Goal: Task Accomplishment & Management: Manage account settings

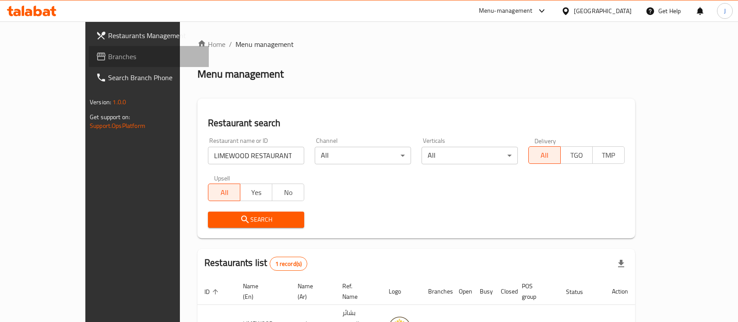
scroll to position [31, 0]
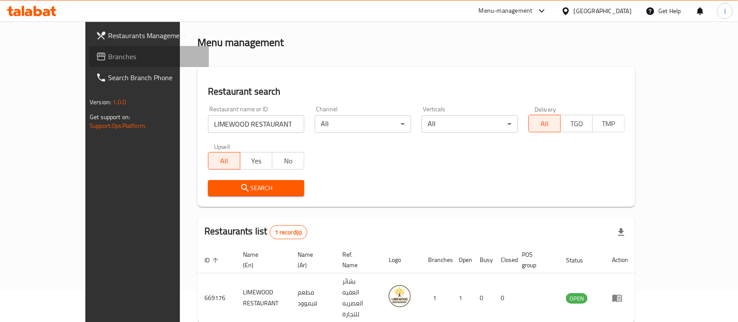
click at [108, 61] on span "Branches" at bounding box center [155, 56] width 94 height 10
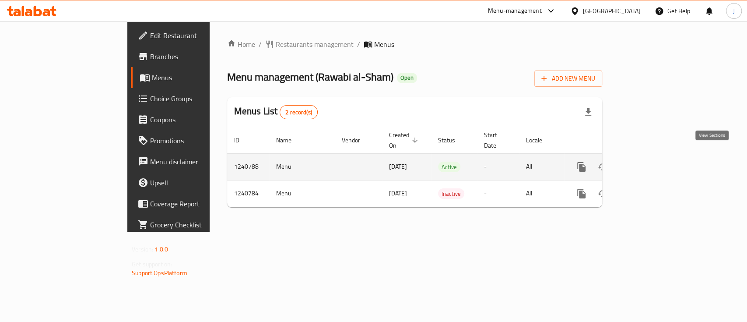
click at [650, 161] on icon "enhanced table" at bounding box center [644, 166] width 10 height 10
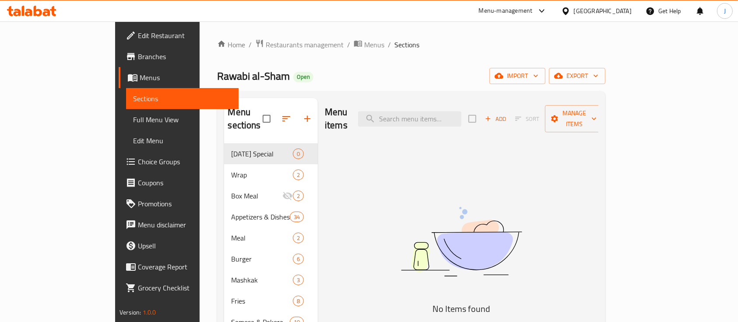
click at [560, 183] on img at bounding box center [461, 241] width 219 height 116
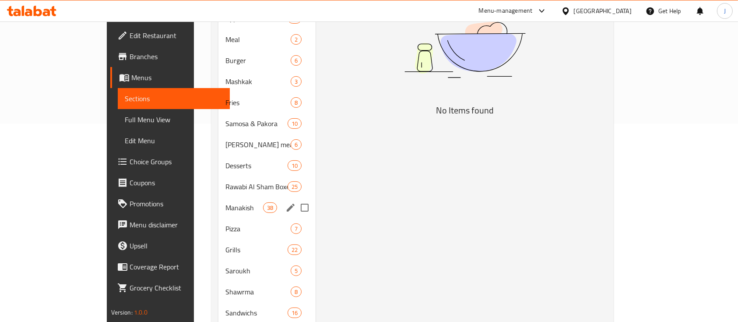
scroll to position [203, 0]
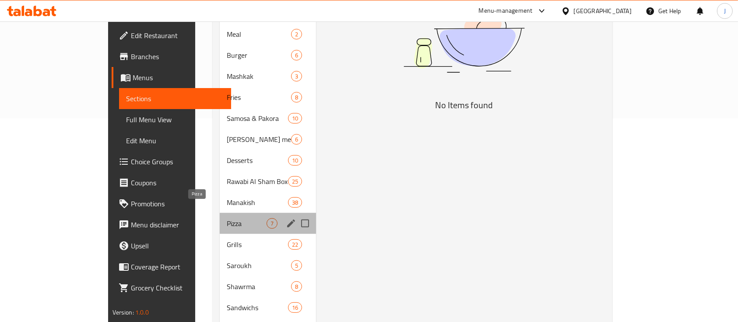
click at [227, 218] on span "Pizza" at bounding box center [247, 223] width 40 height 10
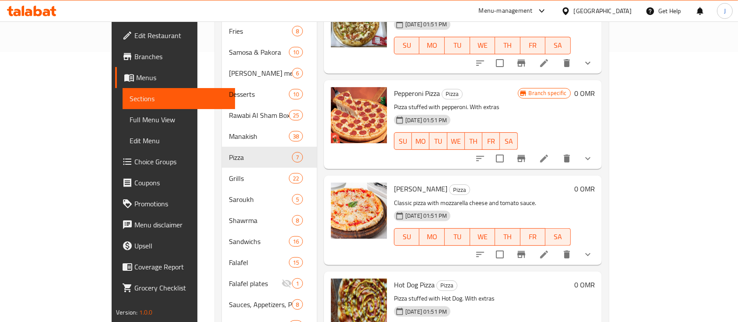
scroll to position [28, 0]
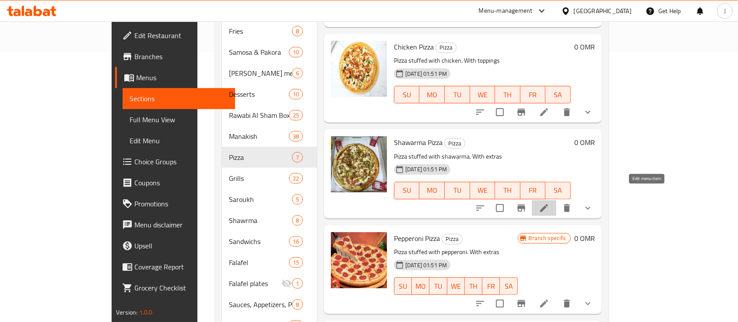
click at [548, 204] on icon at bounding box center [544, 208] width 8 height 8
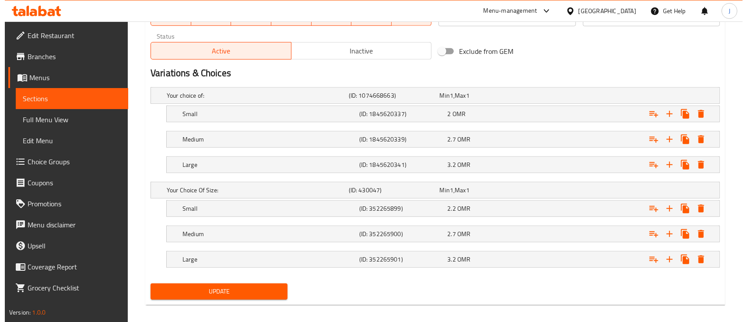
scroll to position [448, 0]
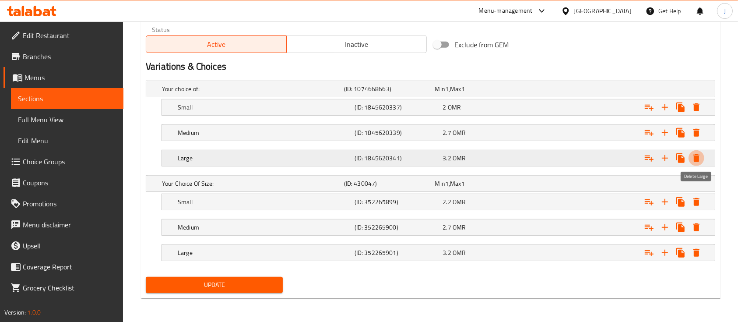
click at [696, 157] on icon "Expand" at bounding box center [696, 158] width 6 height 8
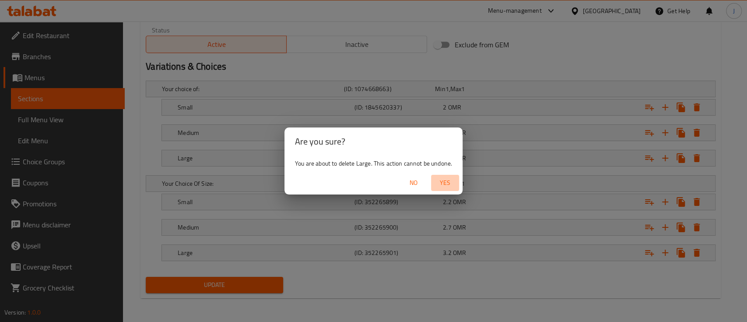
click at [451, 180] on span "Yes" at bounding box center [444, 182] width 21 height 11
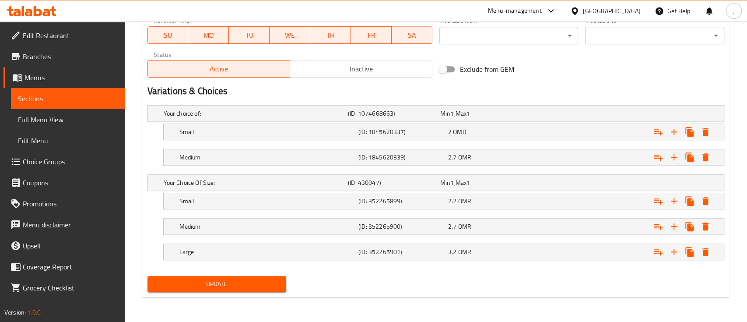
scroll to position [423, 0]
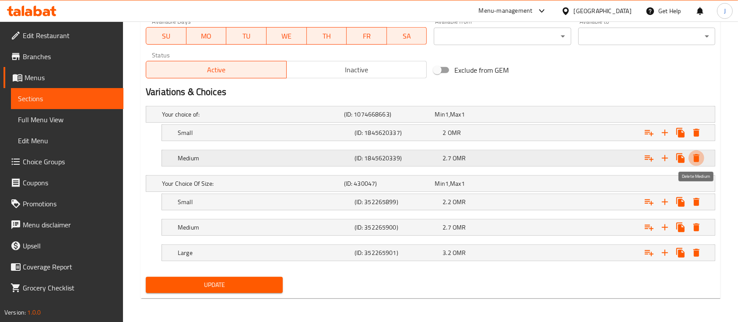
click at [696, 156] on icon "Expand" at bounding box center [696, 158] width 6 height 8
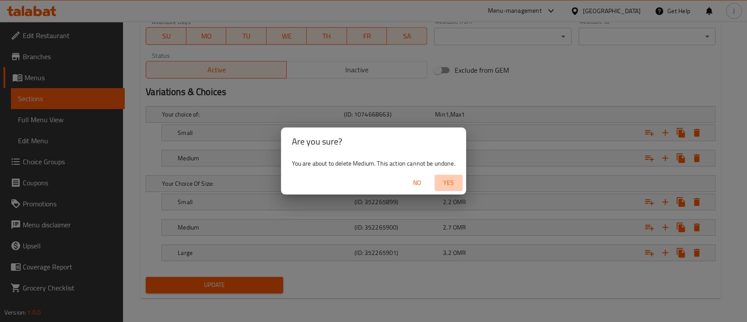
click at [449, 183] on span "Yes" at bounding box center [448, 182] width 21 height 11
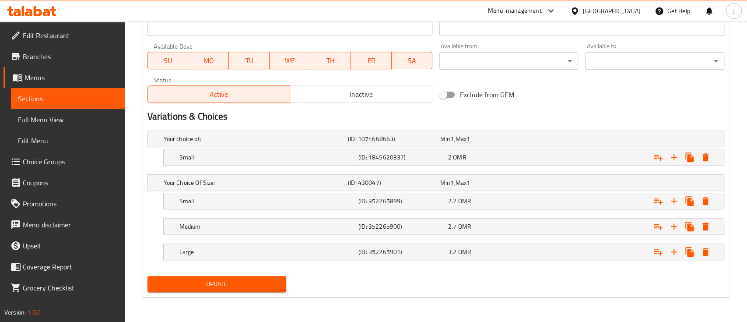
scroll to position [397, 0]
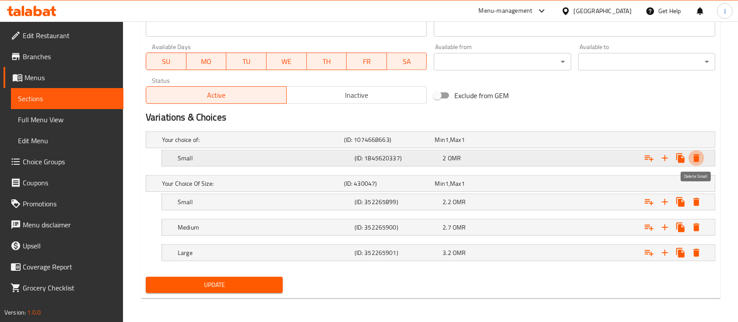
click at [698, 157] on icon "Expand" at bounding box center [696, 158] width 6 height 8
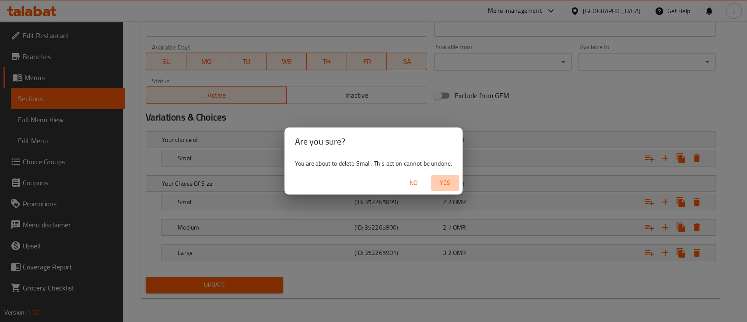
click at [451, 178] on span "Yes" at bounding box center [444, 182] width 21 height 11
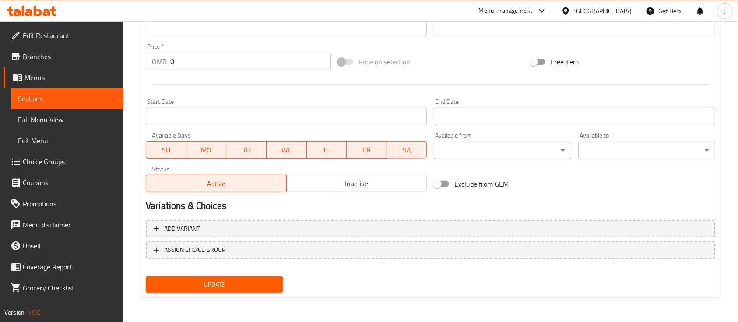
scroll to position [0, 0]
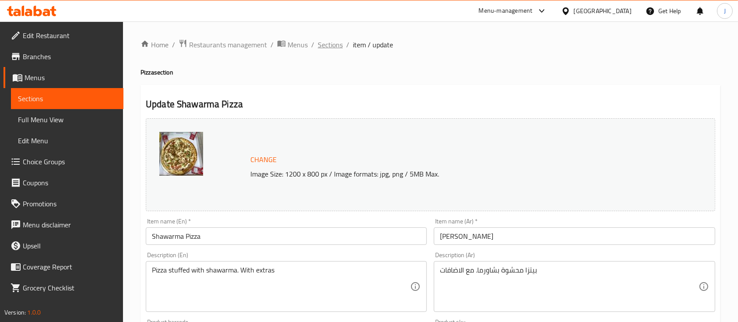
click at [330, 42] on span "Sections" at bounding box center [330, 44] width 25 height 10
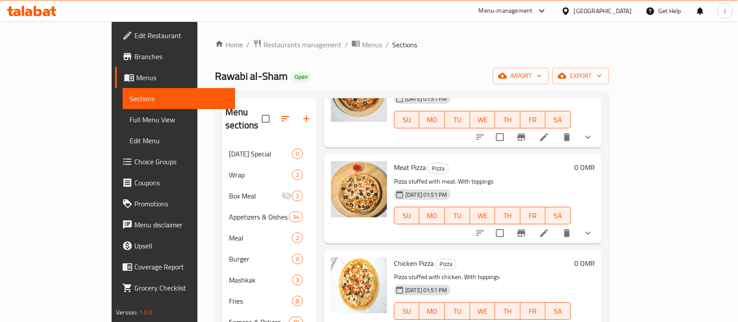
scroll to position [49, 0]
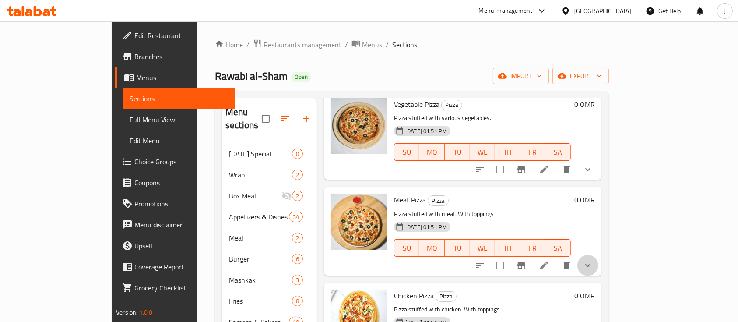
click at [598, 255] on button "show more" at bounding box center [587, 265] width 21 height 21
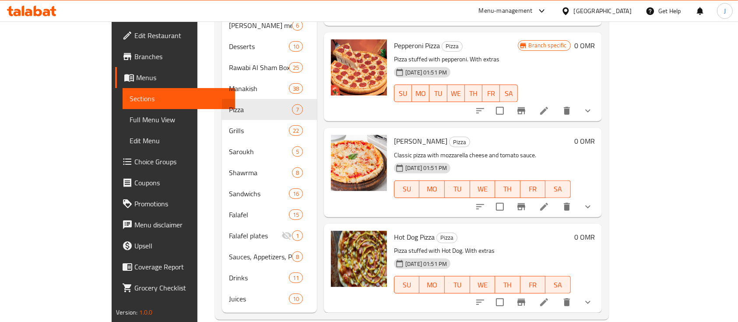
scroll to position [319, 0]
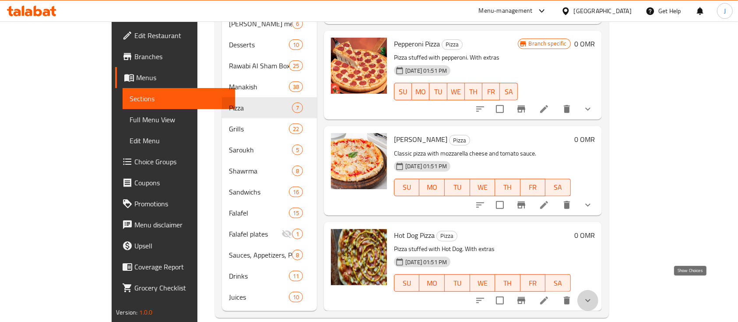
click at [593, 295] on icon "show more" at bounding box center [587, 300] width 10 height 10
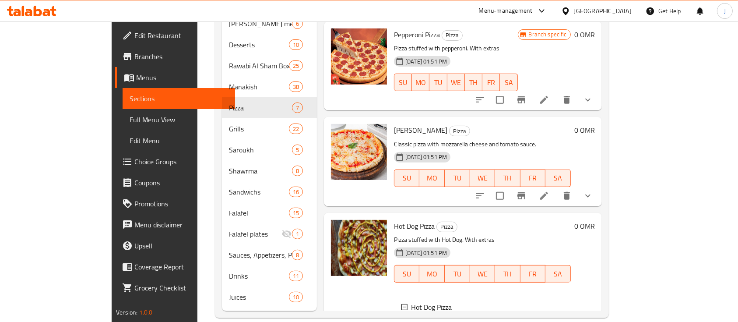
scroll to position [428, 0]
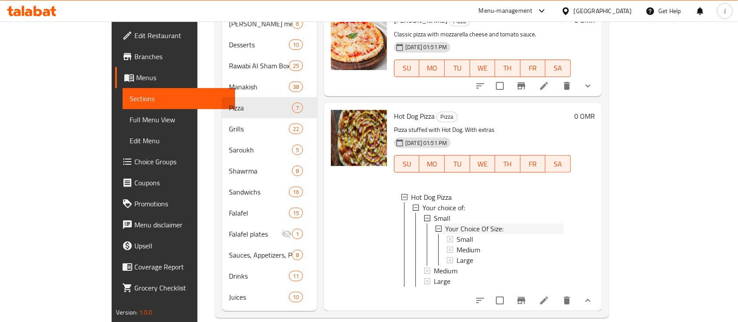
click at [435, 225] on icon at bounding box center [438, 228] width 6 height 6
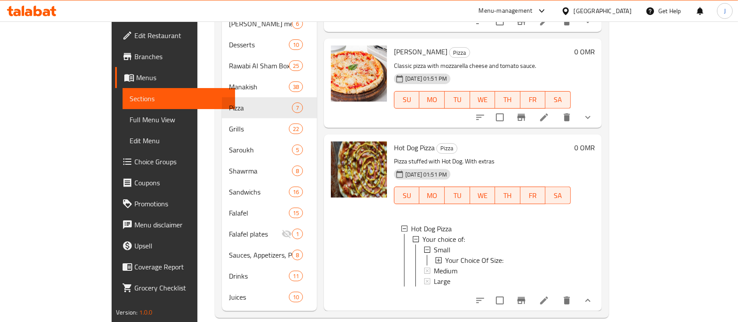
scroll to position [397, 0]
click at [556, 292] on li at bounding box center [544, 300] width 24 height 16
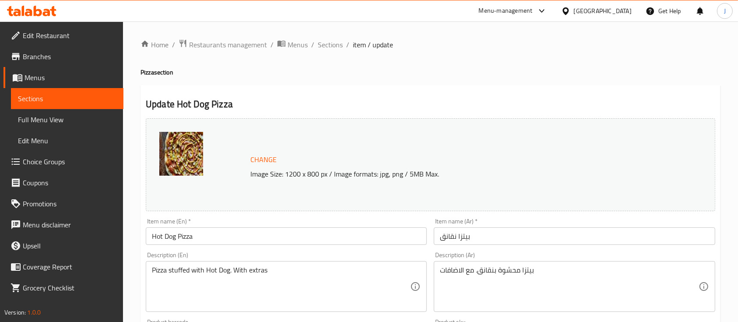
scroll to position [389, 0]
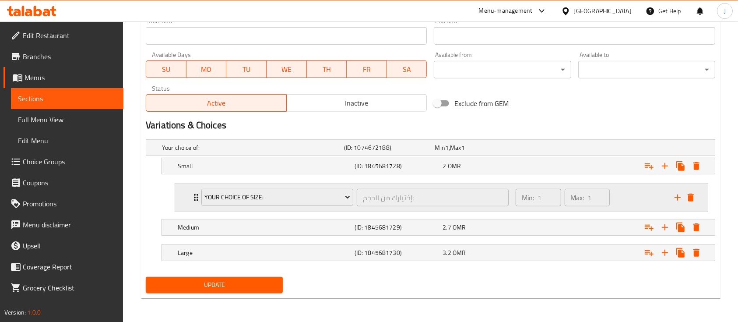
click at [185, 198] on div "Your Choice Of Size: إختيارك من الحجم: ​ Min: 1 ​ Max: 1 ​" at bounding box center [441, 197] width 532 height 28
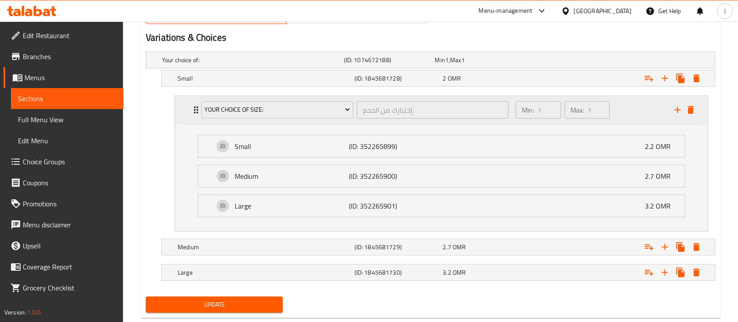
scroll to position [480, 0]
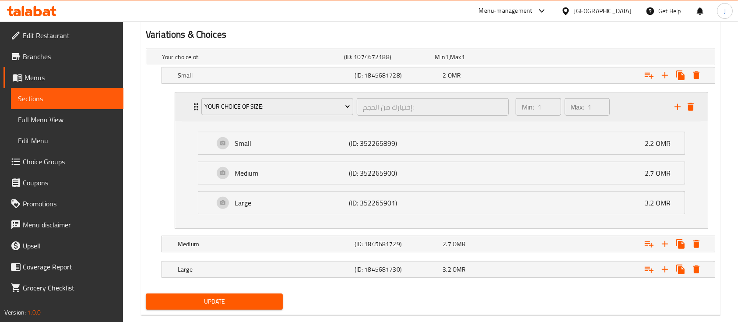
click at [189, 110] on div "Your Choice Of Size: إختيارك من الحجم: ​ Min: 1 ​ Max: 1 ​" at bounding box center [441, 107] width 532 height 28
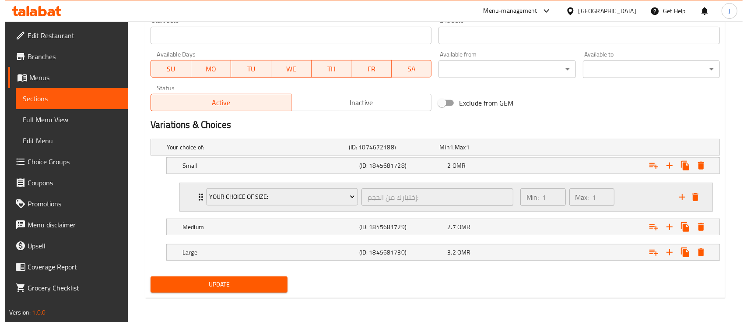
scroll to position [389, 0]
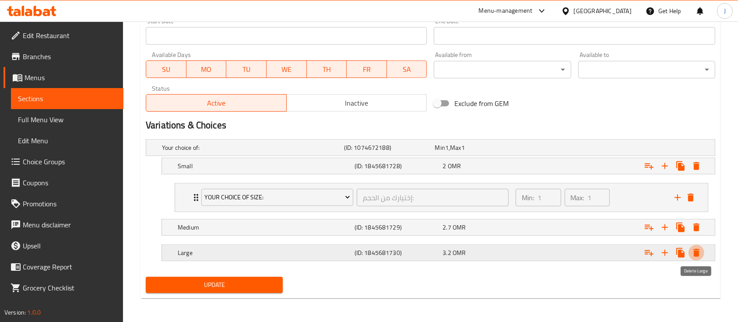
click at [692, 249] on icon "Expand" at bounding box center [696, 252] width 10 height 10
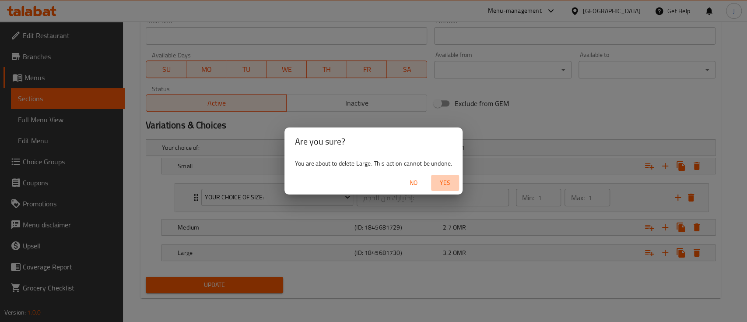
click at [452, 182] on span "Yes" at bounding box center [444, 182] width 21 height 11
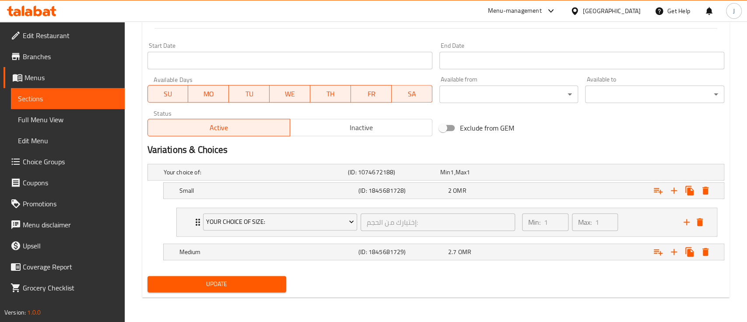
scroll to position [364, 0]
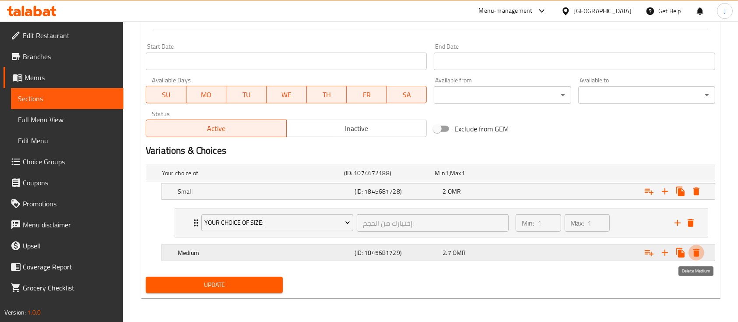
click at [694, 252] on icon "Expand" at bounding box center [696, 252] width 6 height 8
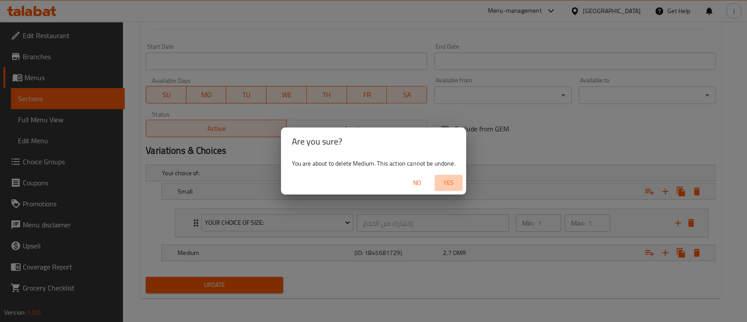
click at [447, 181] on span "Yes" at bounding box center [448, 182] width 21 height 11
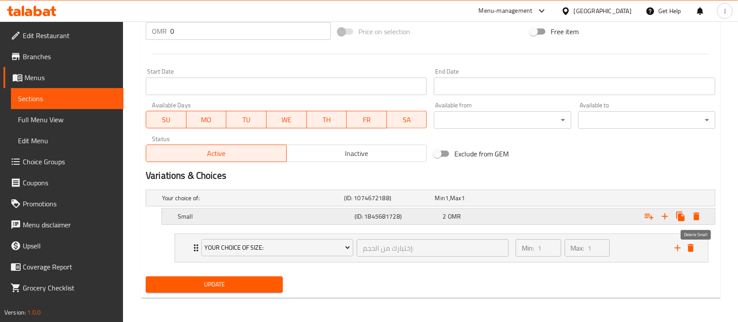
click at [694, 215] on icon "Expand" at bounding box center [696, 216] width 6 height 8
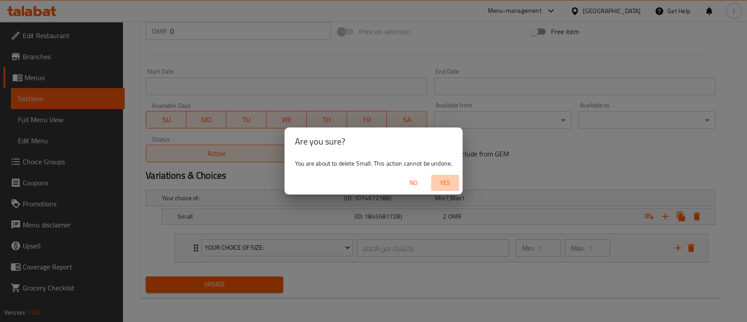
click at [444, 184] on span "Yes" at bounding box center [444, 182] width 21 height 11
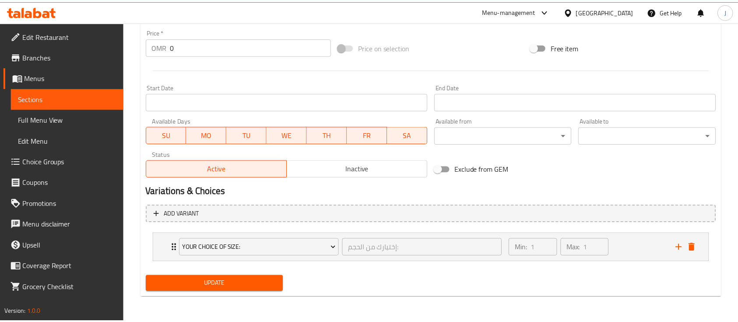
scroll to position [321, 0]
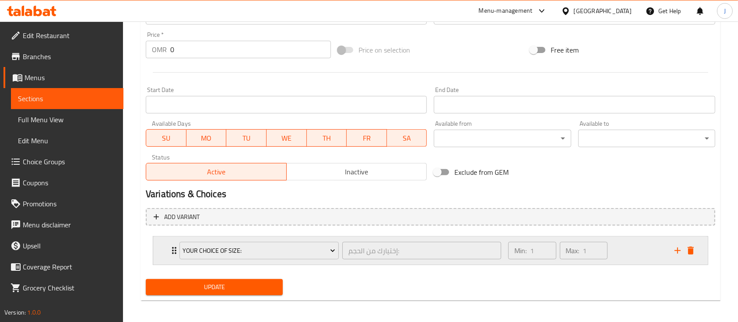
click at [158, 254] on div "Your Choice Of Size: إختيارك من الحجم: ​ Min: 1 ​ Max: 1 ​" at bounding box center [430, 250] width 554 height 28
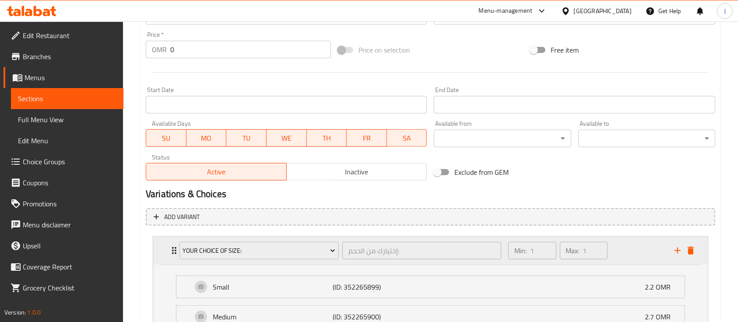
scroll to position [430, 0]
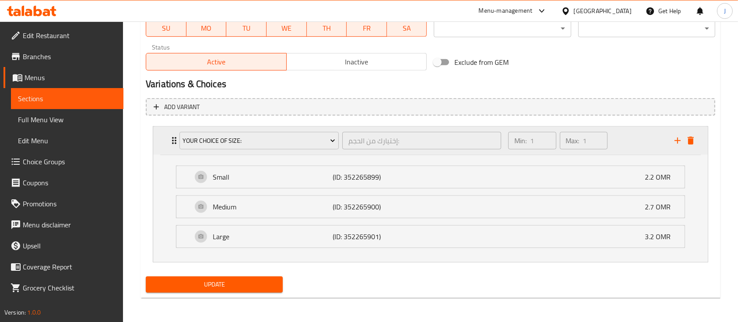
click at [168, 145] on div "Your Choice Of Size: إختيارك من الحجم: ​ Min: 1 ​ Max: 1 ​" at bounding box center [430, 140] width 554 height 28
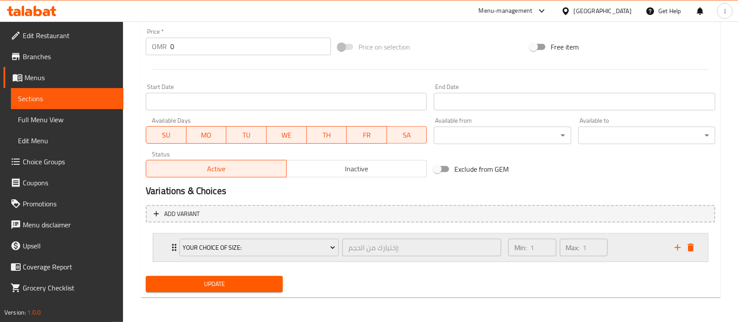
scroll to position [323, 0]
click at [250, 292] on div "Update" at bounding box center [214, 284] width 144 height 23
click at [248, 280] on span "Update" at bounding box center [214, 284] width 123 height 11
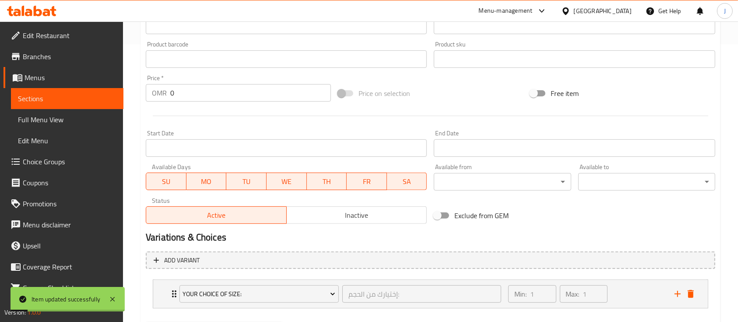
scroll to position [0, 0]
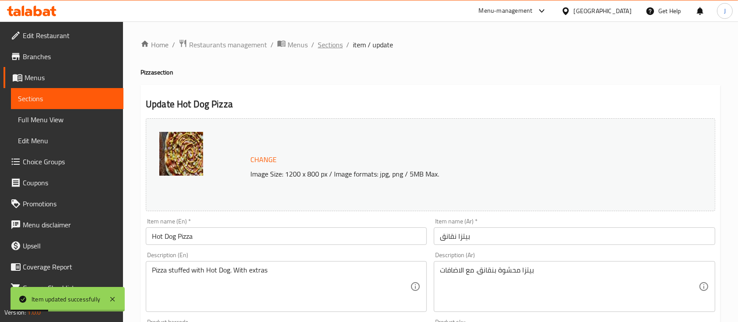
click at [335, 50] on span "Sections" at bounding box center [330, 44] width 25 height 10
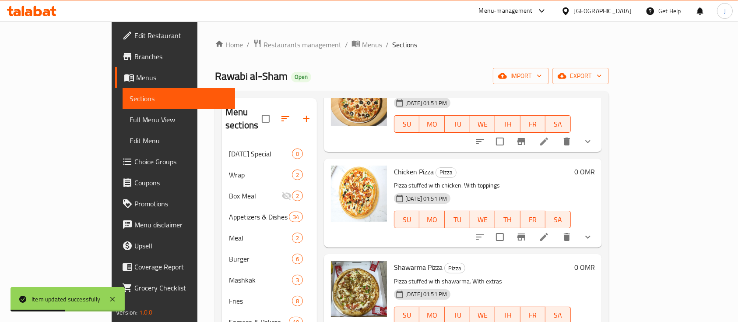
scroll to position [319, 0]
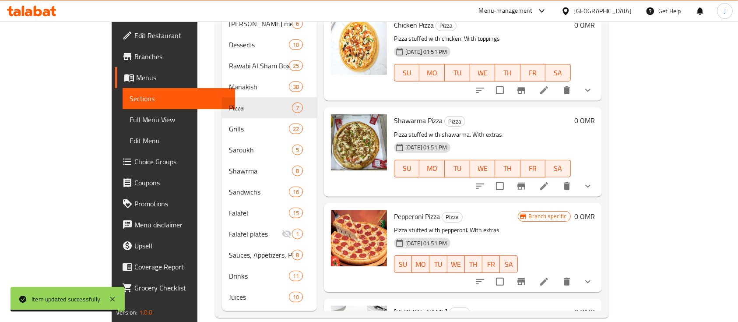
scroll to position [172, 0]
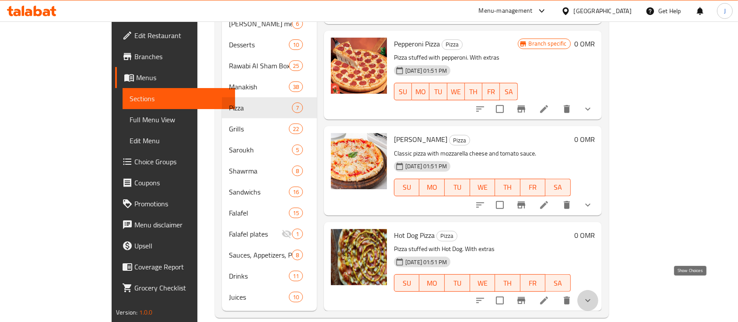
click at [593, 295] on icon "show more" at bounding box center [587, 300] width 10 height 10
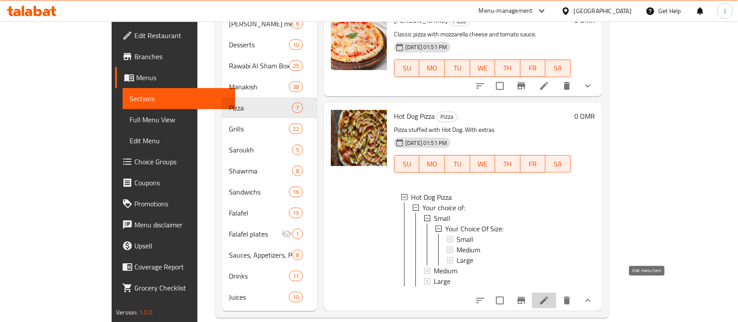
click at [549, 295] on icon at bounding box center [544, 300] width 10 height 10
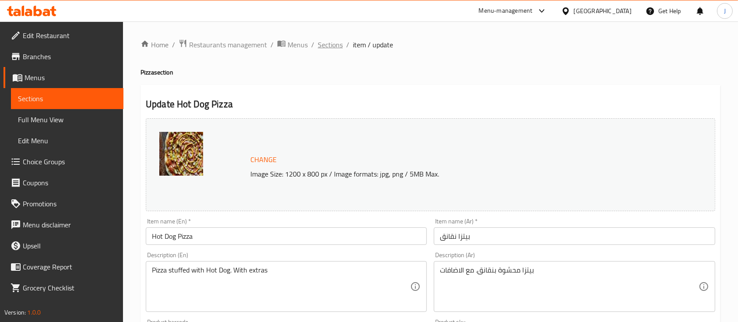
click at [332, 45] on span "Sections" at bounding box center [330, 44] width 25 height 10
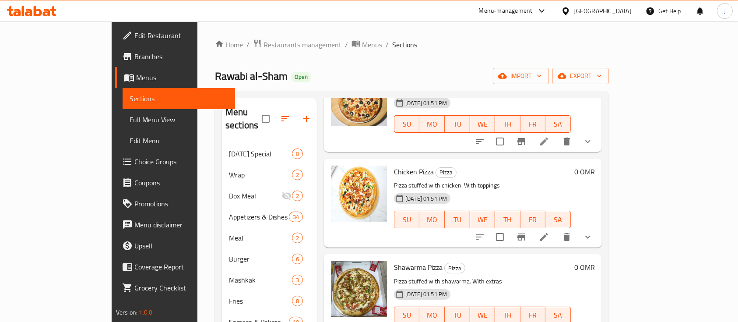
scroll to position [319, 0]
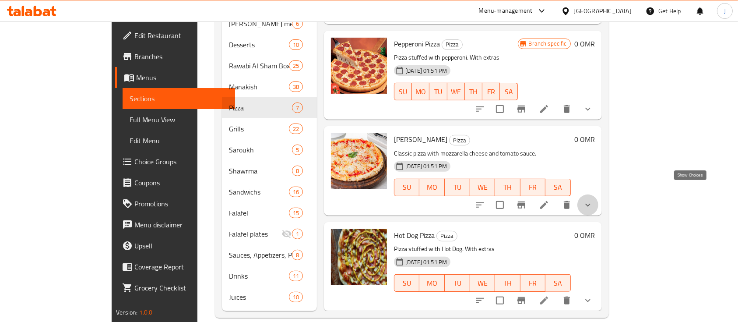
click at [593, 199] on icon "show more" at bounding box center [587, 204] width 10 height 10
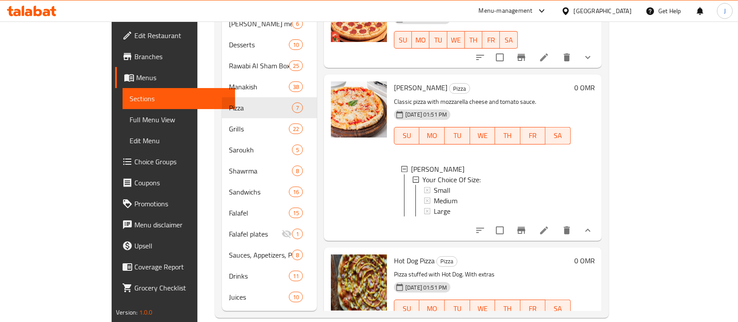
scroll to position [224, 0]
click at [593, 225] on icon "show more" at bounding box center [587, 230] width 10 height 10
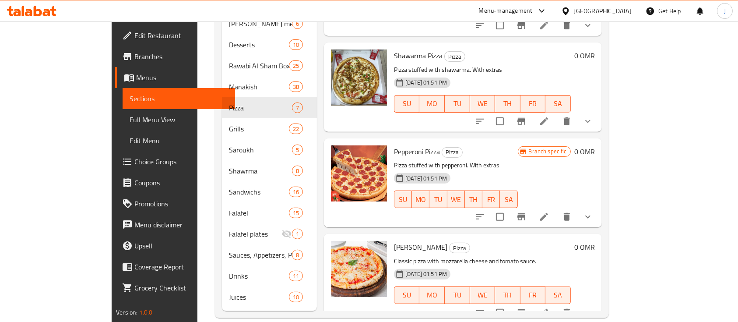
scroll to position [63, 0]
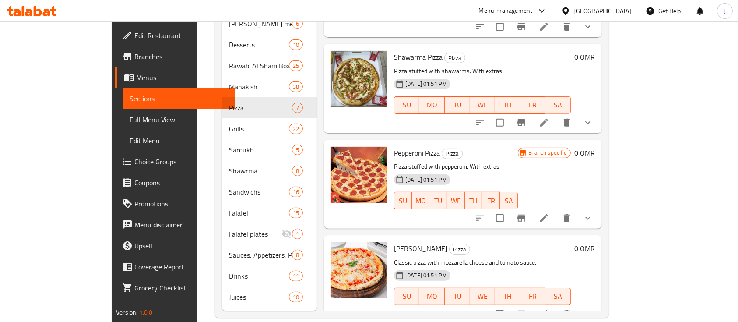
click at [598, 210] on button "show more" at bounding box center [587, 217] width 21 height 21
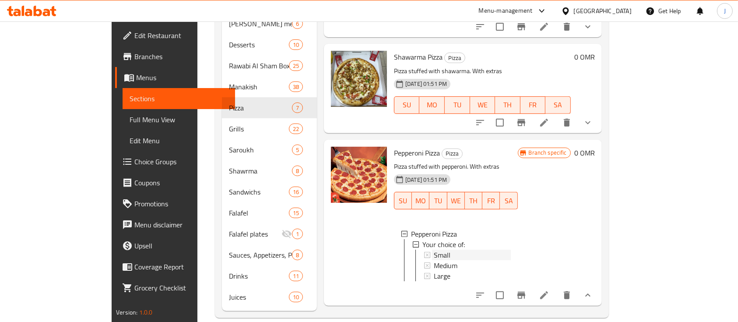
click at [434, 249] on span "Small" at bounding box center [442, 254] width 17 height 10
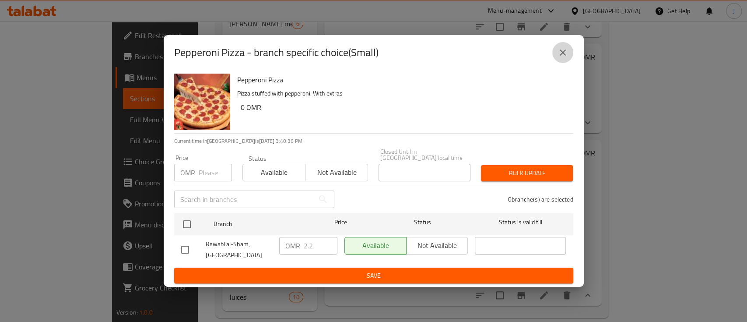
click at [565, 53] on icon "close" at bounding box center [562, 52] width 10 height 10
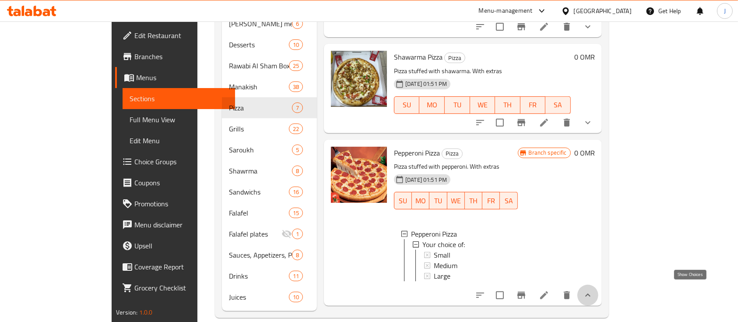
click at [593, 290] on icon "show more" at bounding box center [587, 295] width 10 height 10
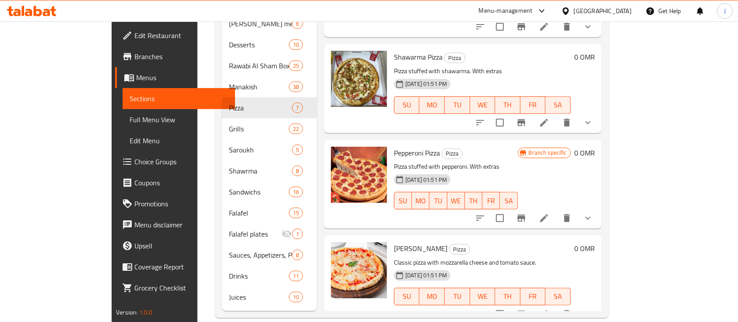
scroll to position [0, 0]
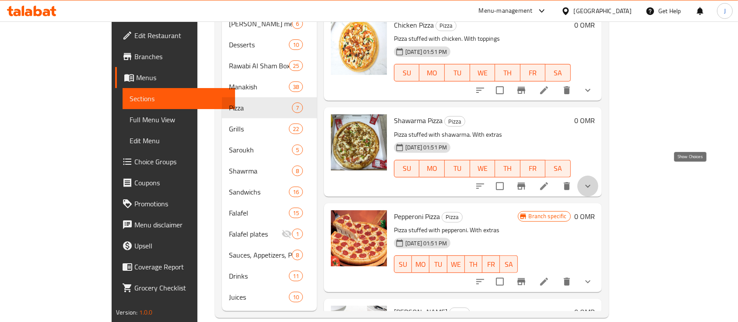
click at [593, 181] on icon "show more" at bounding box center [587, 186] width 10 height 10
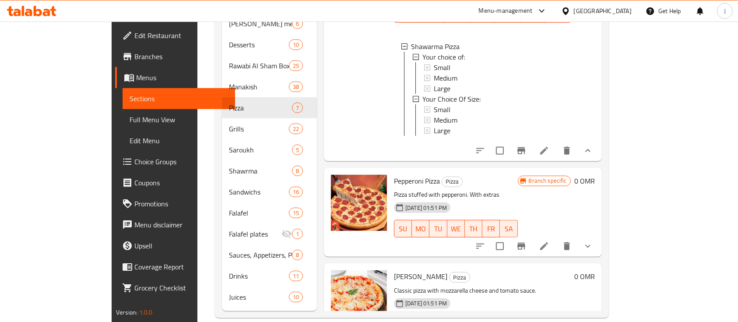
scroll to position [155, 0]
click at [549, 145] on icon at bounding box center [544, 150] width 10 height 10
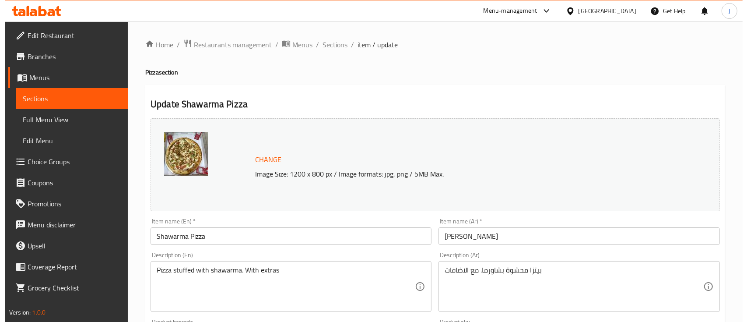
scroll to position [448, 0]
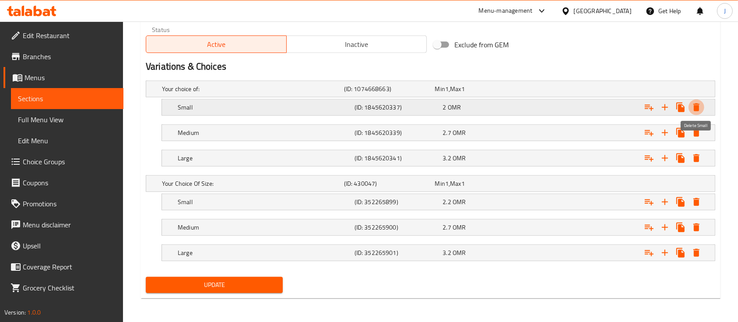
click at [699, 104] on icon "Expand" at bounding box center [696, 107] width 10 height 10
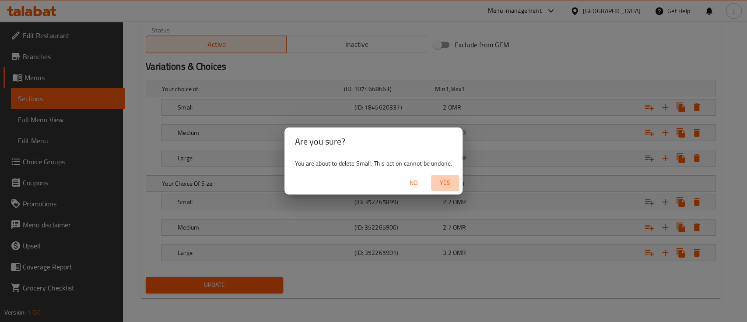
click at [444, 176] on button "Yes" at bounding box center [445, 183] width 28 height 16
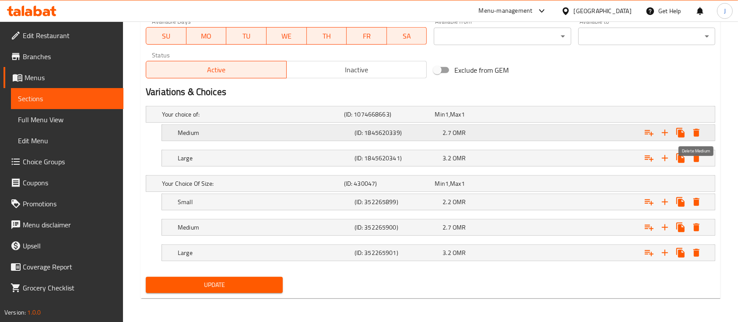
click at [697, 137] on button "Expand" at bounding box center [696, 133] width 16 height 16
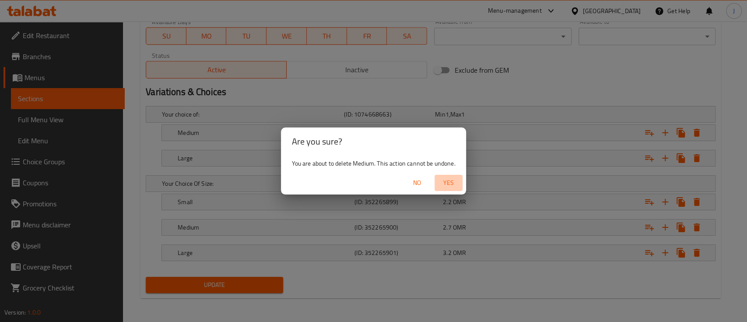
click at [455, 181] on span "Yes" at bounding box center [448, 182] width 21 height 11
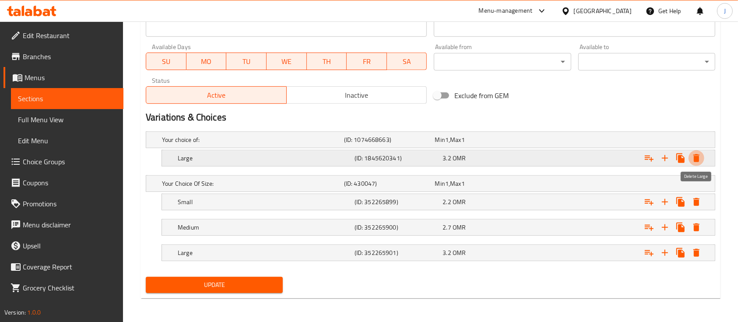
click at [699, 159] on icon "Expand" at bounding box center [696, 158] width 10 height 10
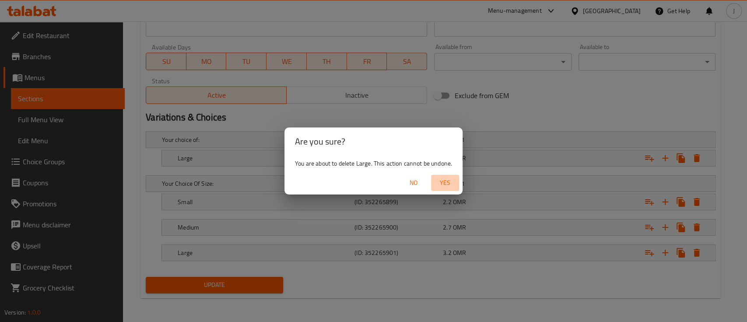
click at [442, 183] on span "Yes" at bounding box center [444, 182] width 21 height 11
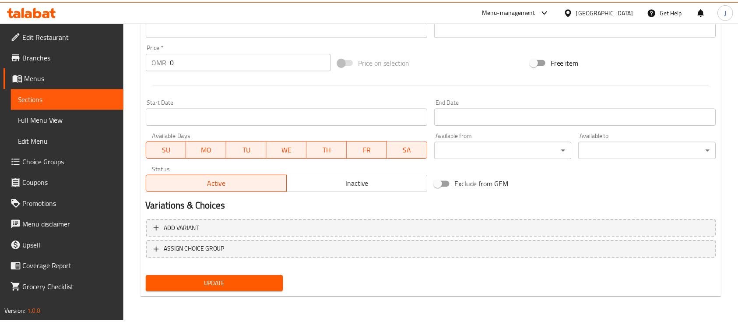
scroll to position [309, 0]
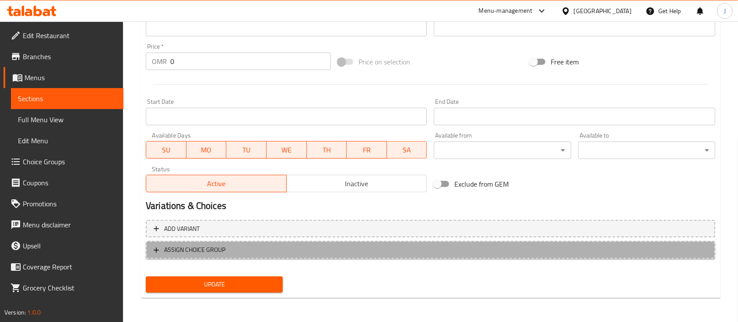
click at [267, 246] on span "ASSIGN CHOICE GROUP" at bounding box center [430, 249] width 553 height 11
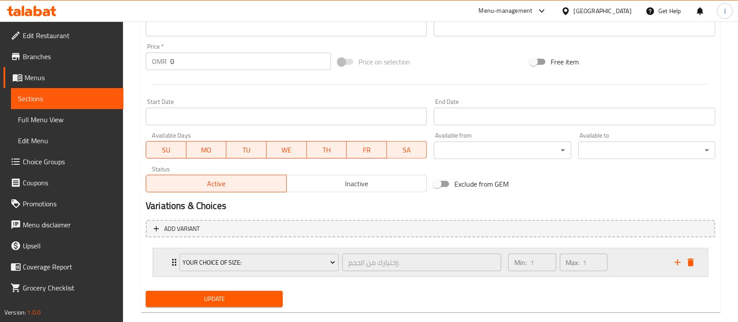
click at [154, 257] on div "Your Choice Of Size: إختيارك من الحجم: ​ Min: 1 ​ Max: 1 ​" at bounding box center [430, 262] width 554 height 28
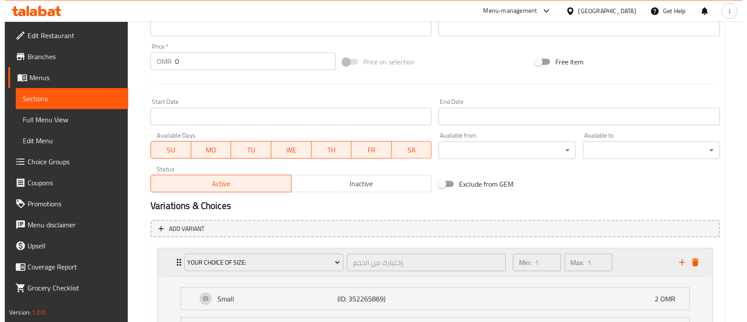
scroll to position [430, 0]
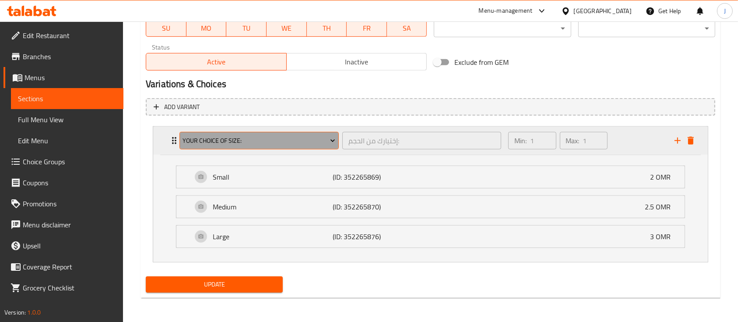
click at [227, 140] on span "Your Choice Of Size:" at bounding box center [258, 140] width 153 height 11
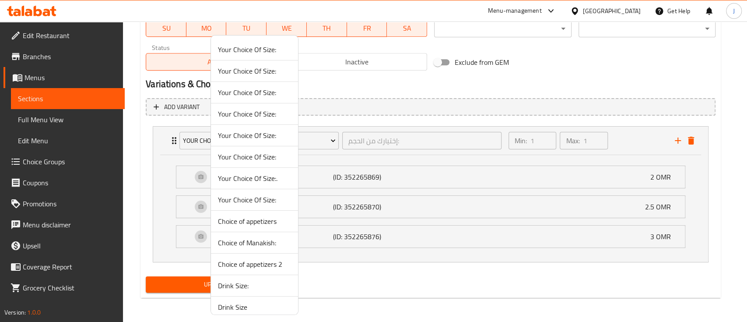
click at [254, 76] on span "Your Choice Of Size:" at bounding box center [254, 71] width 73 height 10
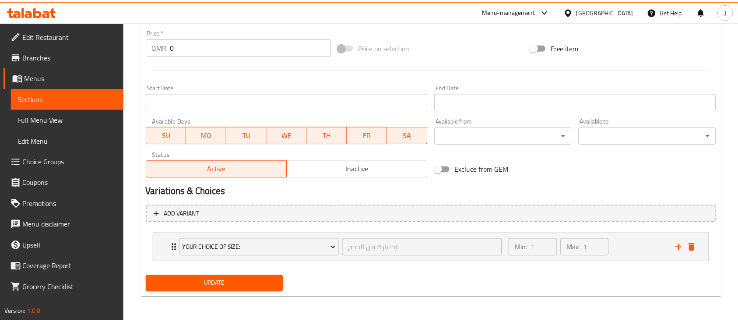
scroll to position [323, 0]
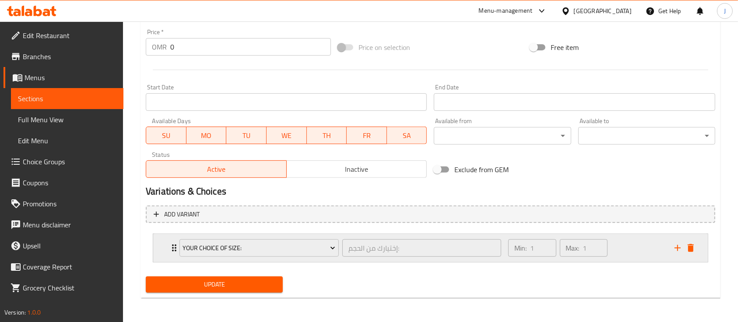
click at [161, 245] on div "Your Choice Of Size: إختيارك من الحجم: ​ Min: 1 ​ Max: 1 ​" at bounding box center [430, 248] width 554 height 28
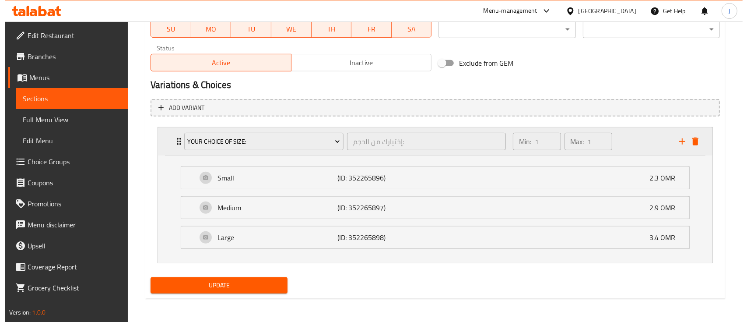
scroll to position [430, 0]
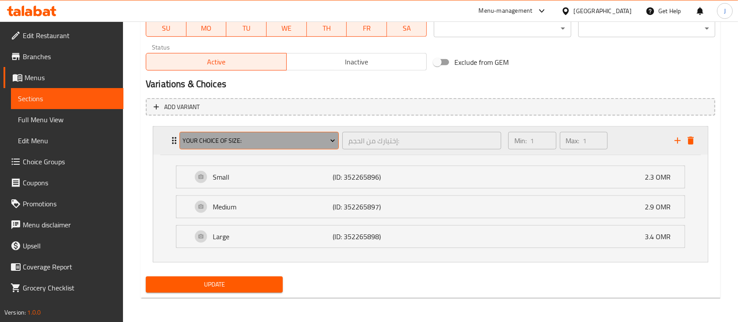
click at [259, 140] on span "Your Choice Of Size:" at bounding box center [258, 140] width 153 height 11
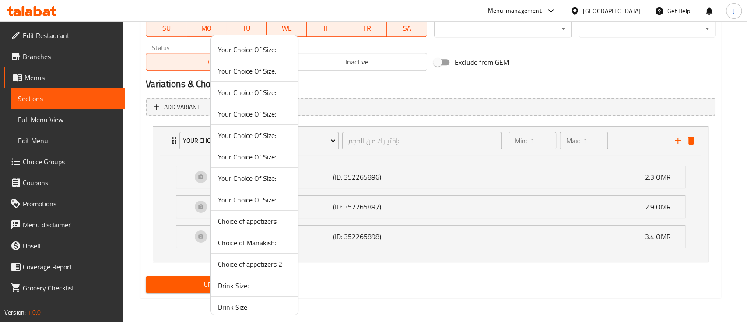
click at [260, 49] on span "Your Choice Of Size:" at bounding box center [254, 49] width 73 height 10
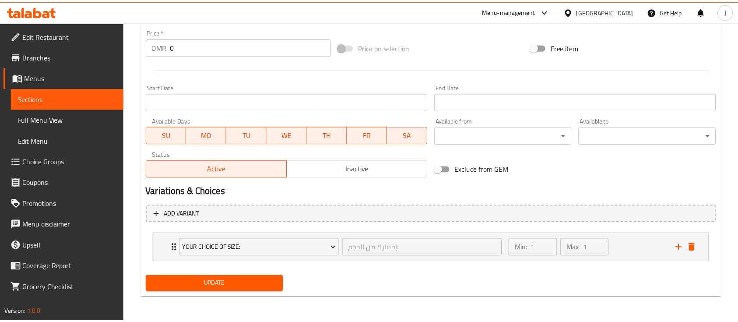
scroll to position [323, 0]
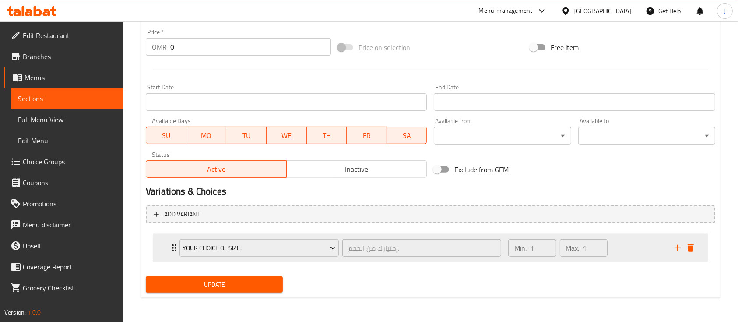
click at [161, 239] on div "Your Choice Of Size: إختيارك من الحجم: ​ Min: 1 ​ Max: 1 ​" at bounding box center [430, 248] width 554 height 28
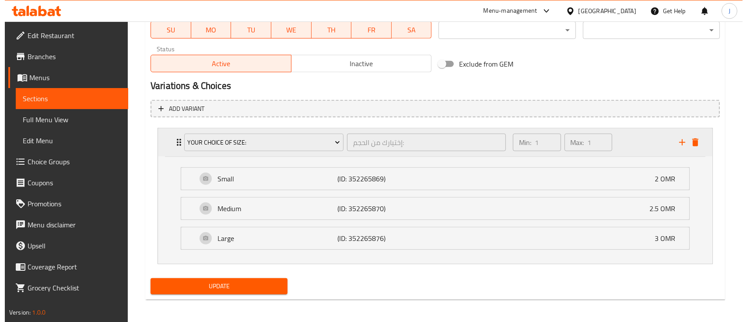
scroll to position [430, 0]
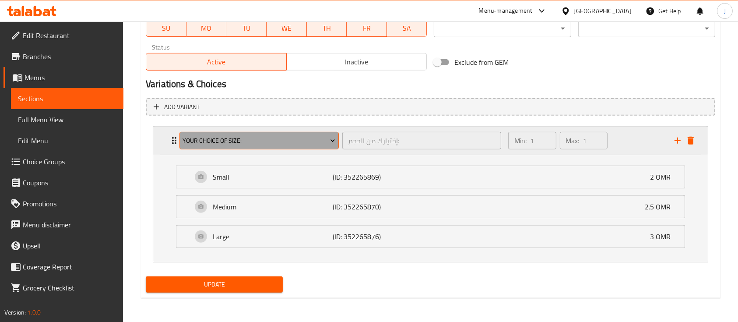
click at [246, 142] on span "Your Choice Of Size:" at bounding box center [258, 140] width 153 height 11
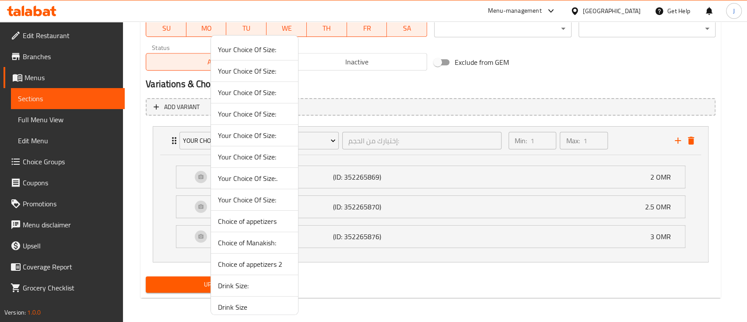
click at [258, 90] on span "Your Choice Of Size:" at bounding box center [254, 92] width 73 height 10
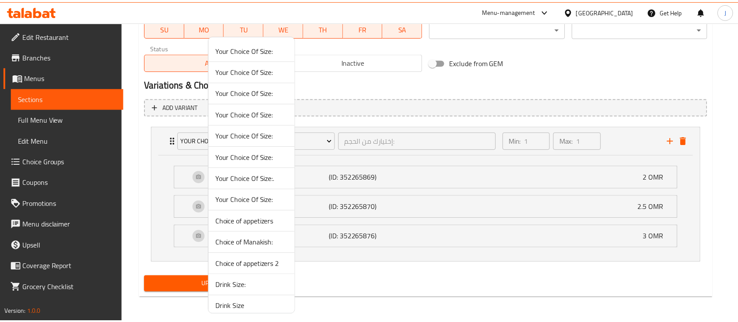
scroll to position [323, 0]
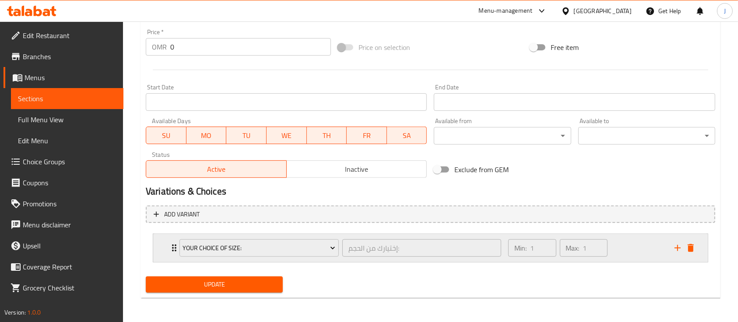
click at [163, 247] on div "Your Choice Of Size: إختيارك من الحجم: ​ Min: 1 ​ Max: 1 ​" at bounding box center [430, 248] width 554 height 28
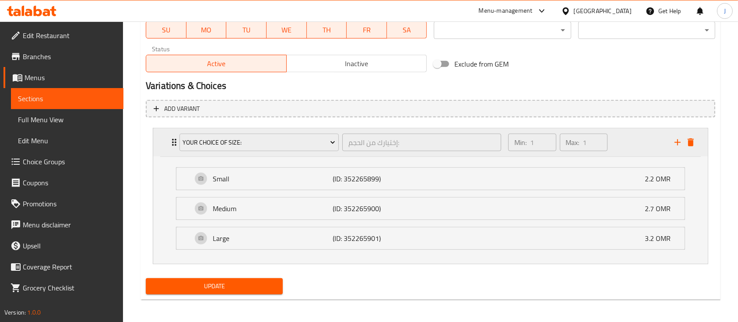
scroll to position [430, 0]
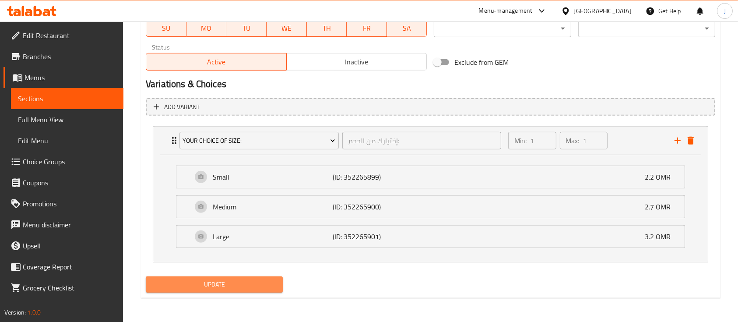
click at [231, 280] on span "Update" at bounding box center [214, 284] width 123 height 11
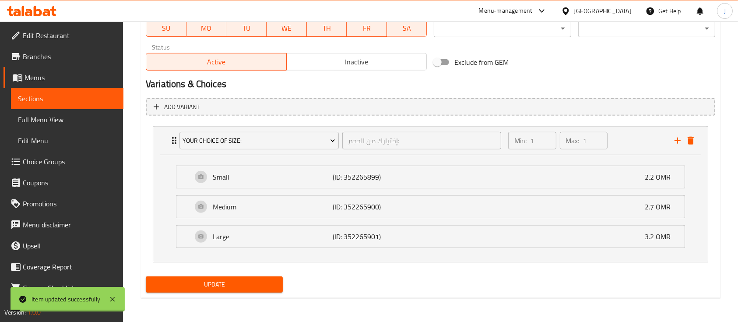
scroll to position [0, 0]
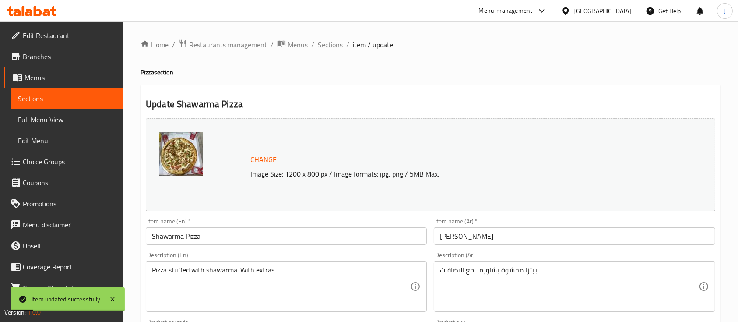
click at [338, 45] on span "Sections" at bounding box center [330, 44] width 25 height 10
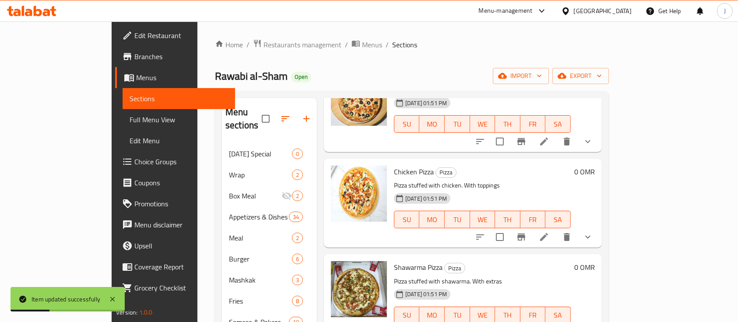
scroll to position [157, 0]
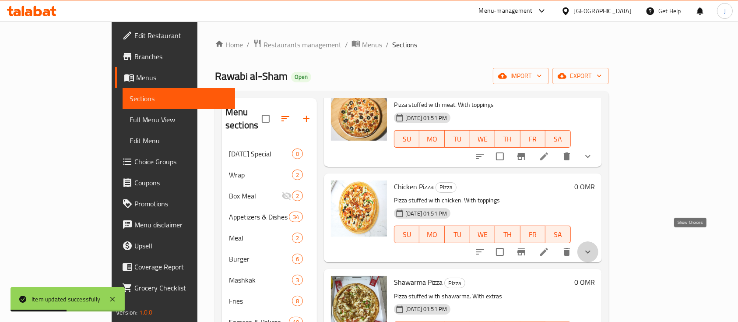
click at [593, 246] on icon "show more" at bounding box center [587, 251] width 10 height 10
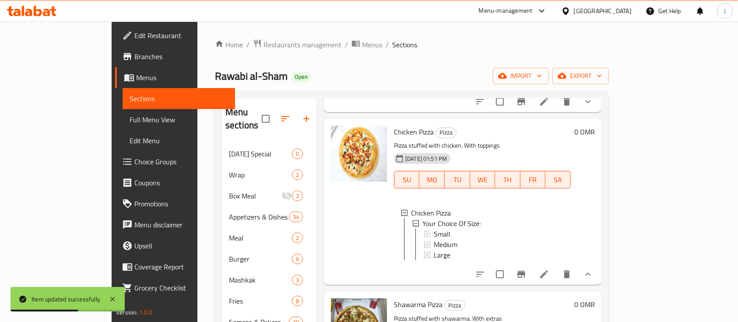
scroll to position [213, 0]
click at [434, 227] on span "Small" at bounding box center [442, 232] width 17 height 10
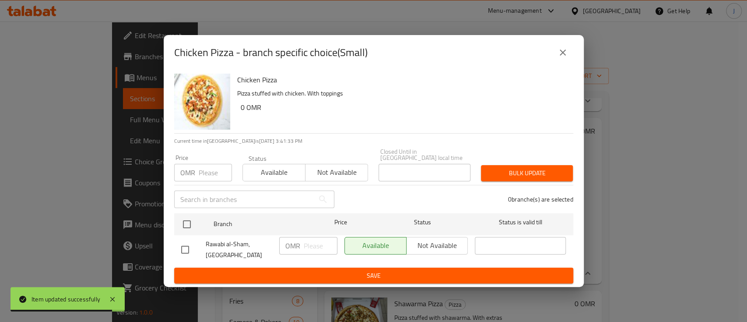
click at [564, 52] on icon "close" at bounding box center [562, 52] width 10 height 10
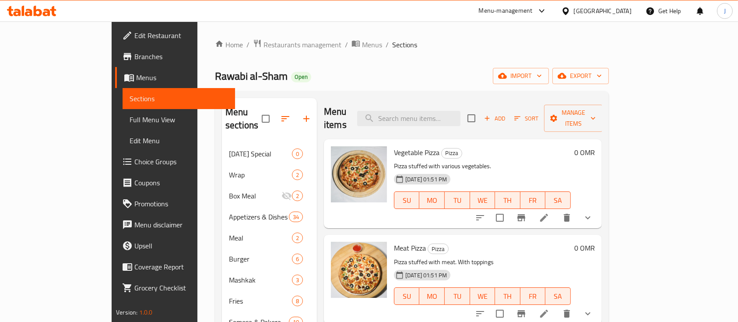
scroll to position [0, 0]
click at [598, 303] on button "show more" at bounding box center [587, 313] width 21 height 21
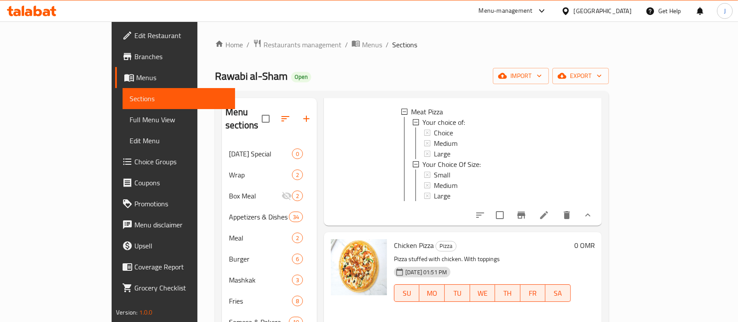
scroll to position [220, 0]
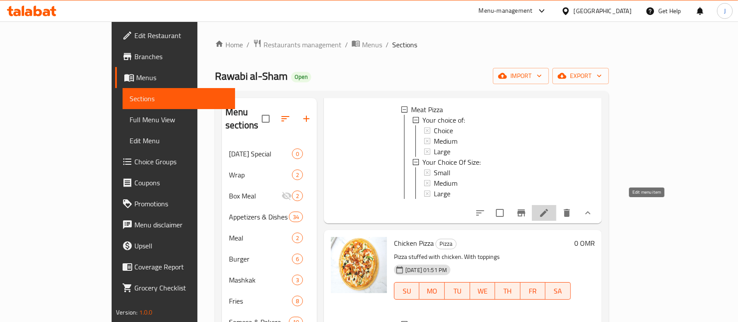
click at [548, 209] on icon at bounding box center [544, 213] width 8 height 8
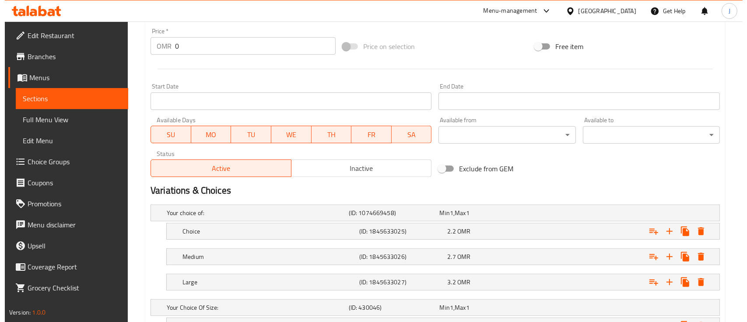
scroll to position [448, 0]
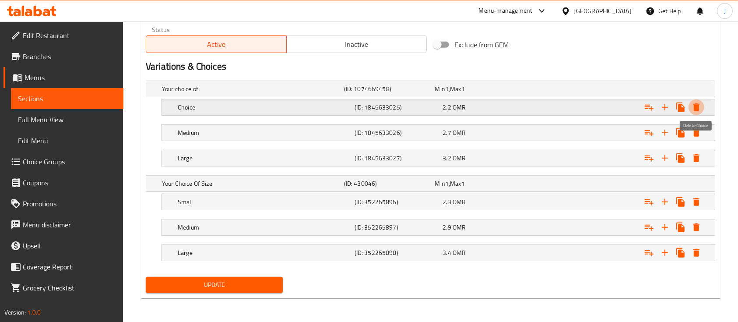
click at [697, 108] on icon "Expand" at bounding box center [696, 107] width 6 height 8
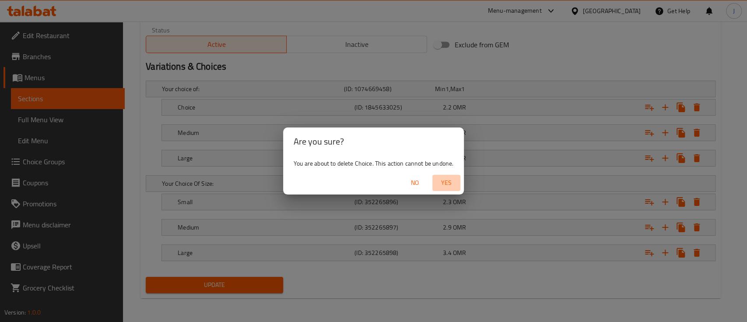
click at [448, 180] on span "Yes" at bounding box center [446, 182] width 21 height 11
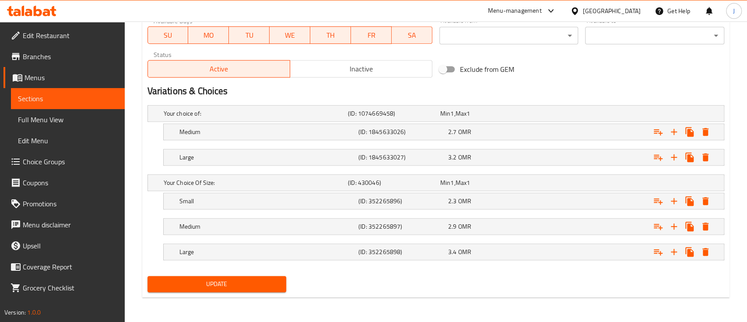
scroll to position [423, 0]
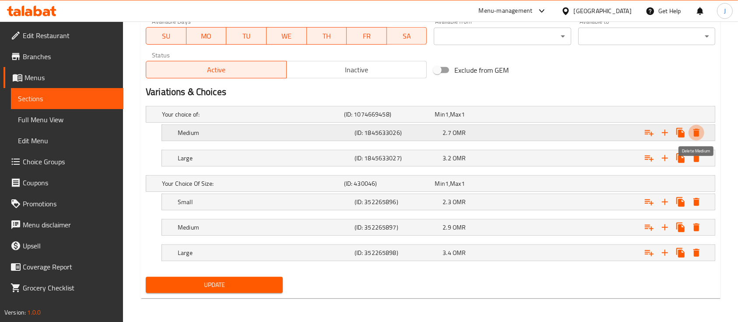
click at [699, 133] on icon "Expand" at bounding box center [696, 132] width 10 height 10
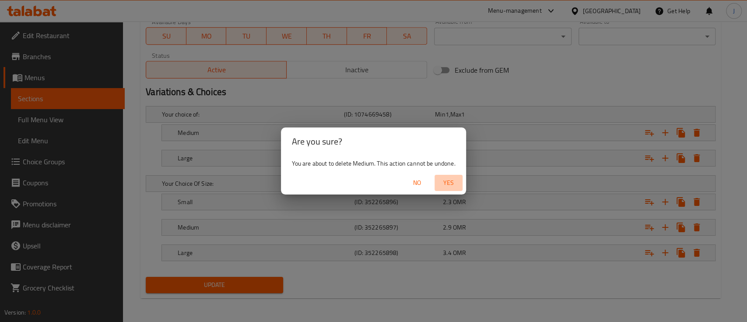
click at [444, 183] on span "Yes" at bounding box center [448, 182] width 21 height 11
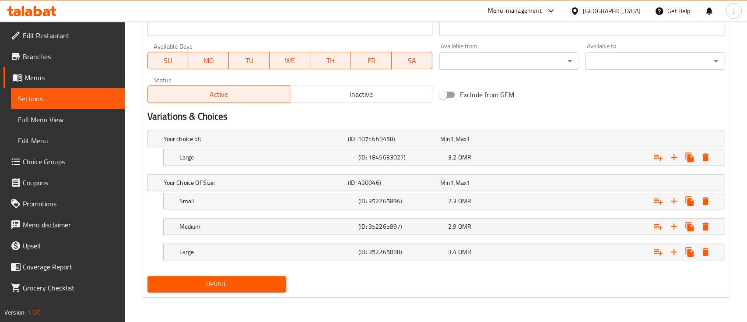
scroll to position [397, 0]
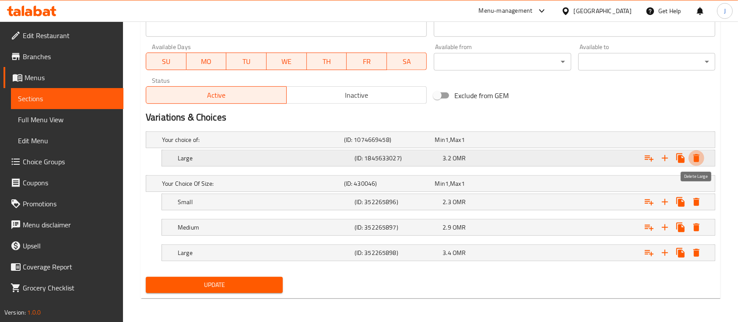
click at [696, 161] on icon "Expand" at bounding box center [696, 158] width 6 height 8
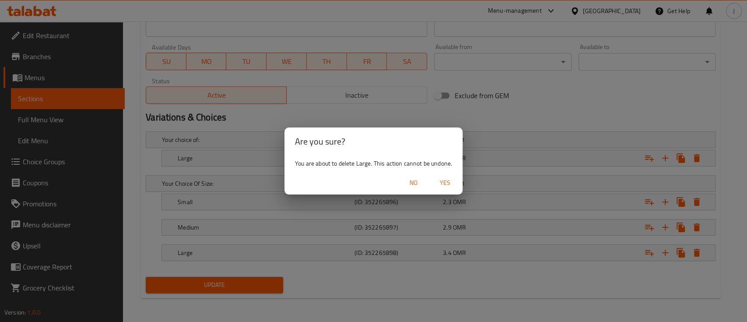
click at [440, 184] on span "Yes" at bounding box center [444, 182] width 21 height 11
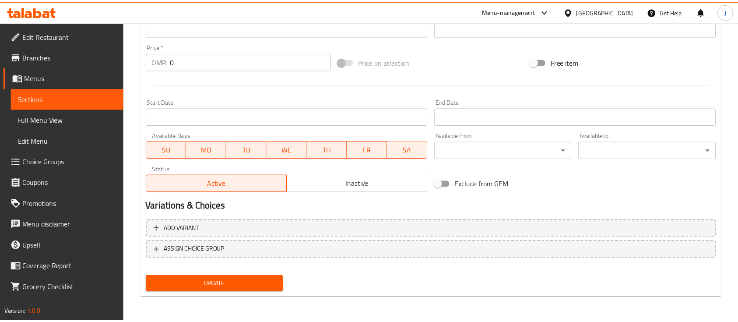
scroll to position [309, 0]
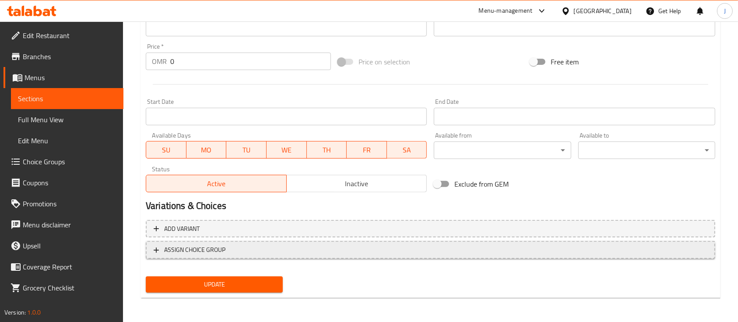
click at [210, 242] on button "ASSIGN CHOICE GROUP" at bounding box center [430, 250] width 569 height 18
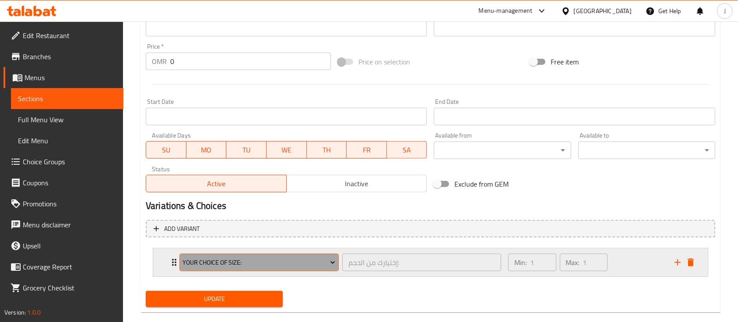
click at [213, 259] on span "Your Choice Of Size:" at bounding box center [258, 262] width 153 height 11
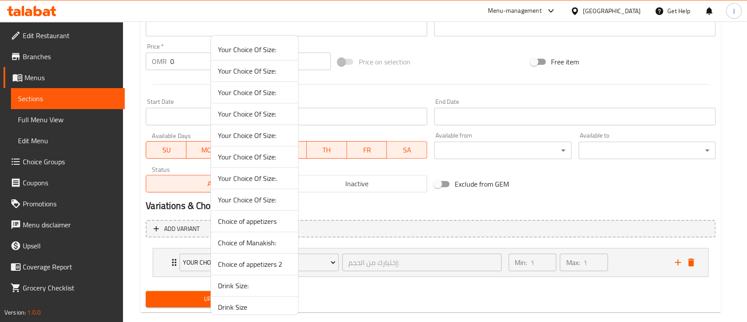
click at [265, 74] on span "Your Choice Of Size:" at bounding box center [254, 71] width 73 height 10
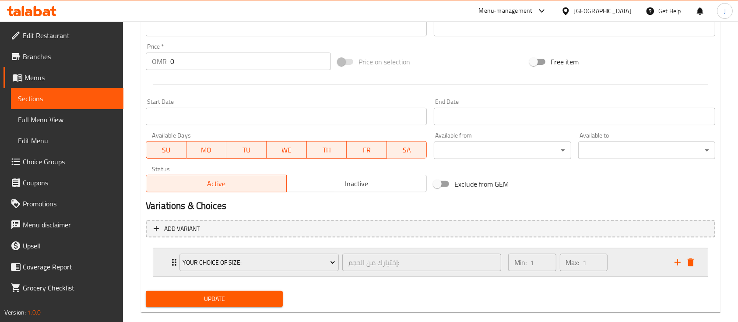
click at [157, 253] on div "Your Choice Of Size: إختيارك من الحجم: ​ Min: 1 ​ Max: 1 ​" at bounding box center [430, 262] width 554 height 28
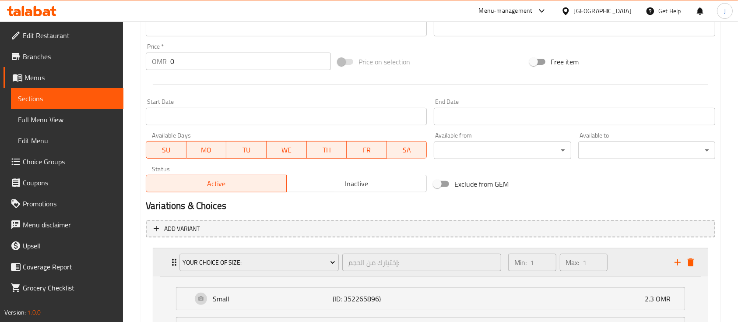
scroll to position [430, 0]
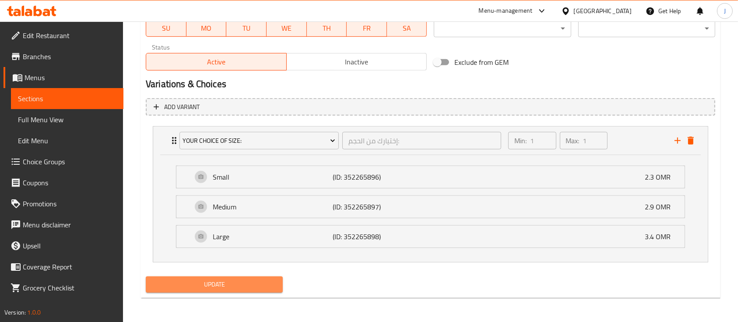
click at [204, 287] on span "Update" at bounding box center [214, 284] width 123 height 11
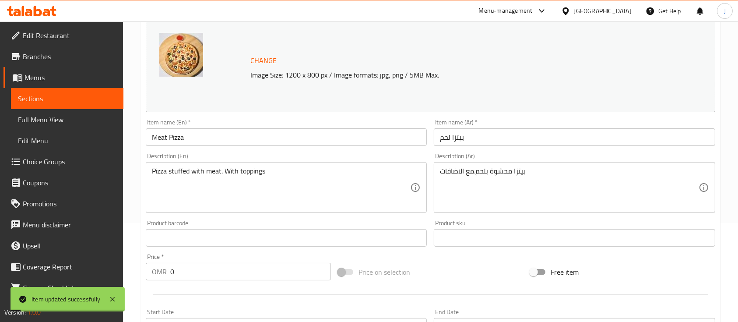
scroll to position [0, 0]
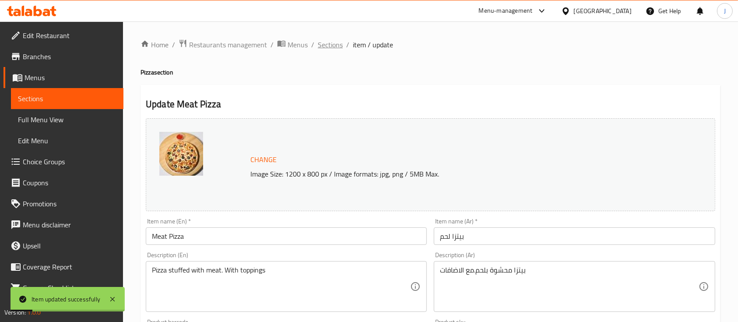
click at [335, 42] on span "Sections" at bounding box center [330, 44] width 25 height 10
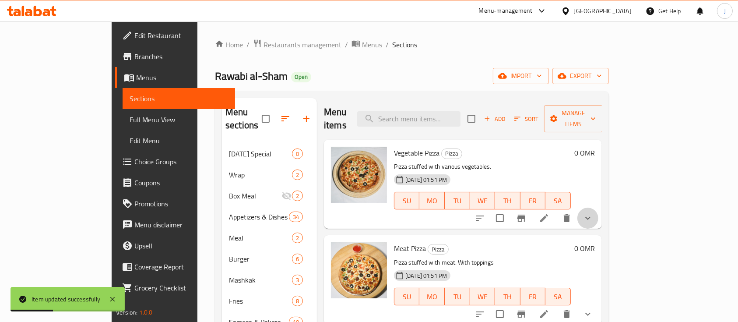
click at [598, 208] on button "show more" at bounding box center [587, 217] width 21 height 21
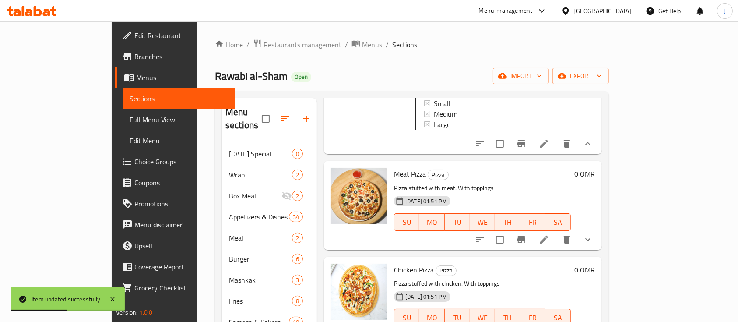
scroll to position [130, 0]
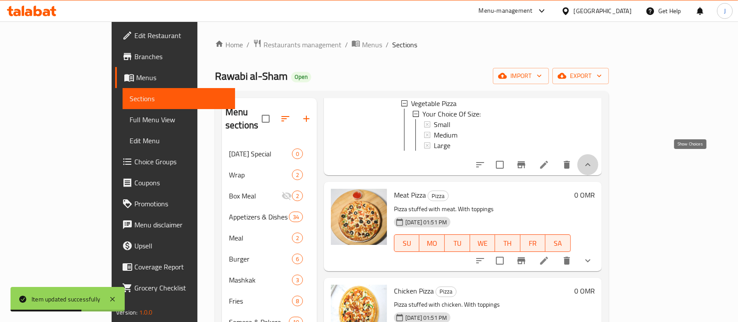
click at [593, 162] on icon "show more" at bounding box center [587, 164] width 10 height 10
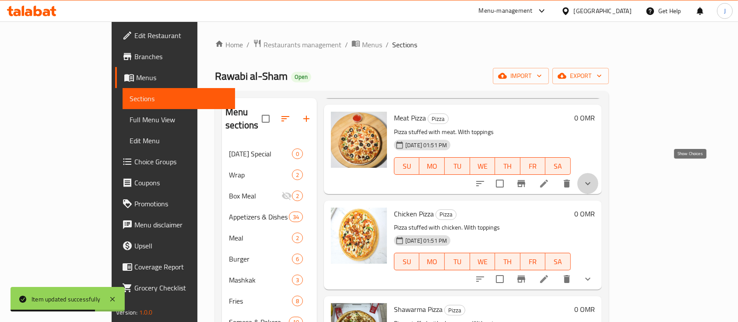
click at [593, 178] on icon "show more" at bounding box center [587, 183] width 10 height 10
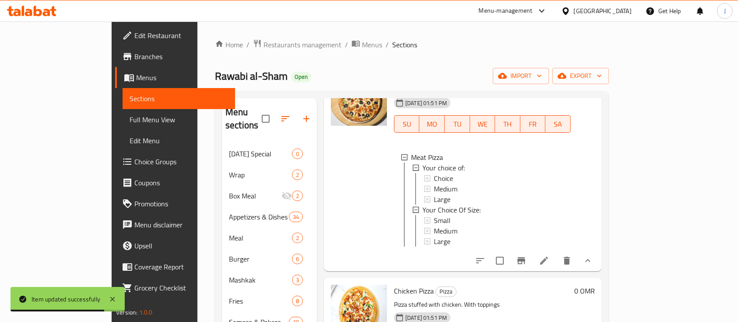
scroll to position [179, 0]
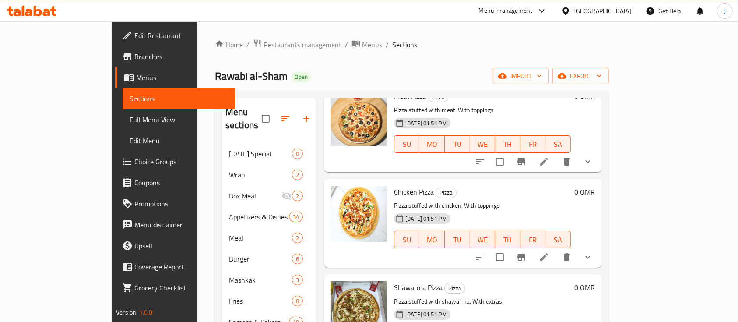
scroll to position [156, 0]
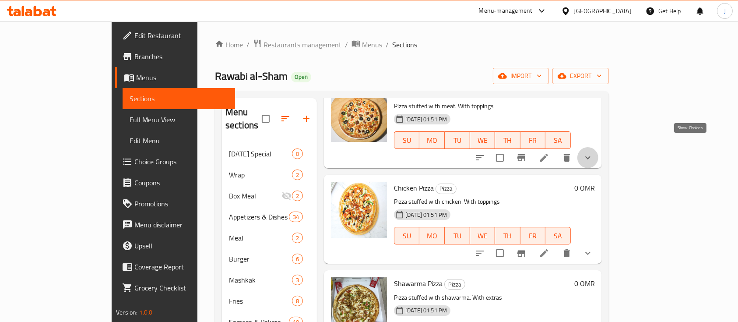
click at [593, 152] on icon "show more" at bounding box center [587, 157] width 10 height 10
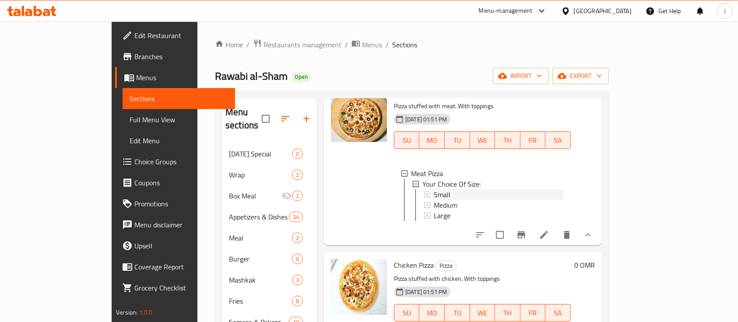
click at [434, 189] on span "Small" at bounding box center [442, 194] width 17 height 10
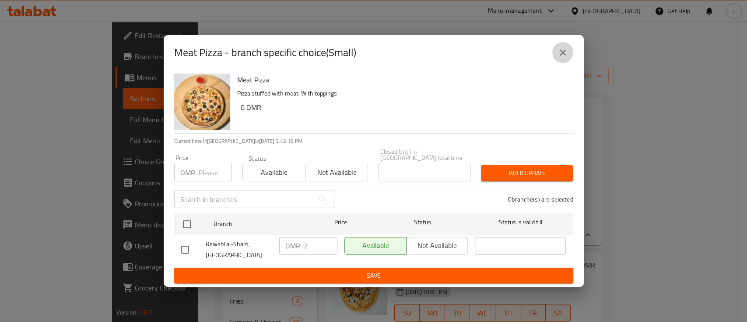
click at [570, 57] on button "close" at bounding box center [562, 52] width 21 height 21
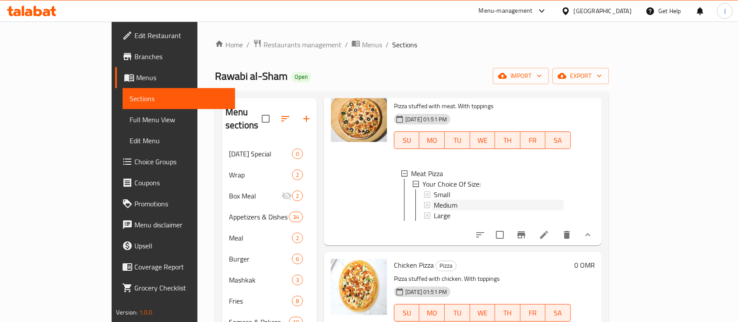
click at [434, 199] on span "Medium" at bounding box center [446, 204] width 24 height 10
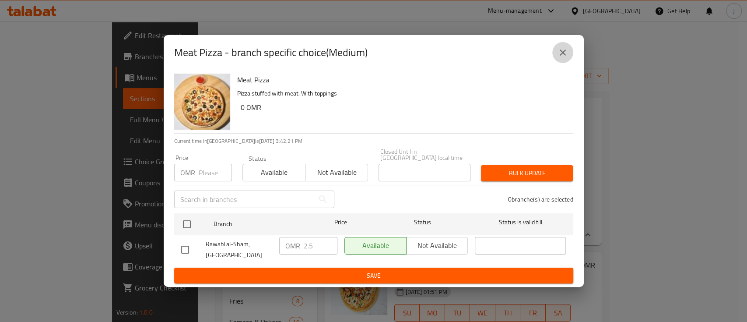
click at [556, 49] on button "close" at bounding box center [562, 52] width 21 height 21
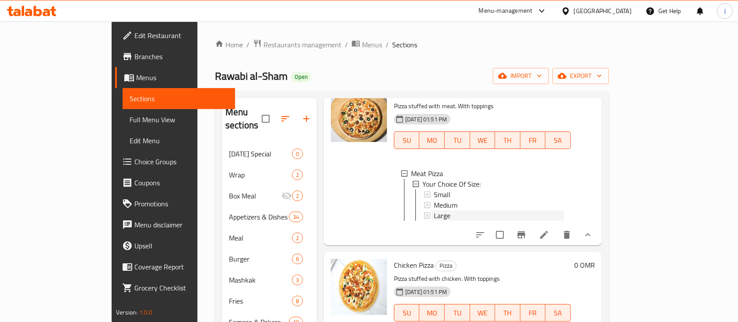
click at [434, 210] on span "Large" at bounding box center [442, 215] width 17 height 10
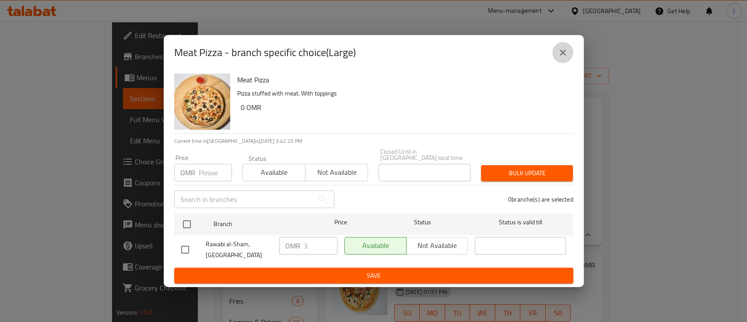
click at [563, 49] on button "close" at bounding box center [562, 52] width 21 height 21
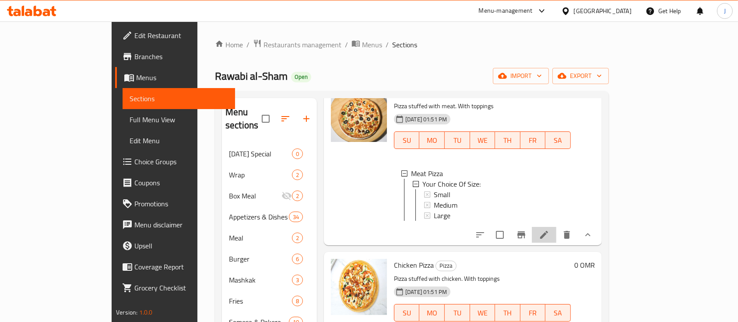
click at [556, 227] on li at bounding box center [544, 235] width 24 height 16
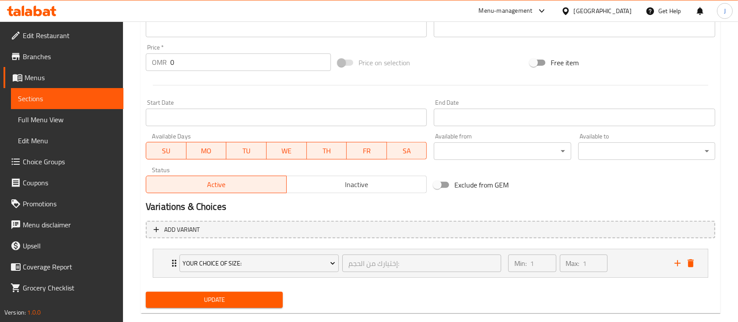
scroll to position [323, 0]
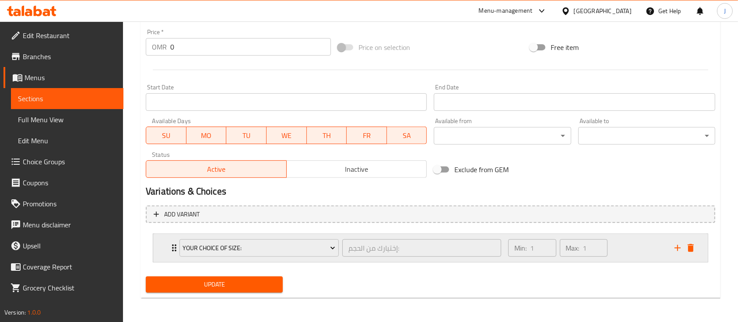
click at [160, 250] on div "Your Choice Of Size: إختيارك من الحجم: ​ Min: 1 ​ Max: 1 ​" at bounding box center [430, 248] width 554 height 28
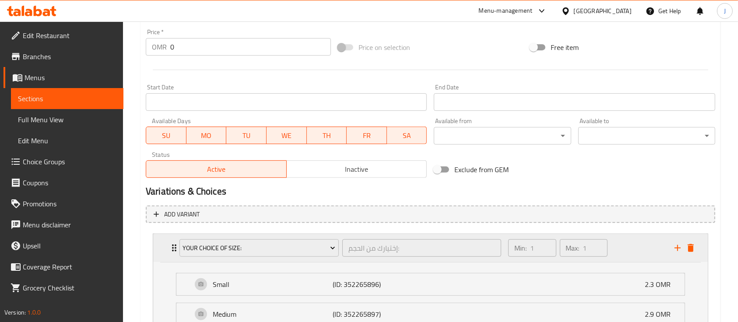
scroll to position [430, 0]
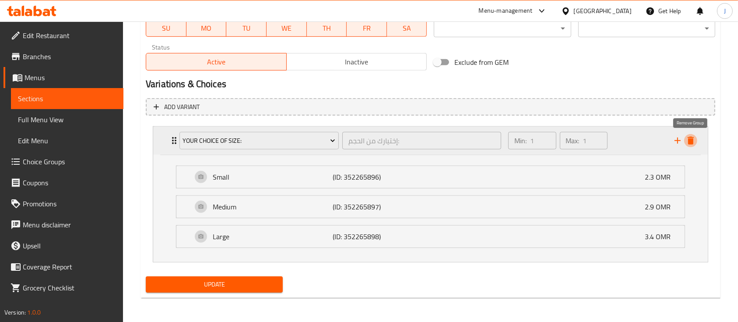
click at [689, 144] on icon "delete" at bounding box center [690, 140] width 10 height 10
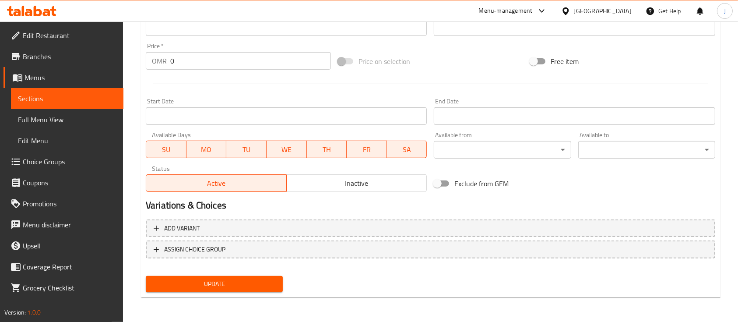
scroll to position [309, 0]
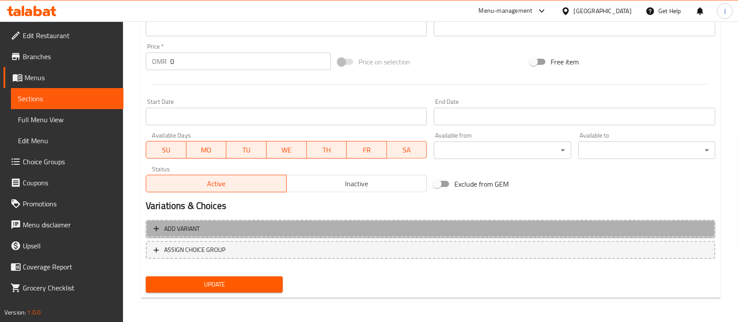
click at [212, 229] on span "Add variant" at bounding box center [430, 228] width 553 height 11
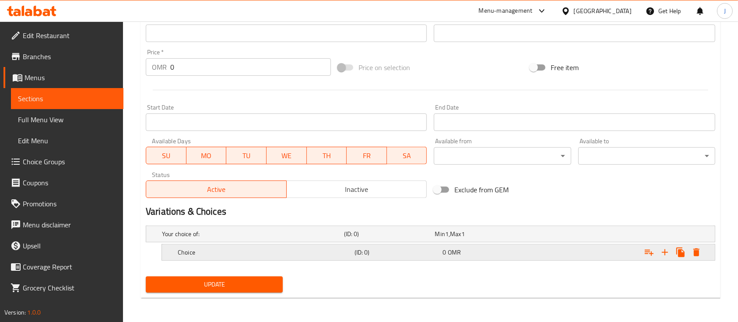
click at [278, 244] on div "Choice (ID: 0) 0 OMR" at bounding box center [441, 251] width 530 height 19
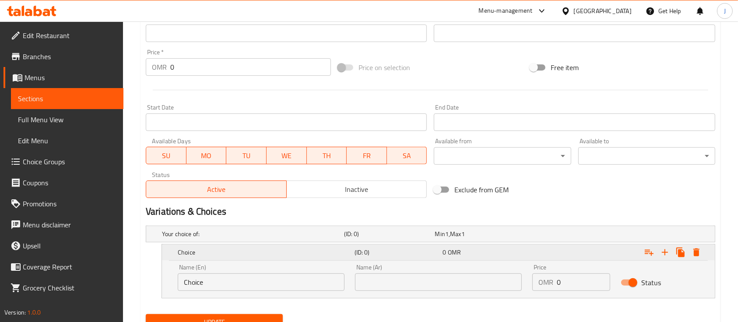
scroll to position [340, 0]
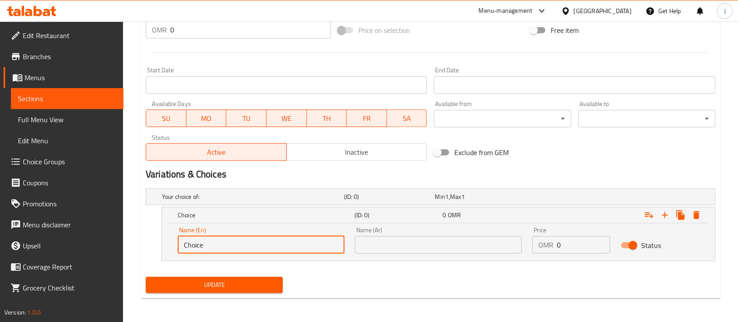
drag, startPoint x: 238, startPoint y: 248, endPoint x: 130, endPoint y: 250, distance: 108.1
click at [130, 250] on div "Home / Restaurants management / Menus / Sections / item / update Pizza section …" at bounding box center [430, 1] width 615 height 641
type input "Small"
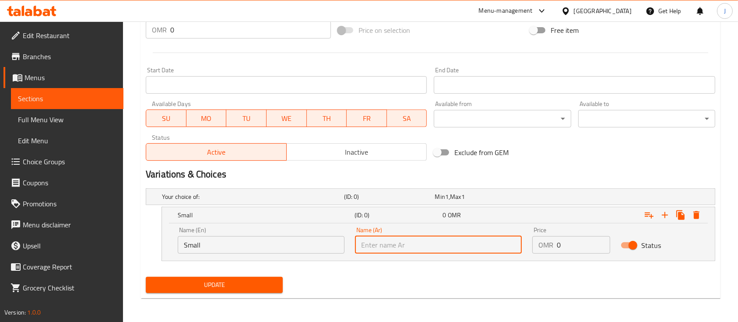
click at [395, 241] on input "text" at bounding box center [438, 244] width 167 height 17
type input "صغير"
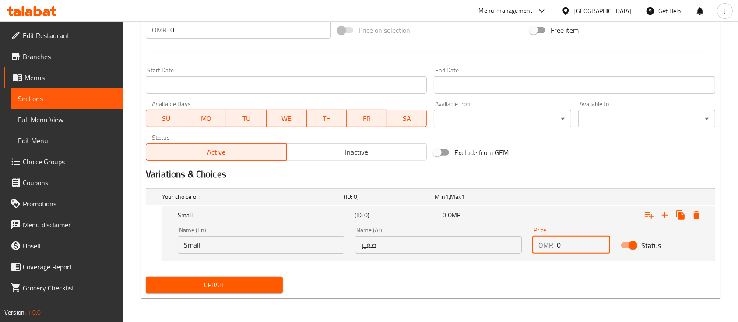
drag, startPoint x: 570, startPoint y: 246, endPoint x: 532, endPoint y: 250, distance: 38.7
click at [532, 250] on div "OMR 0 Price" at bounding box center [571, 244] width 78 height 17
type input "1"
type input "2.3"
click at [663, 217] on icon "Expand" at bounding box center [664, 215] width 10 height 10
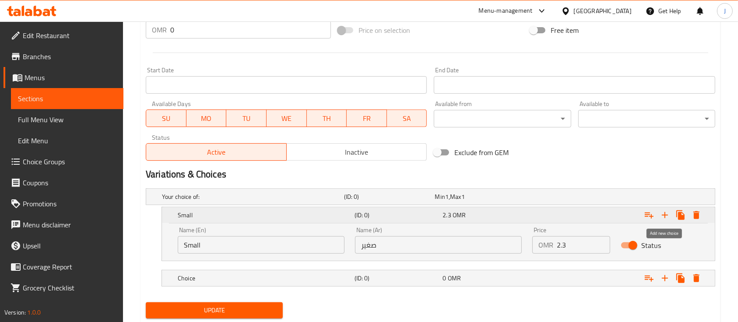
scroll to position [366, 0]
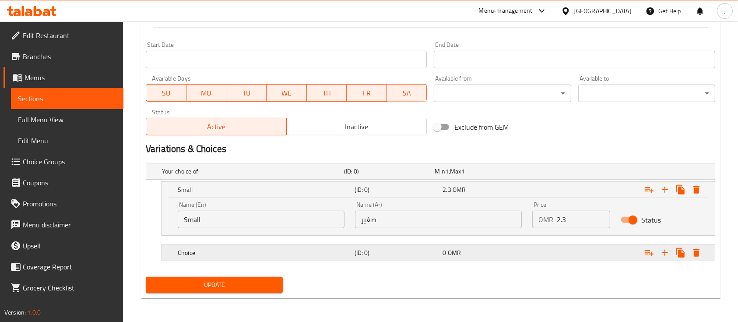
click at [427, 254] on h5 "(ID: 0)" at bounding box center [396, 252] width 85 height 9
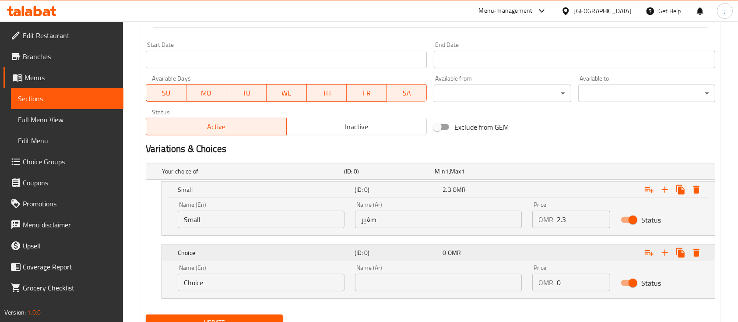
scroll to position [403, 0]
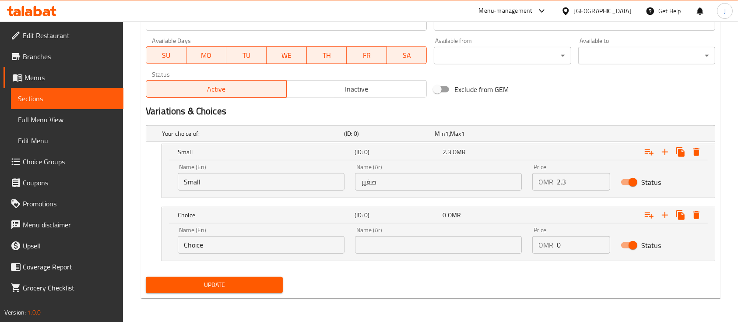
click at [218, 248] on input "Choice" at bounding box center [261, 244] width 167 height 17
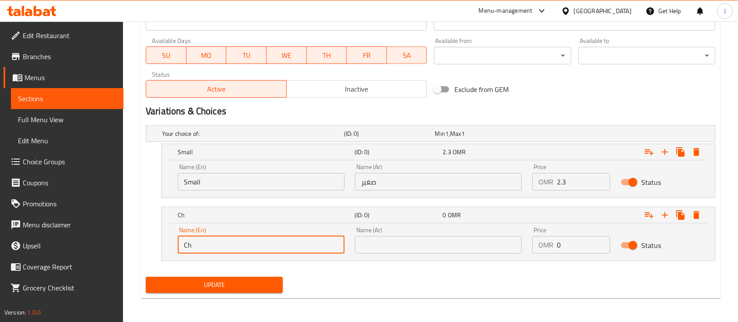
type input "C"
type input "Medium"
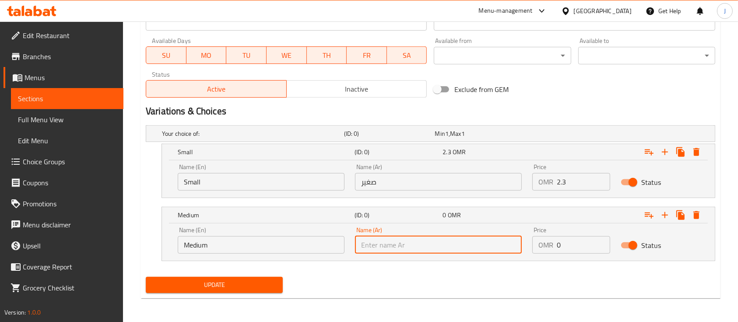
click at [415, 239] on input "text" at bounding box center [438, 244] width 167 height 17
type input "وسط"
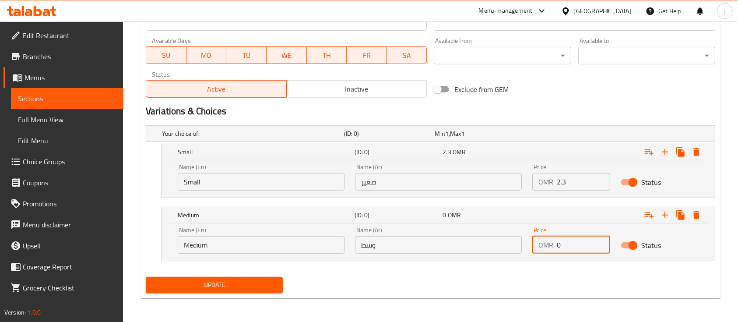
drag, startPoint x: 572, startPoint y: 241, endPoint x: 510, endPoint y: 252, distance: 63.0
click at [510, 252] on div "Name (En) Medium Name (En) Name (Ar) وسط Name (Ar) Price OMR 0 Price Status" at bounding box center [438, 239] width 532 height 37
type input "2.9"
click at [571, 214] on div "Expand" at bounding box center [617, 214] width 177 height 19
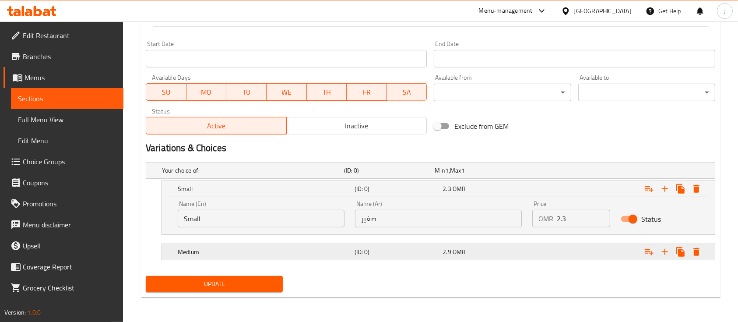
scroll to position [366, 0]
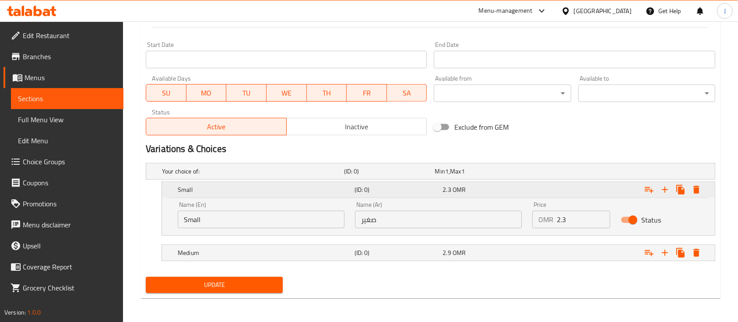
click at [587, 190] on div "Expand" at bounding box center [617, 189] width 177 height 19
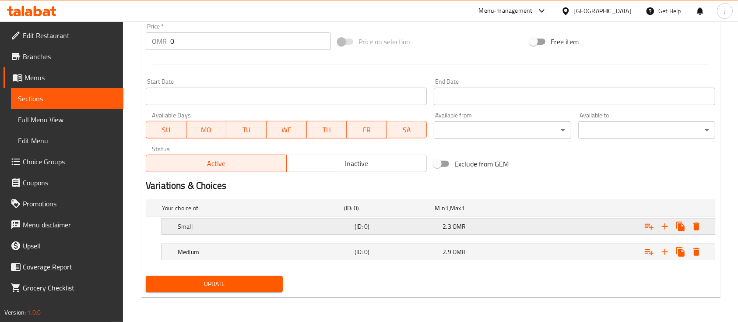
scroll to position [329, 0]
click at [665, 252] on icon "Expand" at bounding box center [664, 252] width 6 height 6
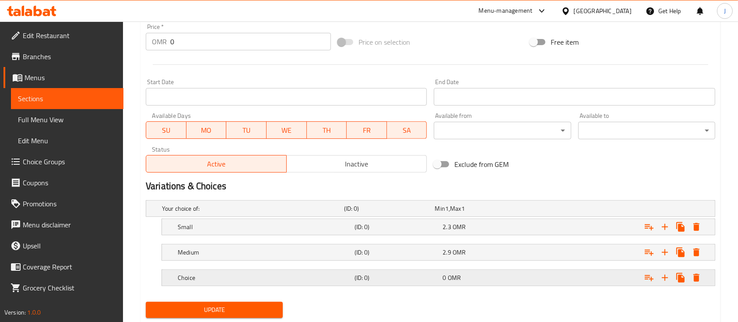
click at [346, 273] on h5 "Choice" at bounding box center [264, 277] width 173 height 9
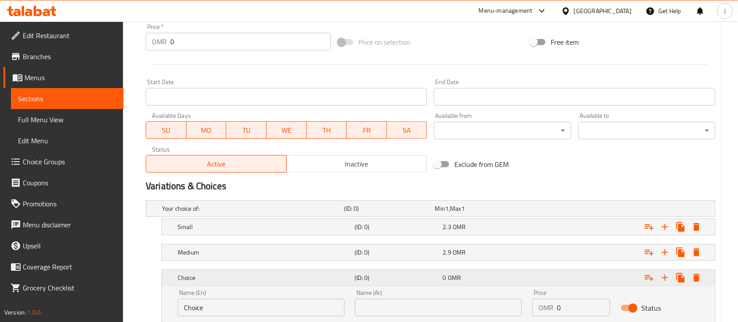
scroll to position [391, 0]
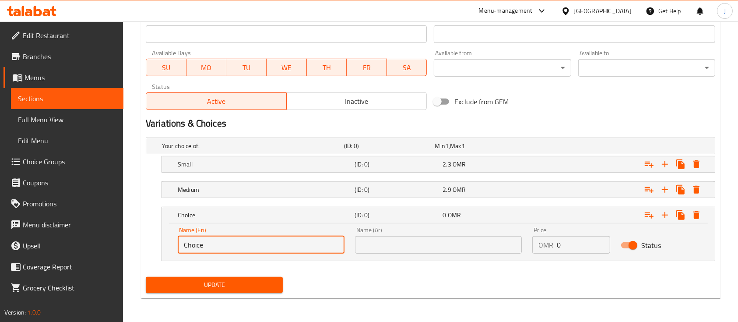
drag, startPoint x: 225, startPoint y: 238, endPoint x: 128, endPoint y: 242, distance: 97.2
type input "Large"
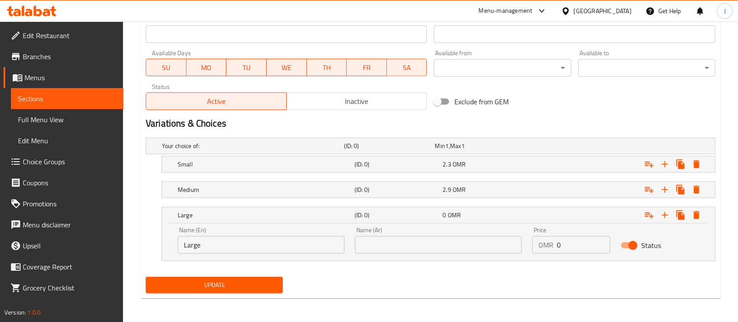
drag, startPoint x: 433, startPoint y: 254, endPoint x: 429, endPoint y: 247, distance: 8.0
click at [429, 247] on div "Name (Ar) Name (Ar)" at bounding box center [438, 239] width 177 height 37
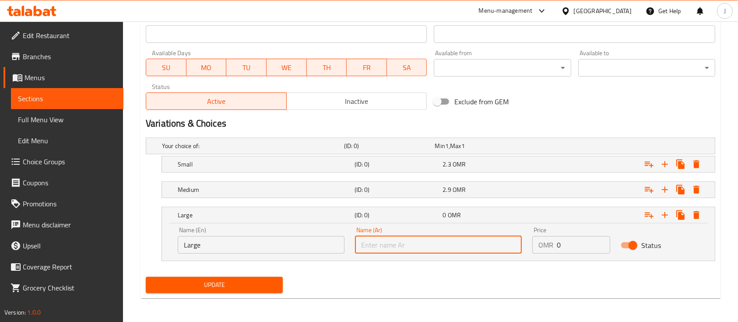
click at [429, 247] on input "text" at bounding box center [438, 244] width 167 height 17
type input "كبير"
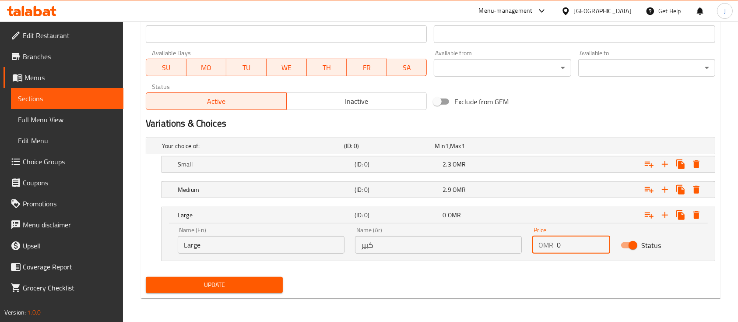
drag, startPoint x: 568, startPoint y: 245, endPoint x: 492, endPoint y: 248, distance: 76.2
click at [492, 248] on div "Name (En) Large Name (En) Name (Ar) كبير Name (Ar) Price OMR 0 Price Status" at bounding box center [438, 239] width 532 height 37
type input "3.4"
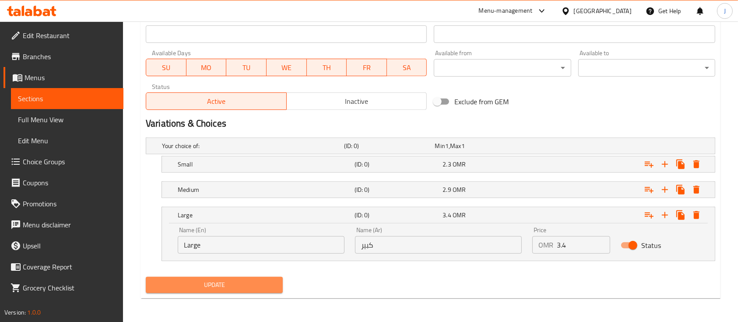
click at [245, 287] on span "Update" at bounding box center [214, 284] width 123 height 11
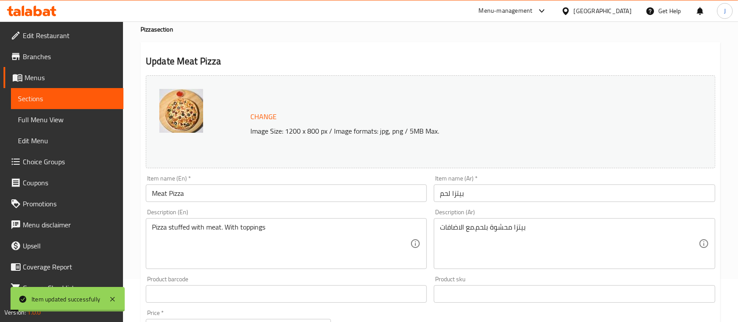
scroll to position [0, 0]
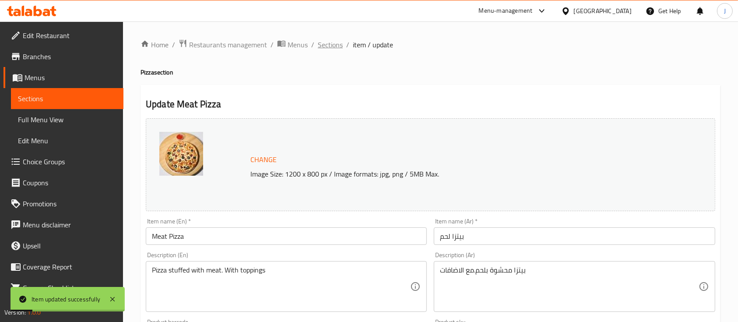
click at [338, 46] on span "Sections" at bounding box center [330, 44] width 25 height 10
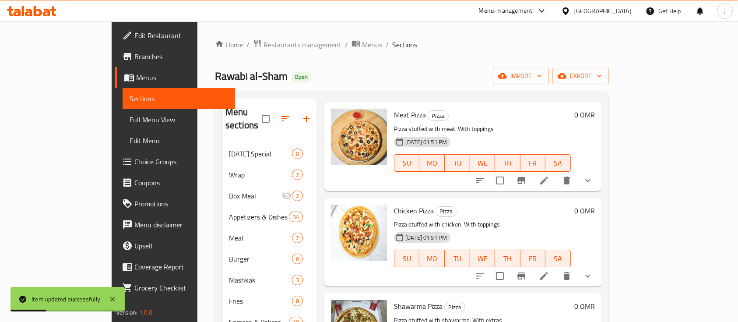
scroll to position [135, 0]
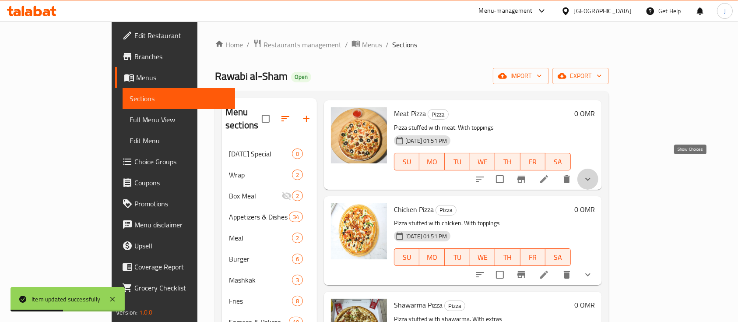
click at [590, 177] on icon "show more" at bounding box center [587, 178] width 5 height 3
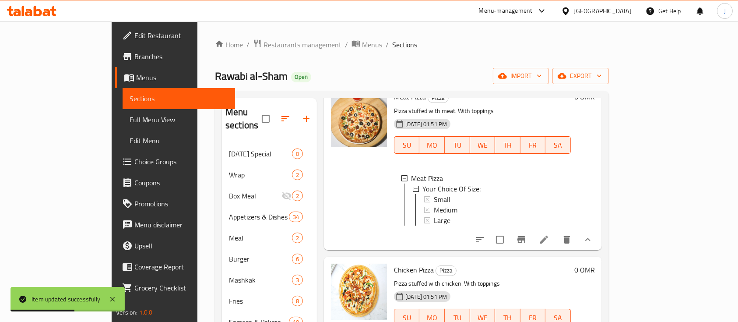
scroll to position [152, 0]
click at [590, 237] on icon "show more" at bounding box center [587, 238] width 5 height 3
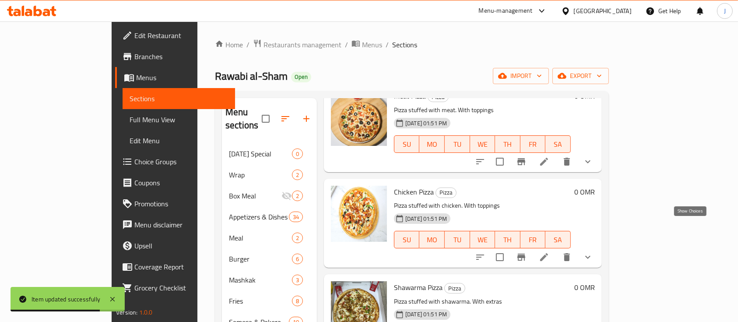
scroll to position [172, 0]
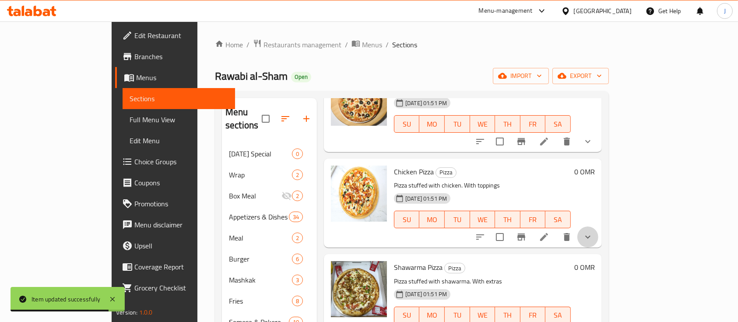
click at [598, 233] on button "show more" at bounding box center [587, 236] width 21 height 21
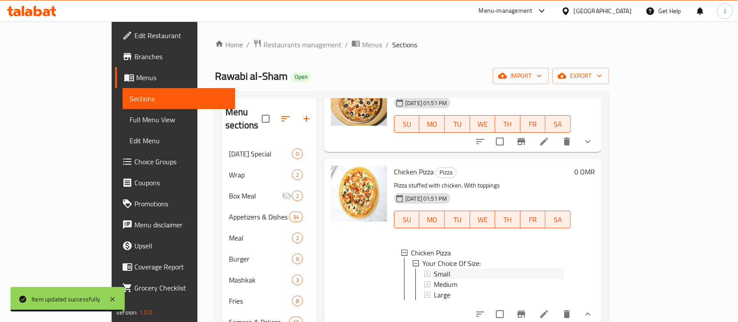
click at [434, 268] on span "Small" at bounding box center [442, 273] width 17 height 10
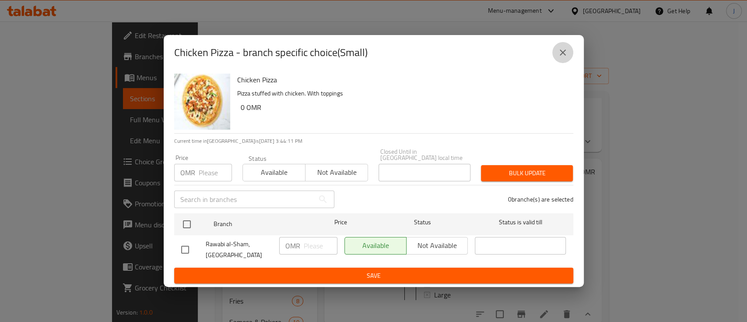
click at [559, 47] on button "close" at bounding box center [562, 52] width 21 height 21
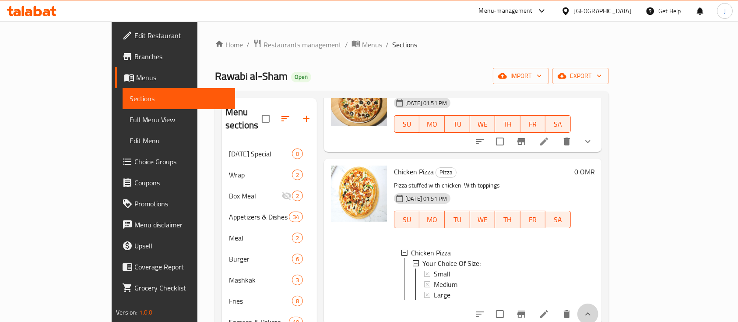
click at [598, 303] on button "show more" at bounding box center [587, 313] width 21 height 21
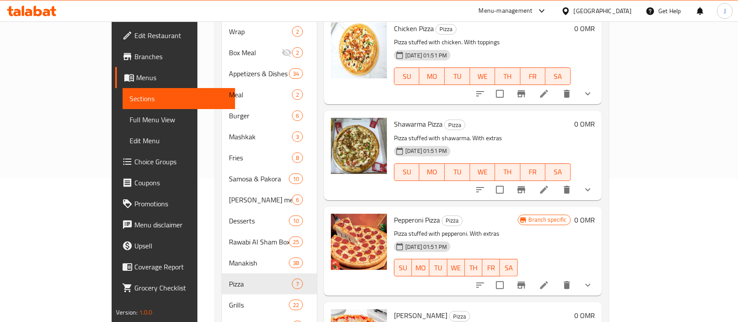
scroll to position [153, 0]
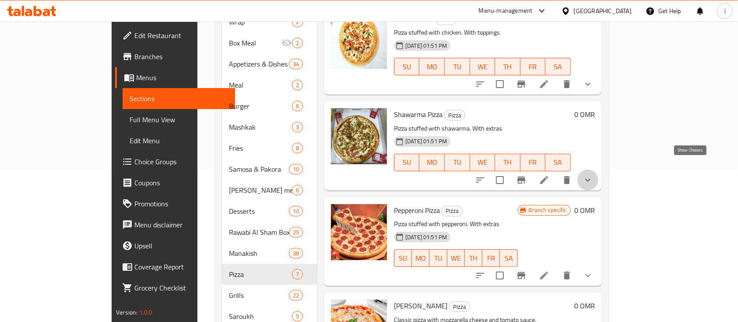
click at [593, 175] on icon "show more" at bounding box center [587, 180] width 10 height 10
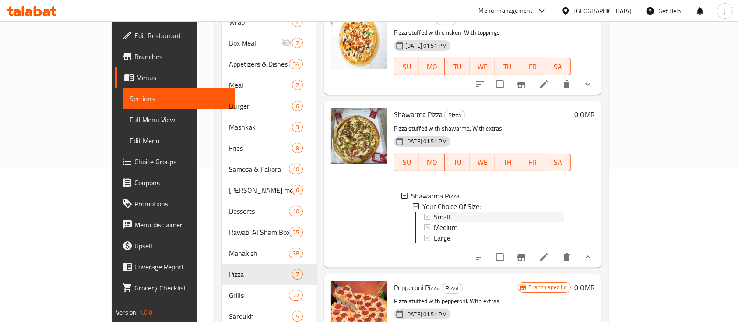
click at [434, 211] on span "Small" at bounding box center [442, 216] width 17 height 10
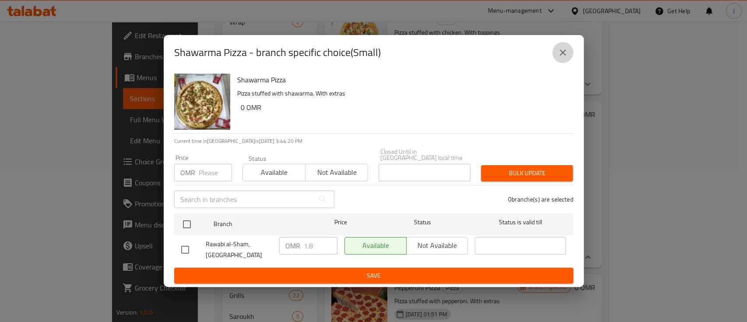
click at [564, 53] on icon "close" at bounding box center [563, 52] width 6 height 6
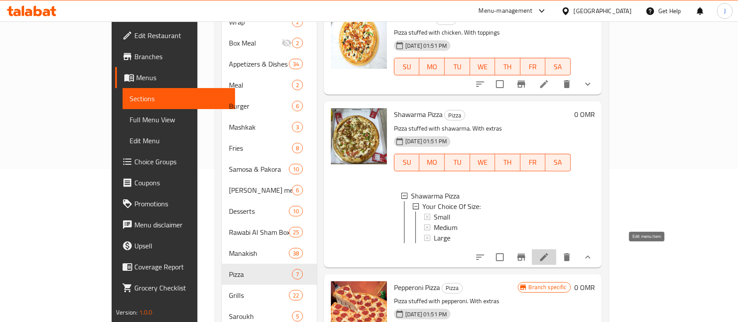
click at [548, 253] on icon at bounding box center [544, 257] width 8 height 8
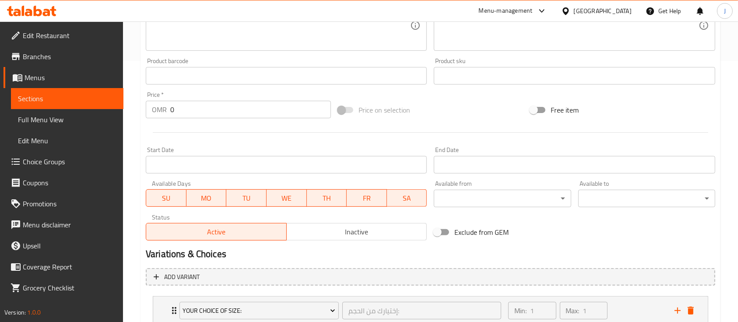
scroll to position [323, 0]
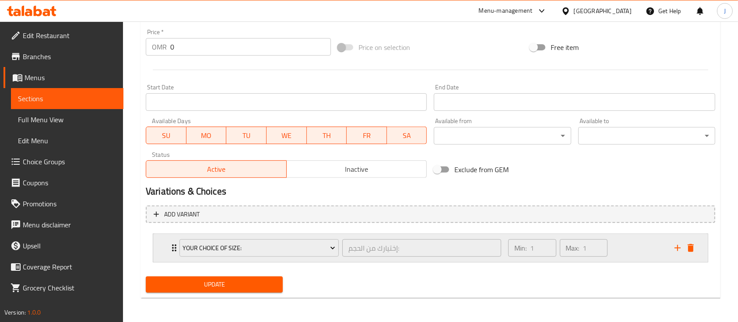
click at [166, 245] on div "Your Choice Of Size: إختيارك من الحجم: ​ Min: 1 ​ Max: 1 ​" at bounding box center [430, 248] width 554 height 28
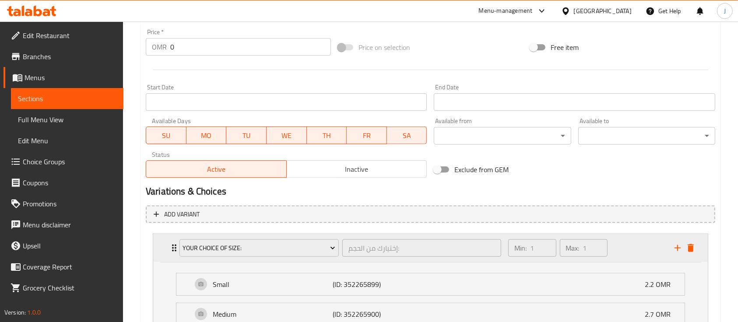
scroll to position [430, 0]
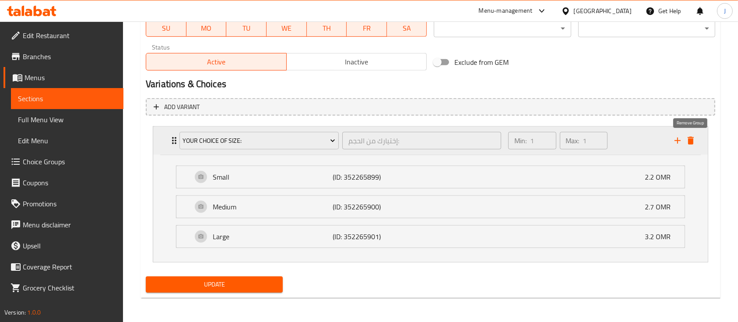
click at [689, 143] on icon "delete" at bounding box center [690, 140] width 6 height 8
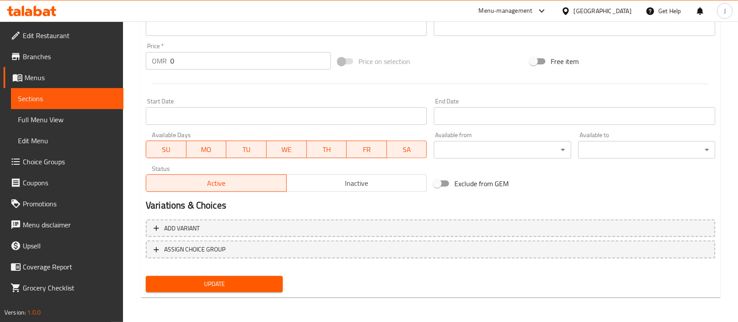
scroll to position [309, 0]
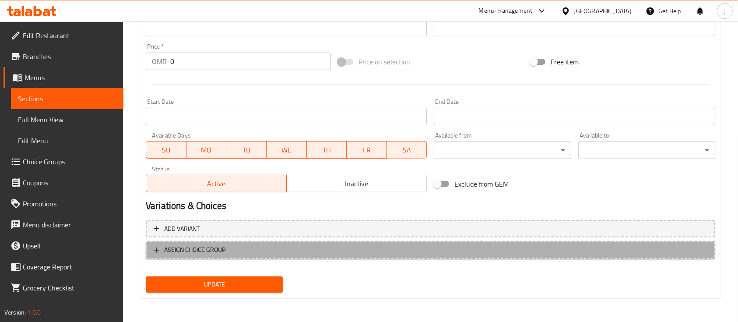
click at [282, 254] on span "ASSIGN CHOICE GROUP" at bounding box center [430, 249] width 553 height 11
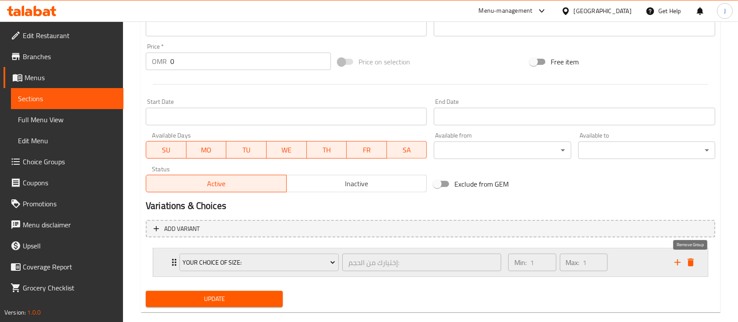
click at [689, 255] on button "delete" at bounding box center [690, 261] width 13 height 13
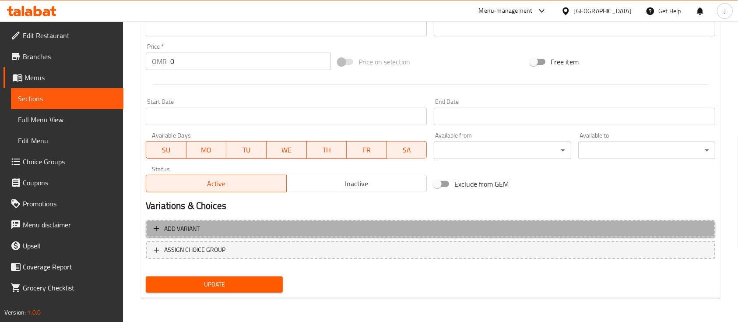
click at [323, 232] on span "Add variant" at bounding box center [430, 228] width 553 height 11
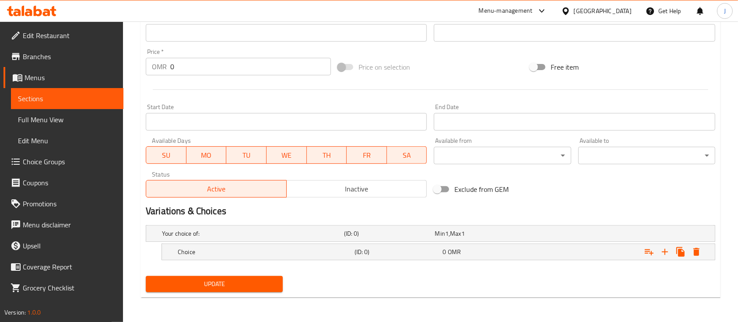
scroll to position [303, 0]
click at [326, 245] on div "Choice (ID: 0) 0 OMR" at bounding box center [441, 251] width 530 height 19
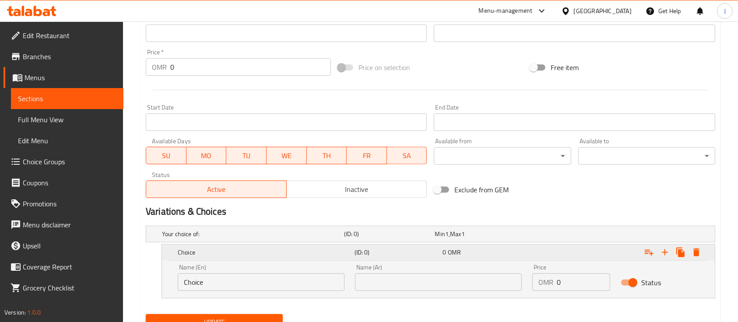
scroll to position [340, 0]
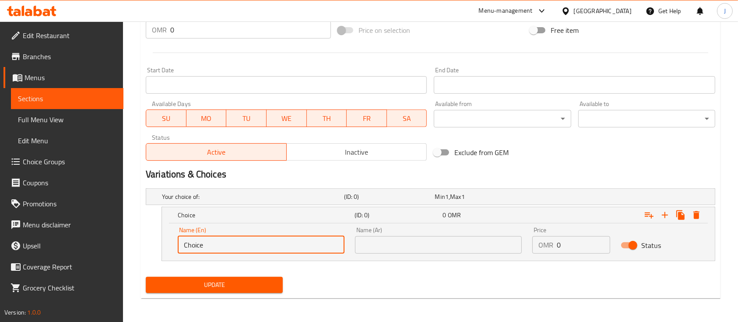
drag, startPoint x: 238, startPoint y: 237, endPoint x: 136, endPoint y: 248, distance: 102.2
click at [136, 248] on div "Home / Restaurants management / Menus / Sections / item / update Pizza section …" at bounding box center [430, 1] width 615 height 641
type input "Small"
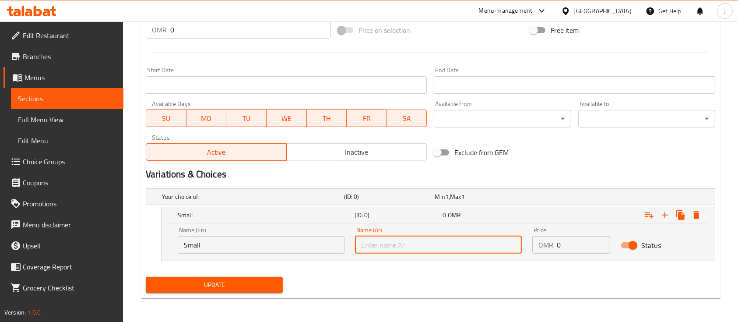
click at [396, 243] on input "text" at bounding box center [438, 244] width 167 height 17
type input "صغير"
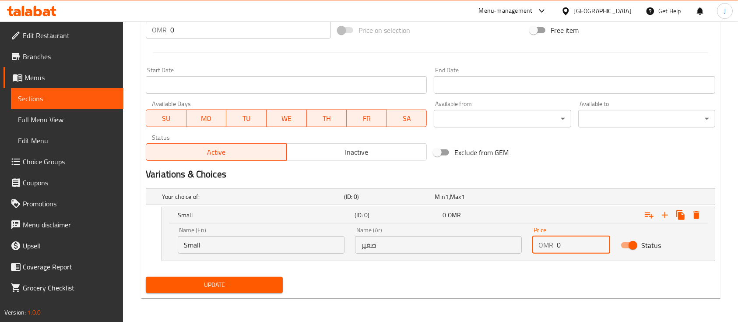
drag, startPoint x: 574, startPoint y: 251, endPoint x: 528, endPoint y: 246, distance: 46.1
click at [528, 246] on div "Price OMR 0 Price" at bounding box center [571, 239] width 88 height 37
type input "2.2"
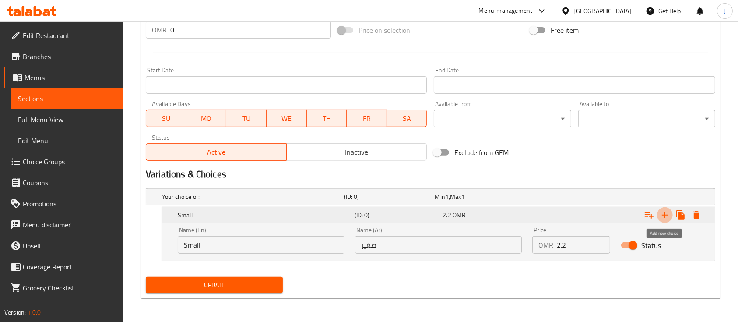
click at [661, 216] on icon "Expand" at bounding box center [664, 215] width 10 height 10
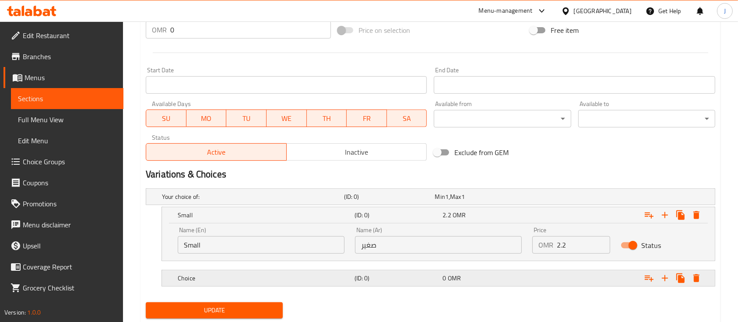
click at [387, 283] on div "Choice (ID: 0) 0 OMR" at bounding box center [441, 277] width 530 height 19
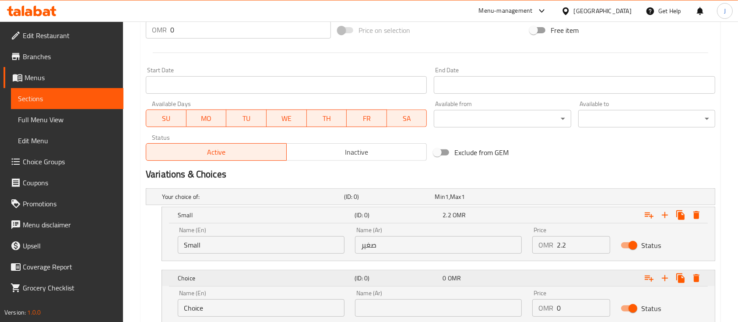
scroll to position [403, 0]
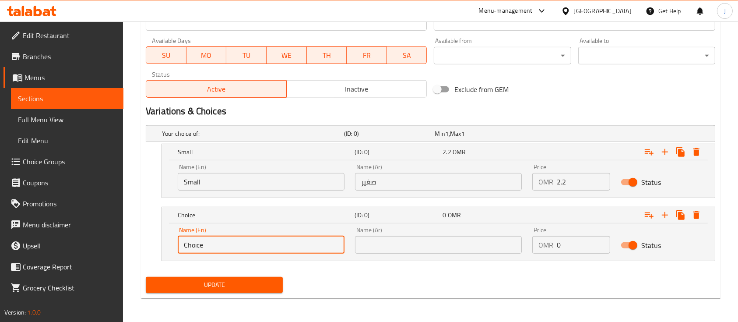
drag, startPoint x: 217, startPoint y: 242, endPoint x: 104, endPoint y: 237, distance: 112.5
type input "Medium"
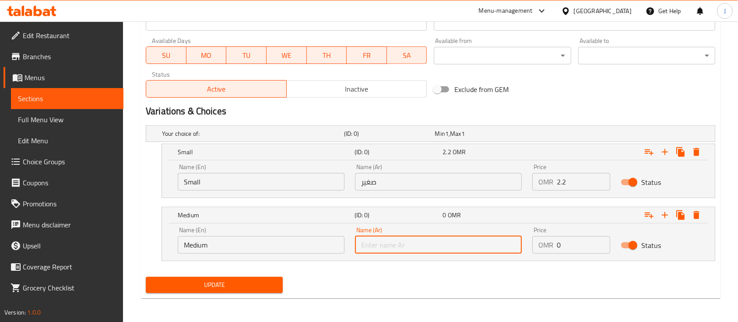
click at [395, 247] on input "text" at bounding box center [438, 244] width 167 height 17
type input "وسط"
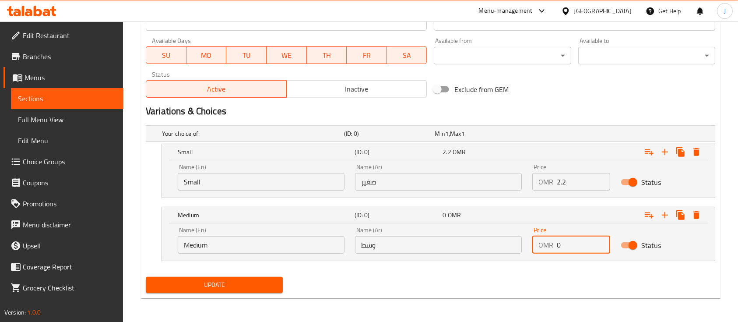
drag, startPoint x: 567, startPoint y: 241, endPoint x: 544, endPoint y: 245, distance: 23.2
click at [544, 245] on div "OMR 0 Price" at bounding box center [571, 244] width 78 height 17
type input "2.7"
click at [401, 212] on h5 "(ID: 0)" at bounding box center [396, 214] width 85 height 9
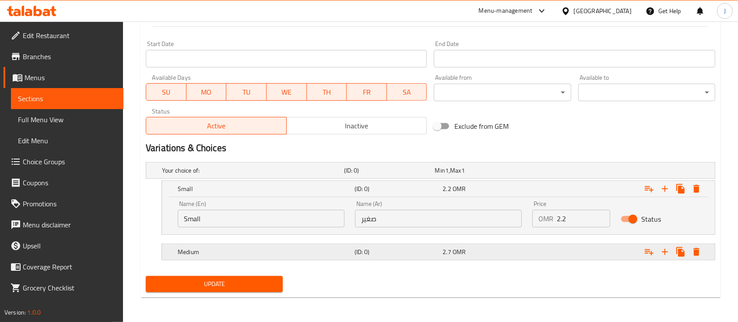
scroll to position [366, 0]
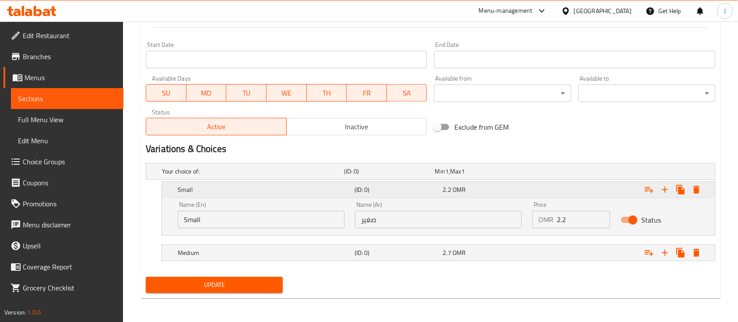
click at [343, 186] on h5 "Small" at bounding box center [264, 189] width 173 height 9
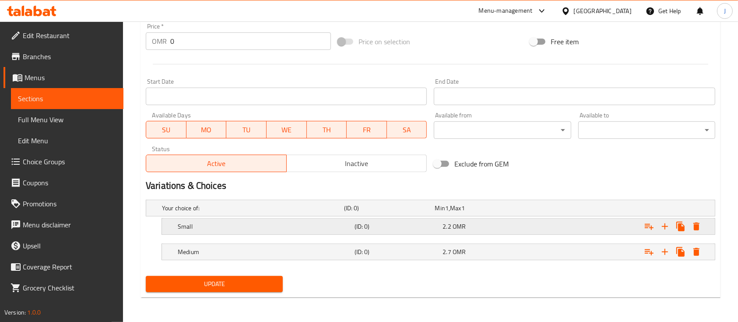
scroll to position [329, 0]
click at [666, 247] on icon "Expand" at bounding box center [664, 252] width 10 height 10
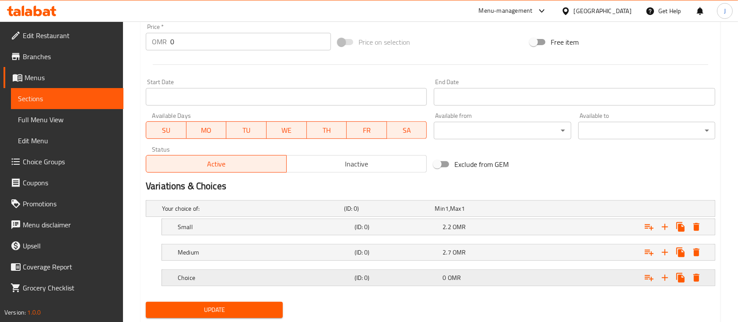
click at [497, 278] on div "0 OMR" at bounding box center [484, 277] width 85 height 9
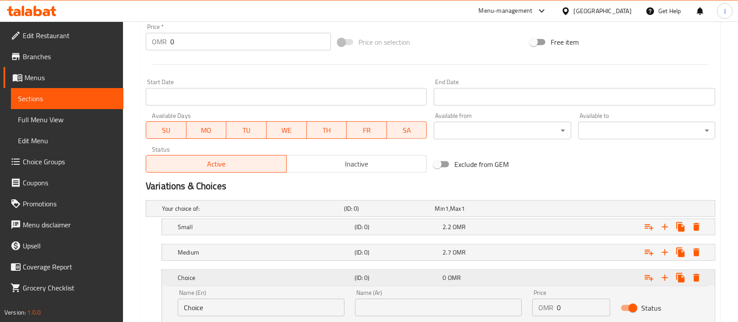
scroll to position [391, 0]
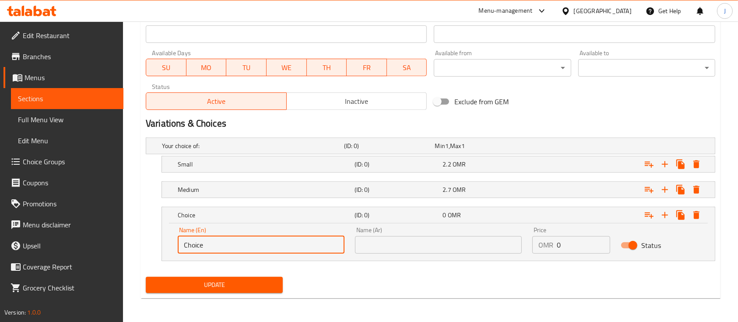
drag, startPoint x: 285, startPoint y: 243, endPoint x: 119, endPoint y: 226, distance: 166.6
type input "Large"
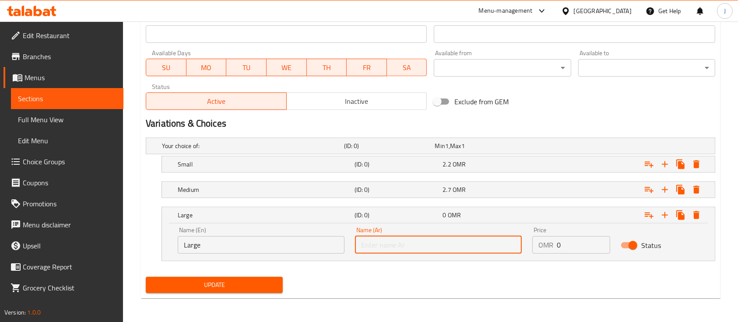
click at [383, 248] on input "text" at bounding box center [438, 244] width 167 height 17
type input "كبير"
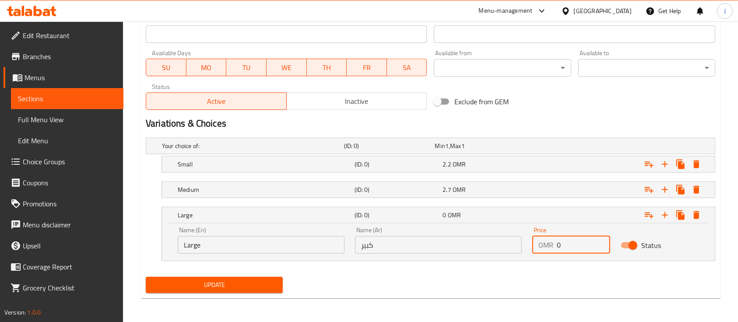
drag, startPoint x: 570, startPoint y: 243, endPoint x: 512, endPoint y: 247, distance: 57.9
click at [512, 247] on div "Name (En) Large Name (En) Name (Ar) كبير Name (Ar) Price OMR 0 Price Status" at bounding box center [438, 239] width 532 height 37
type input "3.2"
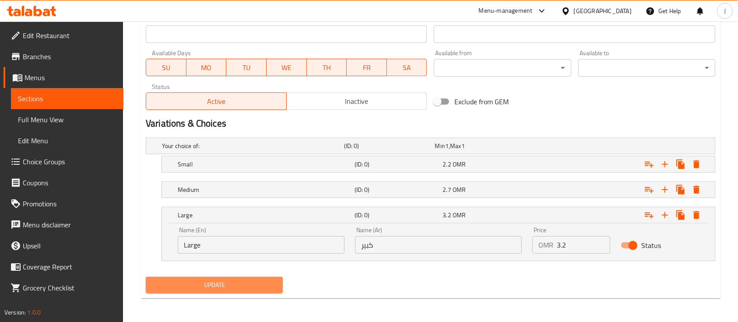
click at [241, 288] on span "Update" at bounding box center [214, 284] width 123 height 11
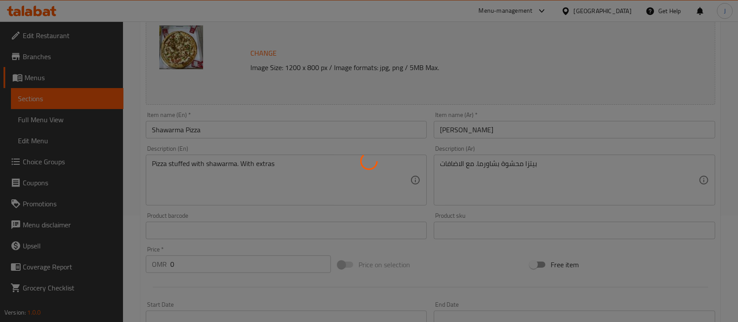
scroll to position [0, 0]
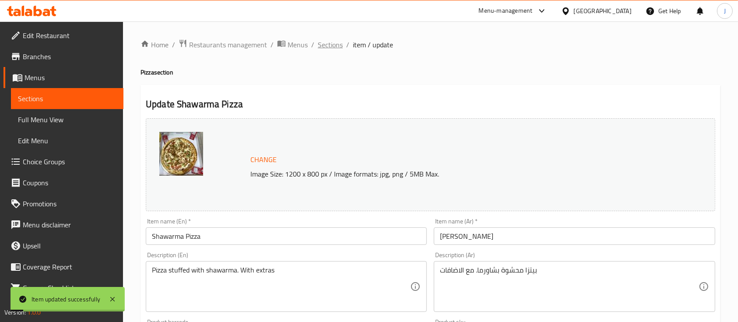
click at [336, 47] on span "Sections" at bounding box center [330, 44] width 25 height 10
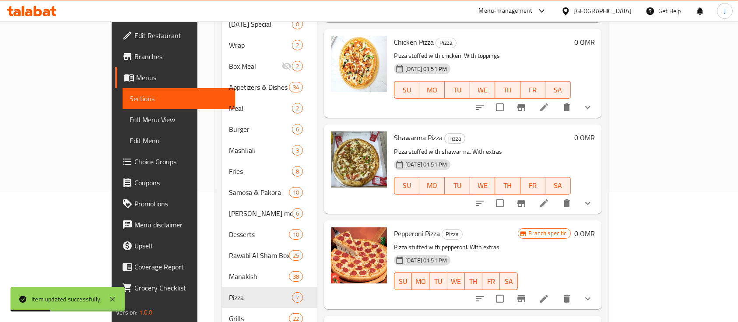
scroll to position [319, 0]
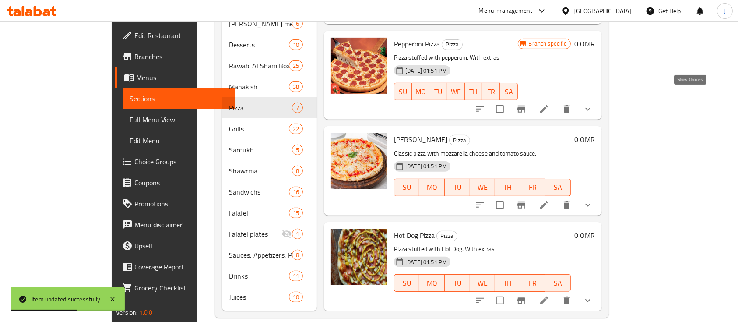
click at [593, 104] on icon "show more" at bounding box center [587, 109] width 10 height 10
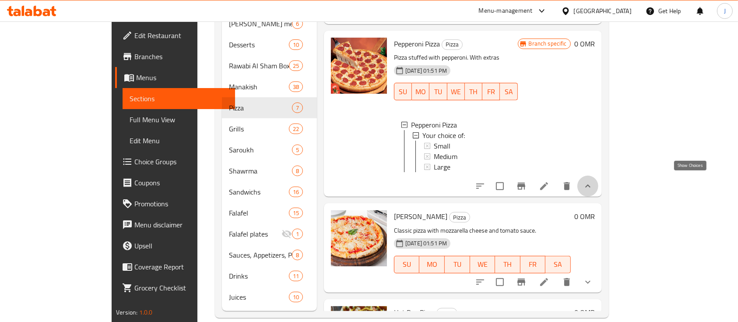
click at [593, 185] on icon "show more" at bounding box center [587, 186] width 10 height 10
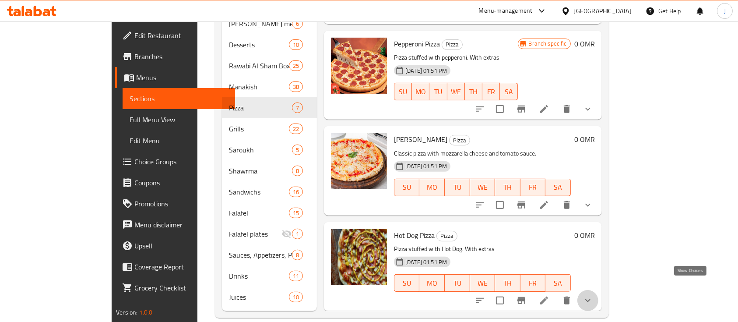
click at [593, 295] on icon "show more" at bounding box center [587, 300] width 10 height 10
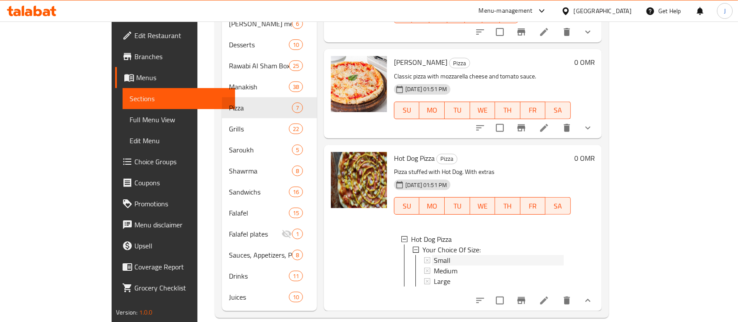
click at [434, 255] on span "Small" at bounding box center [442, 260] width 17 height 10
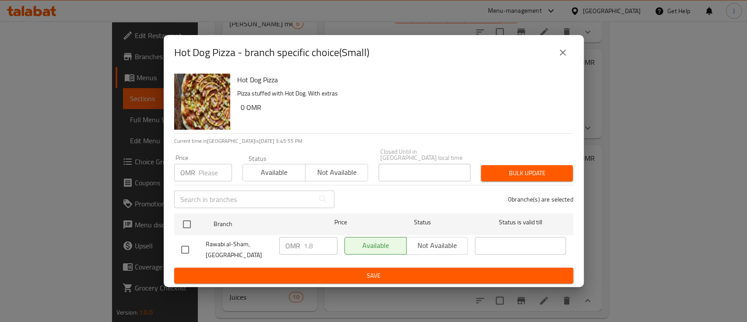
click at [558, 52] on icon "close" at bounding box center [562, 52] width 10 height 10
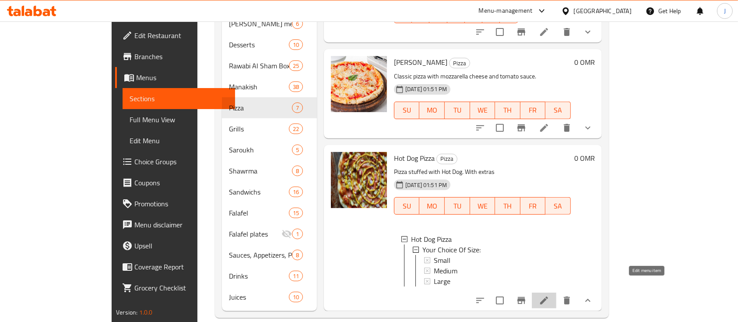
click at [549, 295] on icon at bounding box center [544, 300] width 10 height 10
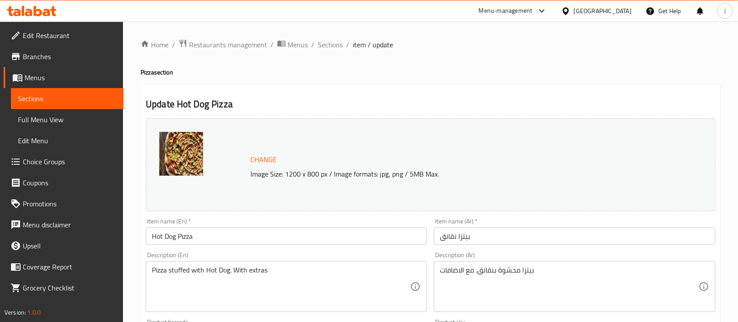
scroll to position [323, 0]
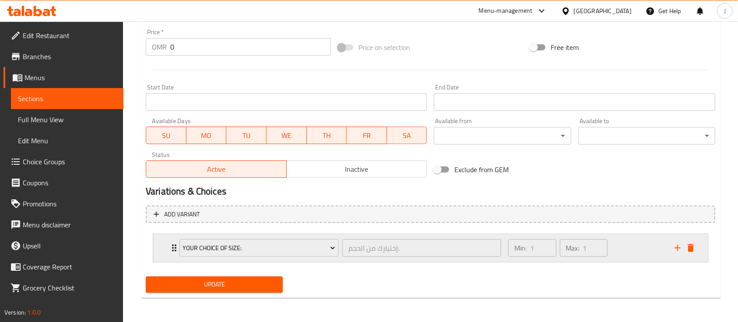
click at [633, 246] on div "Min: 1 ​ Max: 1 ​" at bounding box center [586, 248] width 166 height 28
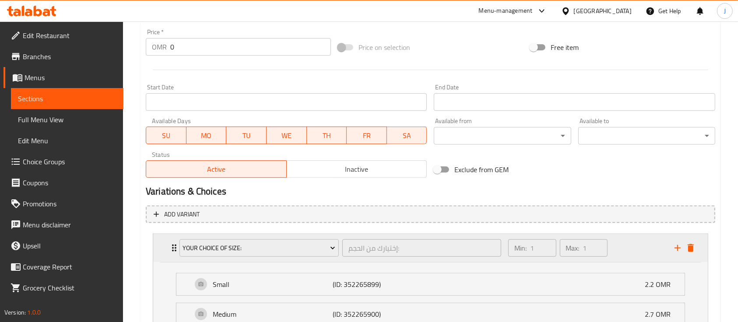
scroll to position [430, 0]
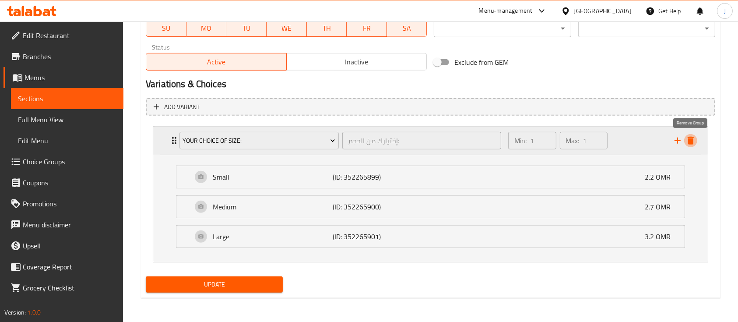
click at [694, 141] on icon "delete" at bounding box center [690, 140] width 10 height 10
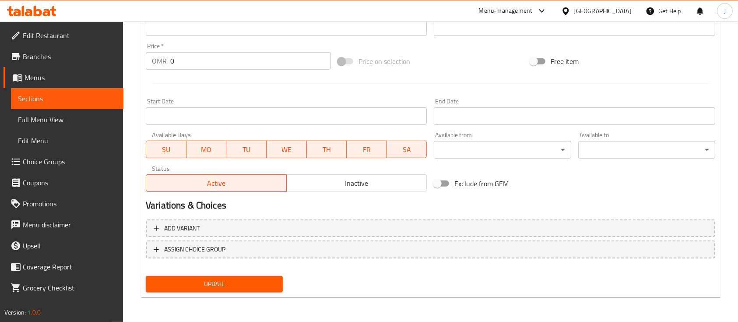
scroll to position [309, 0]
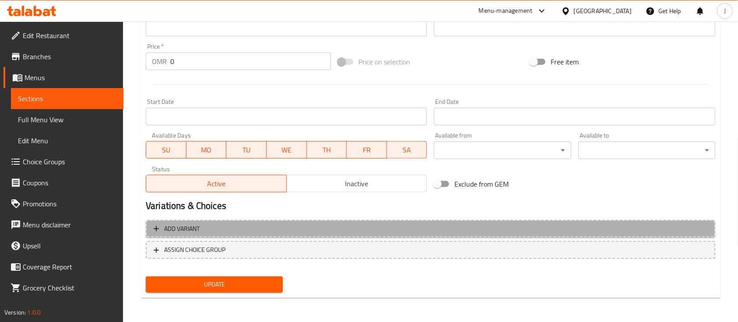
click at [216, 234] on button "Add variant" at bounding box center [430, 229] width 569 height 18
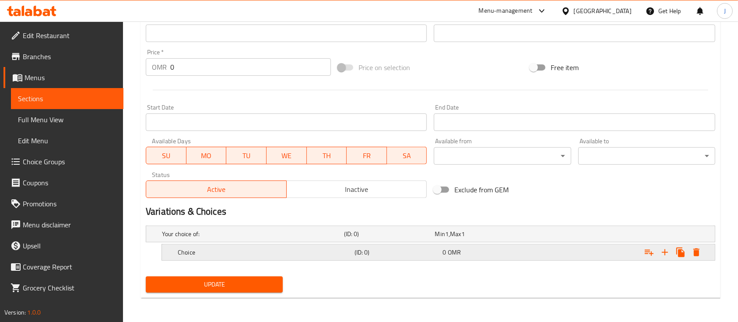
click at [406, 254] on h5 "(ID: 0)" at bounding box center [396, 252] width 85 height 9
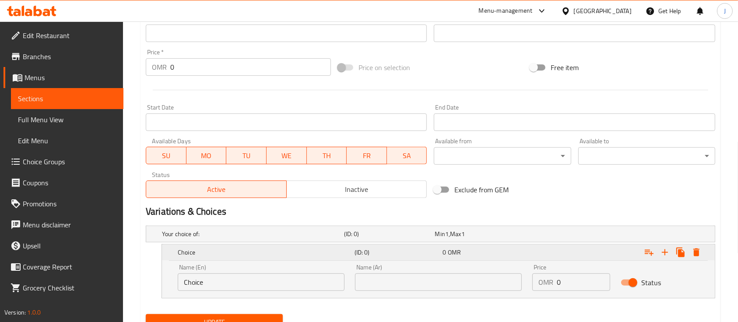
scroll to position [340, 0]
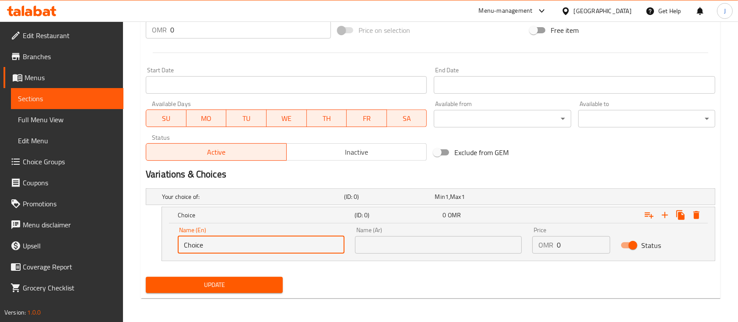
drag, startPoint x: 219, startPoint y: 243, endPoint x: 123, endPoint y: 248, distance: 96.0
click at [123, 248] on div "Home / Restaurants management / Menus / Sections / item / update Pizza section …" at bounding box center [430, 1] width 615 height 641
type input "Small"
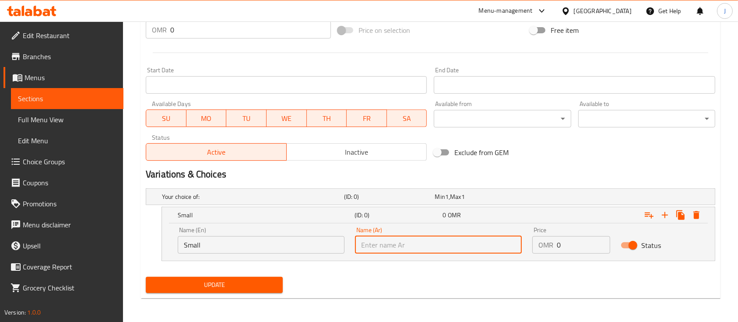
click at [409, 245] on input "text" at bounding box center [438, 244] width 167 height 17
type input "صغير"
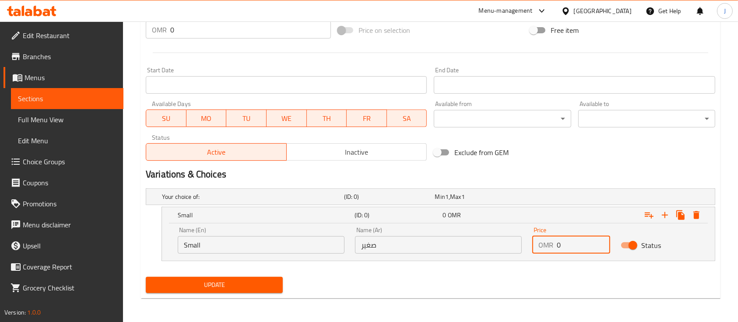
drag, startPoint x: 568, startPoint y: 245, endPoint x: 540, endPoint y: 243, distance: 27.6
click at [540, 243] on div "OMR 0 Price" at bounding box center [571, 244] width 78 height 17
type input "2.2"
click at [188, 275] on div "Update" at bounding box center [214, 284] width 144 height 23
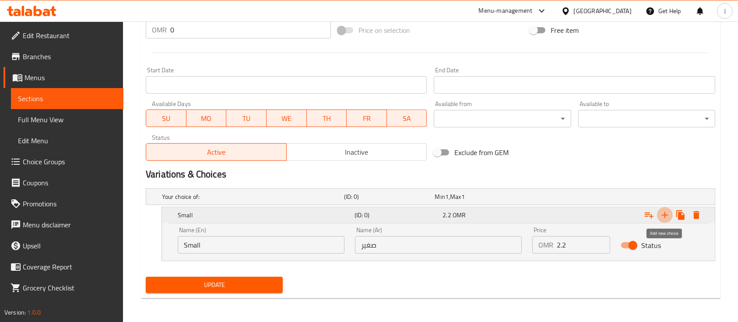
click at [662, 212] on icon "Expand" at bounding box center [664, 215] width 10 height 10
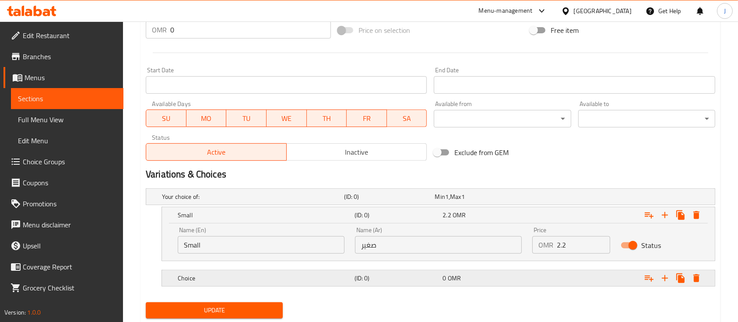
click at [307, 285] on div "Choice (ID: 0) 0 OMR" at bounding box center [441, 277] width 530 height 19
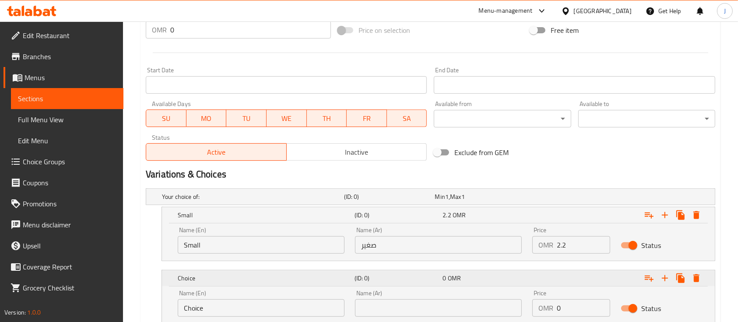
scroll to position [403, 0]
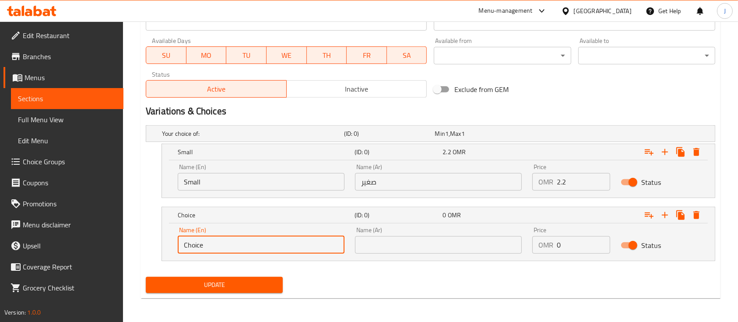
drag, startPoint x: 218, startPoint y: 245, endPoint x: 104, endPoint y: 233, distance: 114.4
type input "Medium"
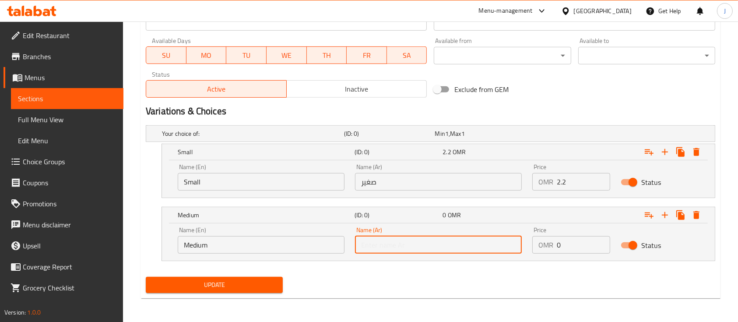
click at [392, 246] on input "text" at bounding box center [438, 244] width 167 height 17
type input "وسط"
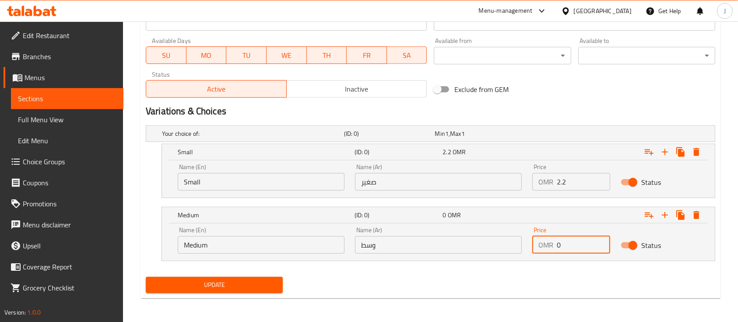
drag, startPoint x: 579, startPoint y: 247, endPoint x: 511, endPoint y: 240, distance: 68.6
click at [511, 240] on div "Name (En) Medium Name (En) Name (Ar) وسط Name (Ar) Price OMR 0 Price Status" at bounding box center [438, 239] width 532 height 37
type input "2.7"
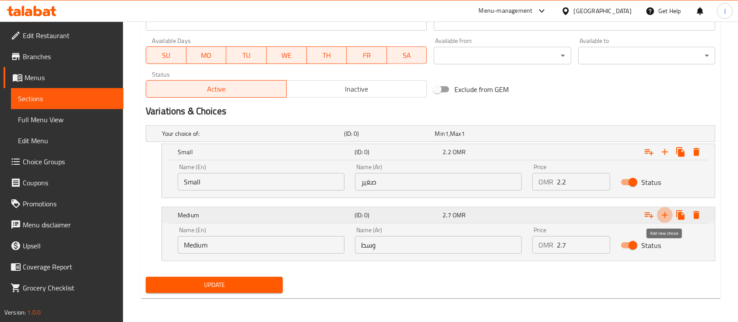
click at [661, 213] on icon "Expand" at bounding box center [664, 215] width 10 height 10
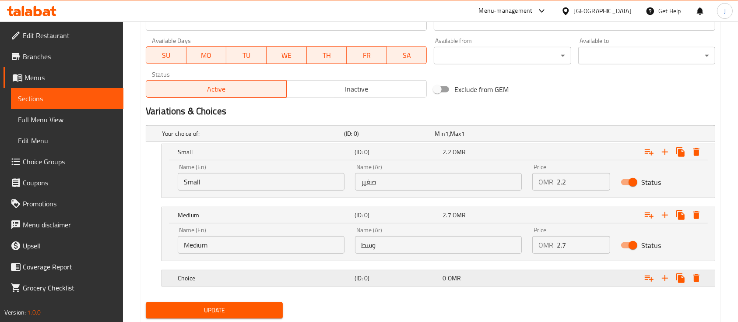
click at [462, 283] on div "Choice (ID: 0) 0 OMR" at bounding box center [441, 277] width 530 height 19
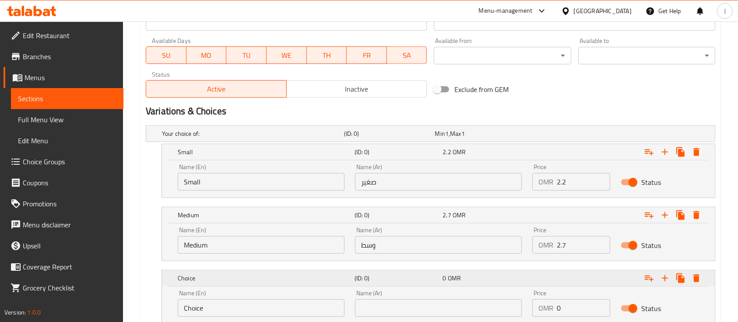
scroll to position [466, 0]
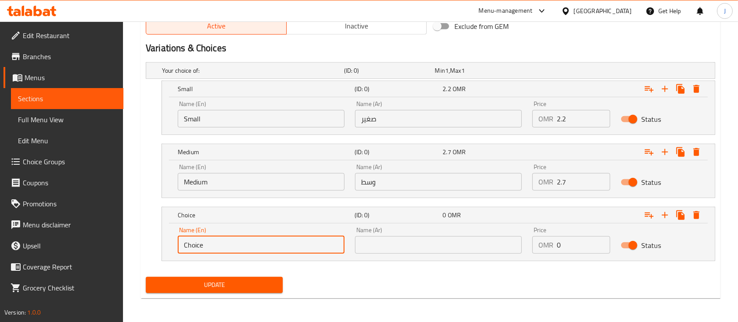
drag, startPoint x: 249, startPoint y: 245, endPoint x: 132, endPoint y: 253, distance: 117.6
type input "Large"
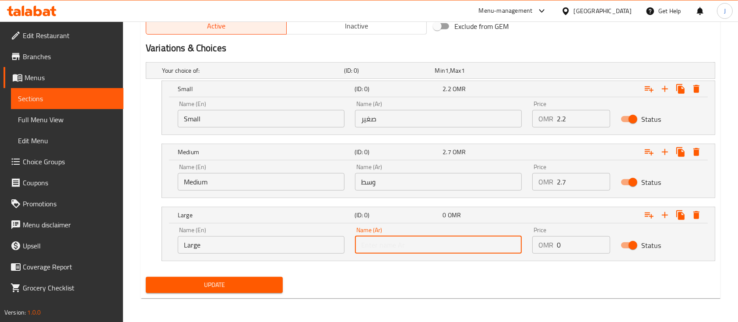
click at [378, 237] on input "text" at bounding box center [438, 244] width 167 height 17
type input "كبير"
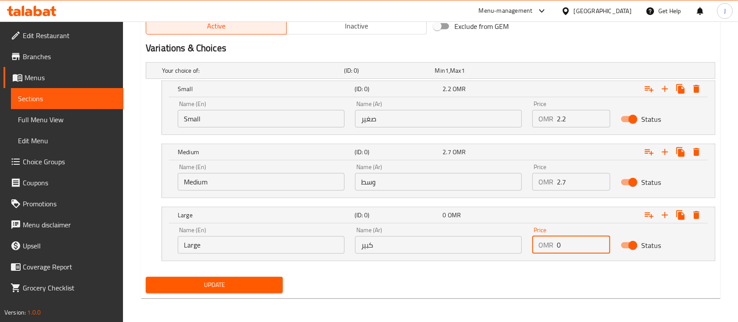
drag, startPoint x: 576, startPoint y: 243, endPoint x: 514, endPoint y: 245, distance: 62.2
click at [514, 245] on div "Name (En) Large Name (En) Name (Ar) كبير Name (Ar) Price OMR 0 Price Status" at bounding box center [438, 239] width 532 height 37
type input "3.2"
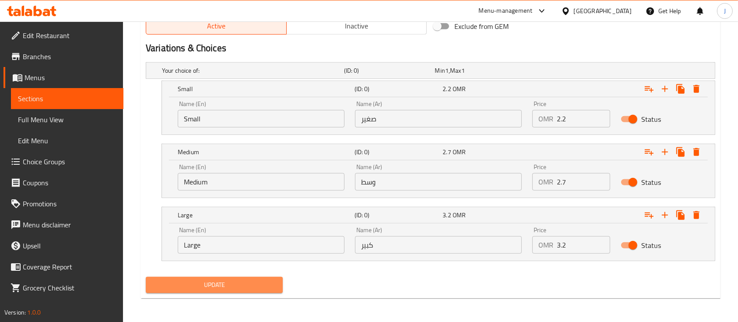
click at [251, 285] on span "Update" at bounding box center [214, 284] width 123 height 11
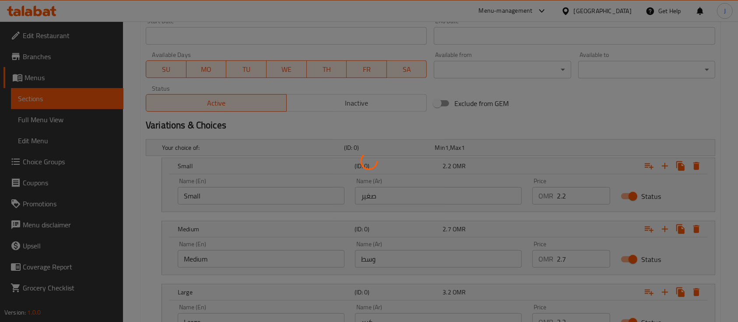
scroll to position [0, 0]
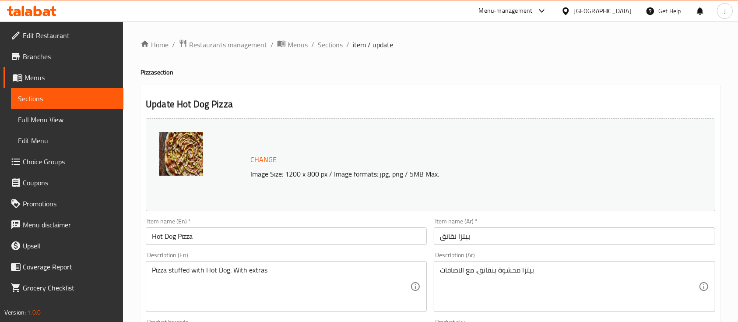
click at [322, 42] on span "Sections" at bounding box center [330, 44] width 25 height 10
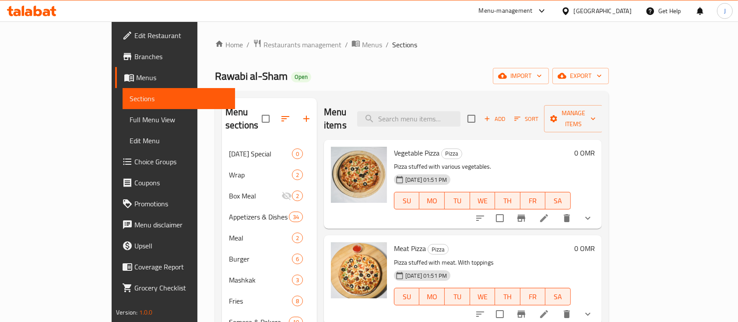
click at [392, 42] on span "Sections" at bounding box center [404, 44] width 25 height 10
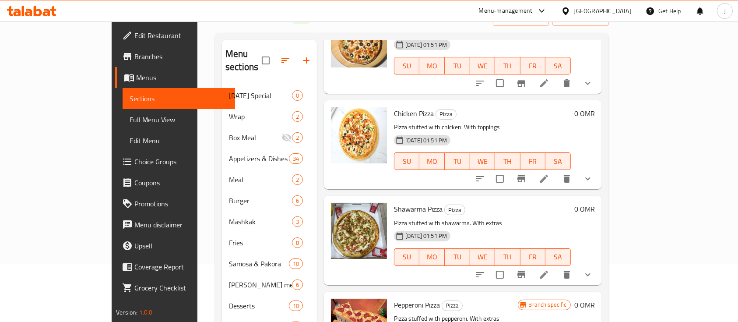
scroll to position [63, 0]
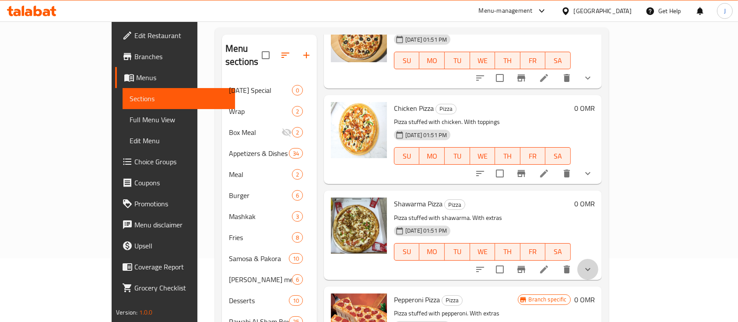
click at [598, 259] on button "show more" at bounding box center [587, 269] width 21 height 21
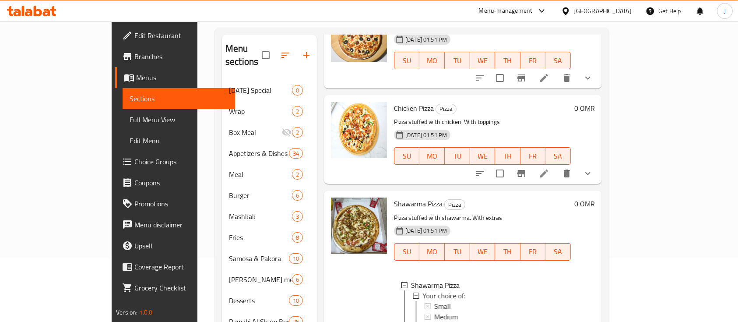
scroll to position [301, 0]
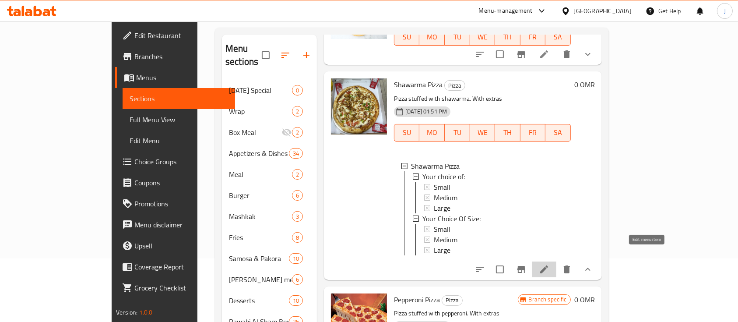
click at [549, 264] on icon at bounding box center [544, 269] width 10 height 10
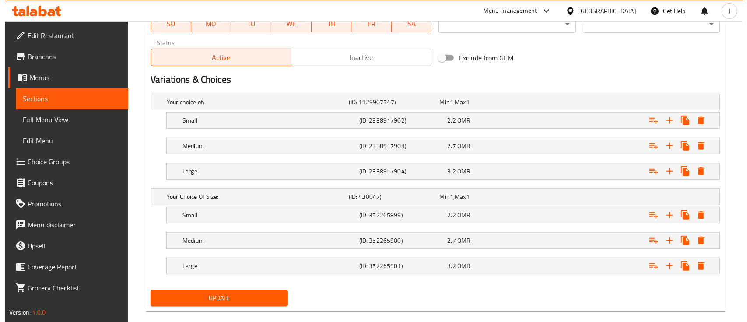
scroll to position [448, 0]
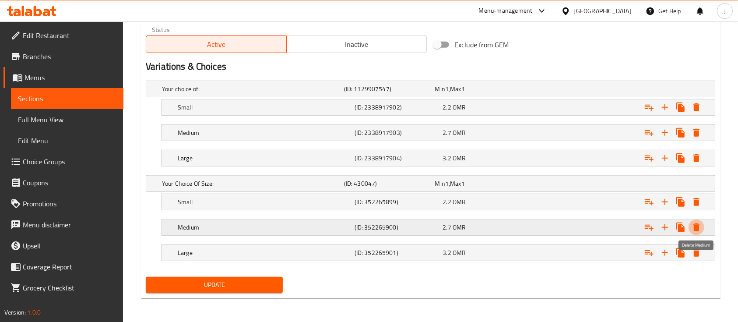
click at [695, 222] on icon "Expand" at bounding box center [696, 227] width 10 height 10
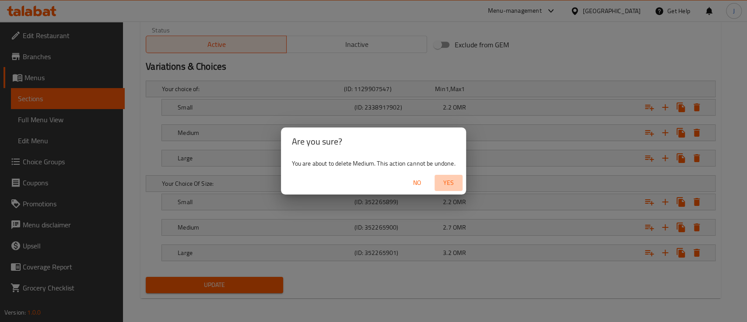
click at [446, 181] on span "Yes" at bounding box center [448, 182] width 21 height 11
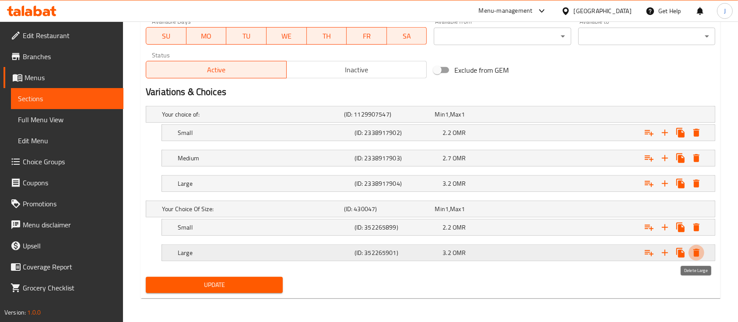
click at [697, 255] on icon "Expand" at bounding box center [696, 252] width 10 height 10
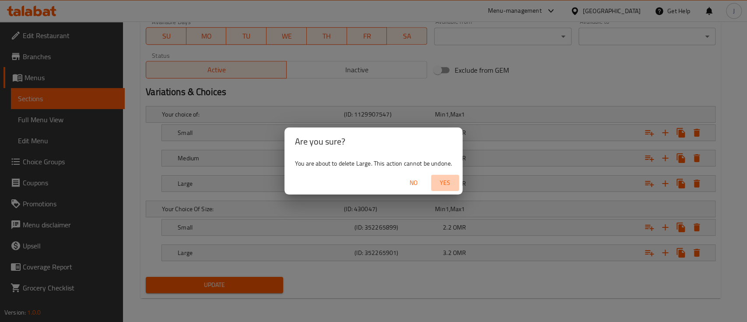
click at [450, 180] on span "Yes" at bounding box center [444, 182] width 21 height 11
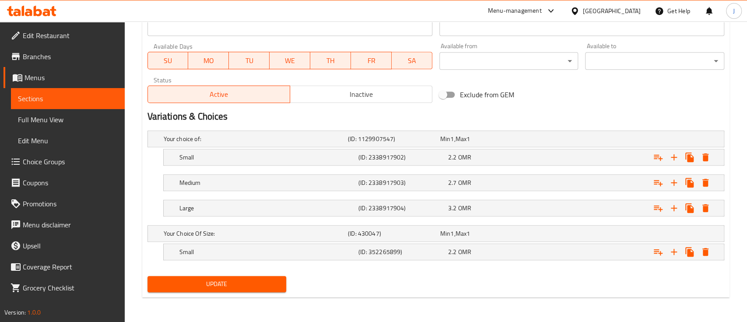
scroll to position [397, 0]
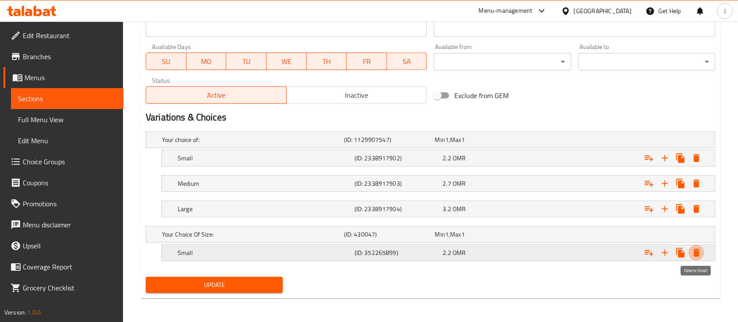
click at [698, 249] on icon "Expand" at bounding box center [696, 252] width 10 height 10
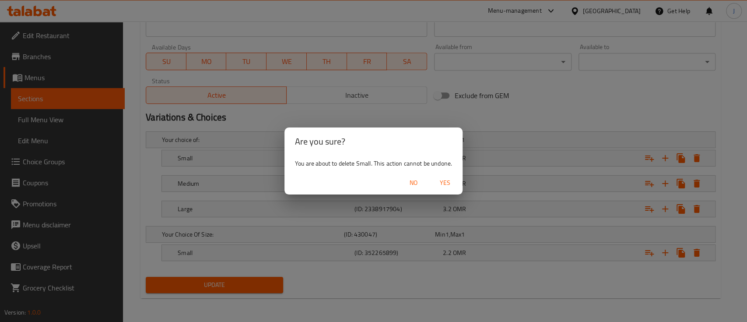
click at [440, 182] on span "Yes" at bounding box center [444, 182] width 21 height 11
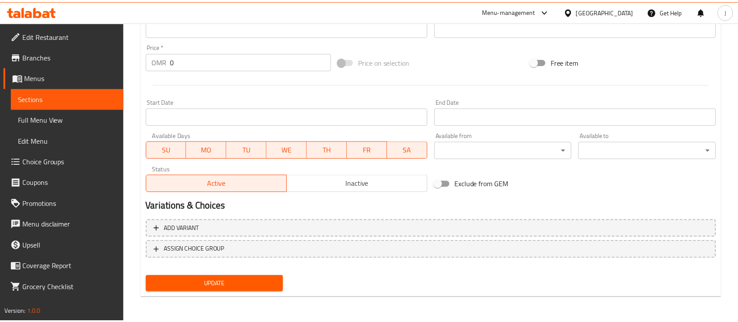
scroll to position [301, 0]
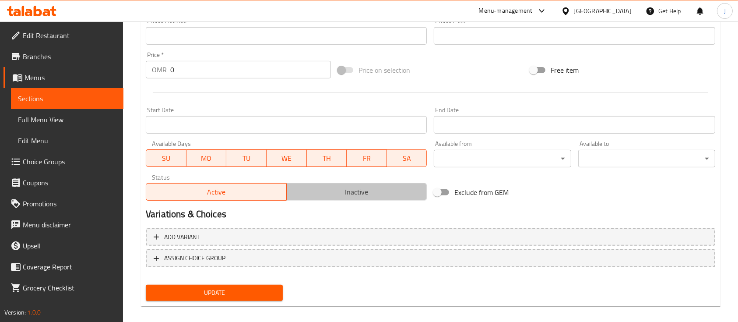
click at [349, 189] on span "Inactive" at bounding box center [356, 191] width 133 height 13
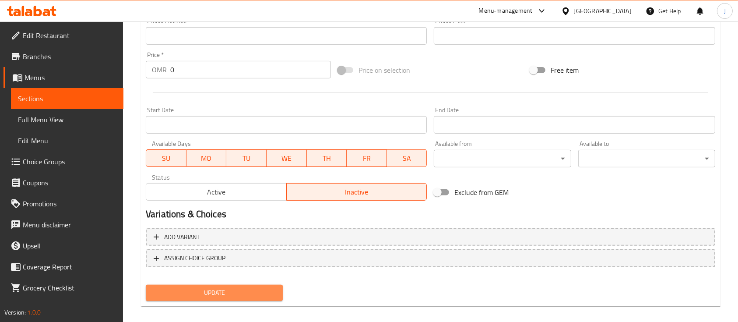
click at [229, 287] on span "Update" at bounding box center [214, 292] width 123 height 11
click at [204, 295] on span "Update" at bounding box center [214, 292] width 123 height 11
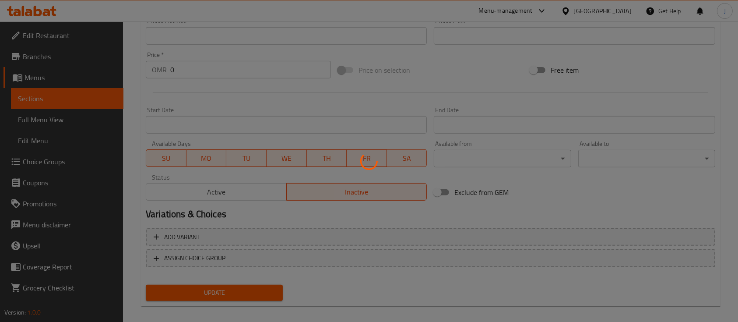
click at [51, 161] on div at bounding box center [369, 161] width 738 height 322
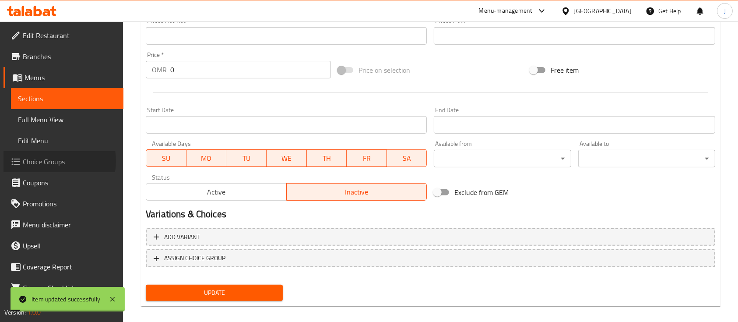
click at [51, 161] on span "Choice Groups" at bounding box center [70, 161] width 94 height 10
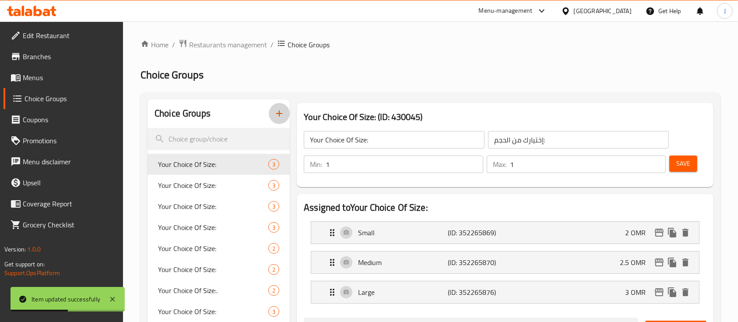
click at [283, 112] on icon "button" at bounding box center [279, 113] width 10 height 10
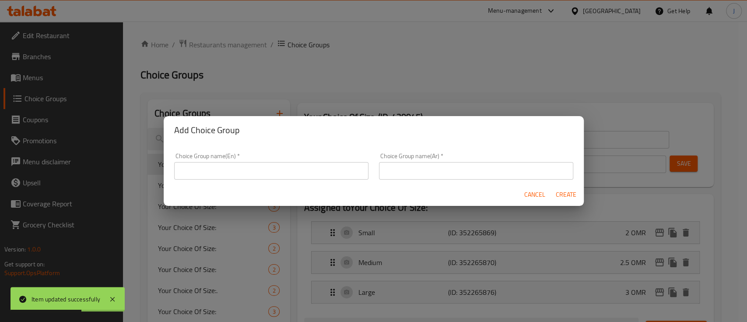
click at [254, 163] on input "text" at bounding box center [271, 170] width 194 height 17
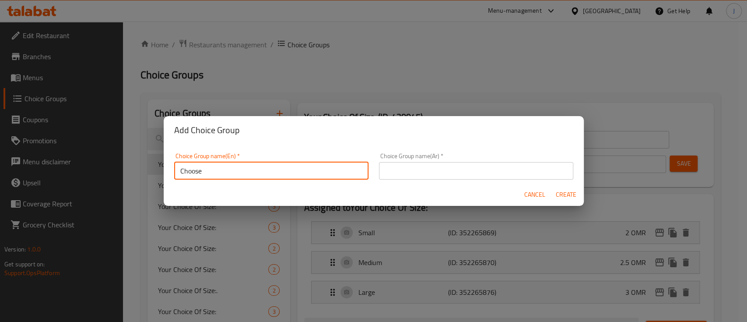
type input "Choose the Size:"
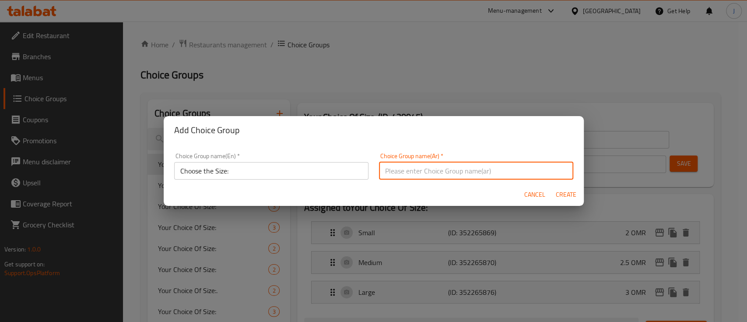
click at [413, 168] on input "text" at bounding box center [476, 170] width 194 height 17
type input "اختيارك من الحجم:"
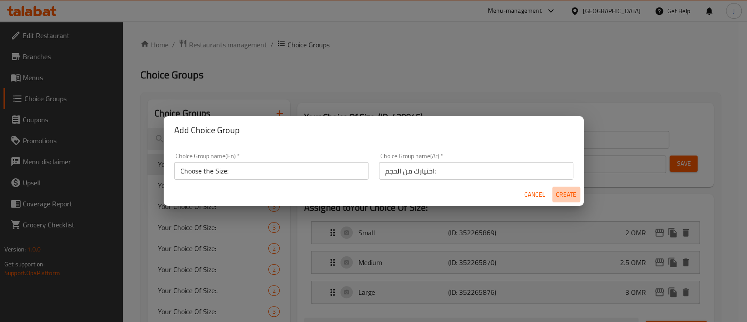
click at [561, 190] on span "Create" at bounding box center [566, 194] width 21 height 11
type input "Choose the Size:"
type input "اختيارك من الحجم:"
type input "0"
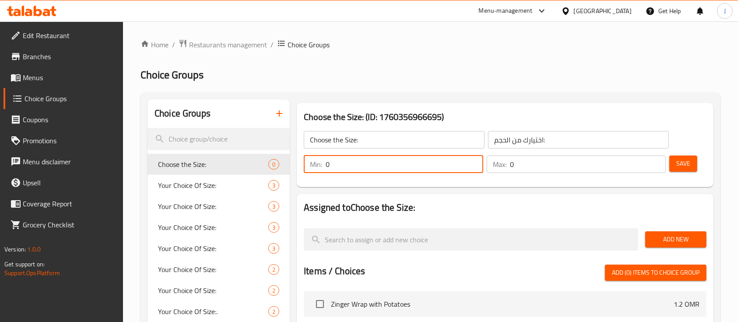
drag, startPoint x: 352, startPoint y: 172, endPoint x: 309, endPoint y: 164, distance: 44.0
click at [309, 164] on div "Min: 0 ​" at bounding box center [393, 163] width 179 height 17
type input "1"
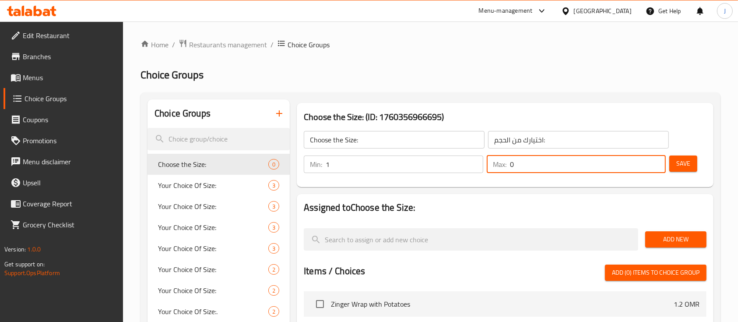
drag, startPoint x: 522, startPoint y: 165, endPoint x: 503, endPoint y: 165, distance: 18.8
click at [503, 165] on div "Max: 0 ​" at bounding box center [575, 163] width 179 height 17
type input "1"
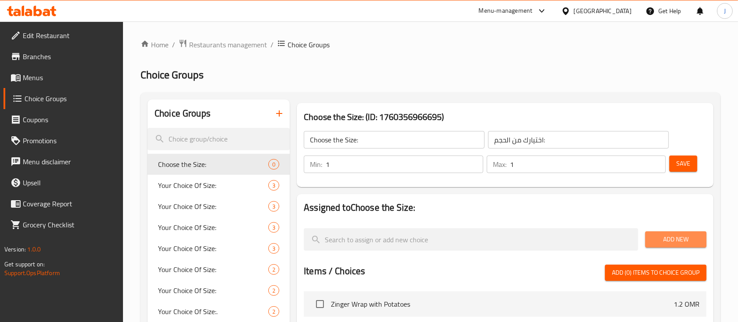
click at [667, 238] on span "Add New" at bounding box center [675, 239] width 47 height 11
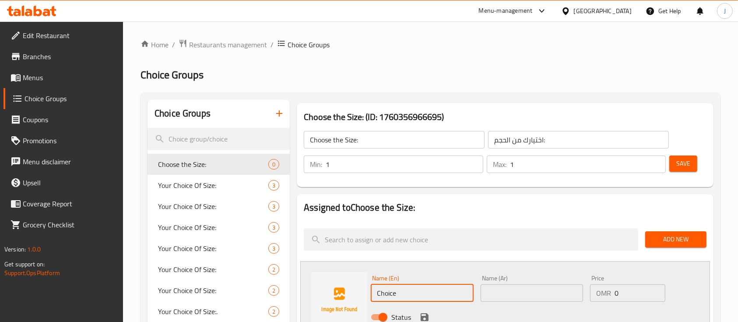
drag, startPoint x: 407, startPoint y: 301, endPoint x: 303, endPoint y: 285, distance: 104.9
click at [303, 285] on div "Name (En) Choice Name (En) Name (Ar) Name (Ar) Price OMR 0 Price Status" at bounding box center [504, 300] width 409 height 78
type input "Small"
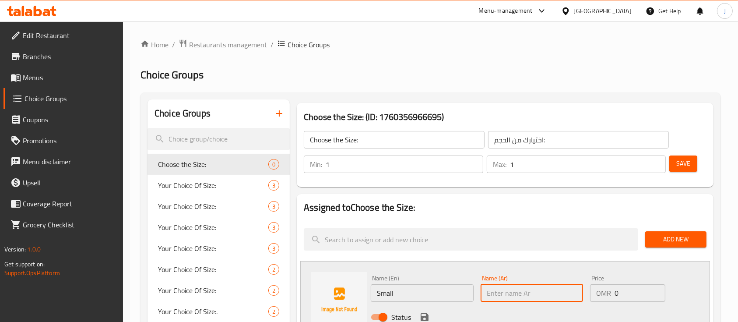
click at [519, 300] on input "text" at bounding box center [531, 292] width 102 height 17
type input "صغير"
click at [637, 292] on input "0" at bounding box center [639, 292] width 51 height 17
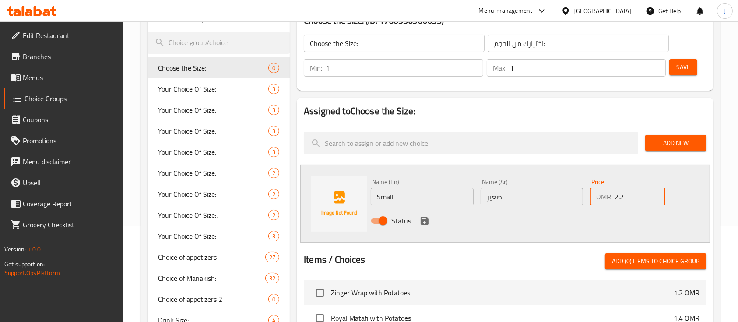
scroll to position [97, 0]
type input "2.2"
click at [424, 224] on icon "save" at bounding box center [424, 220] width 10 height 10
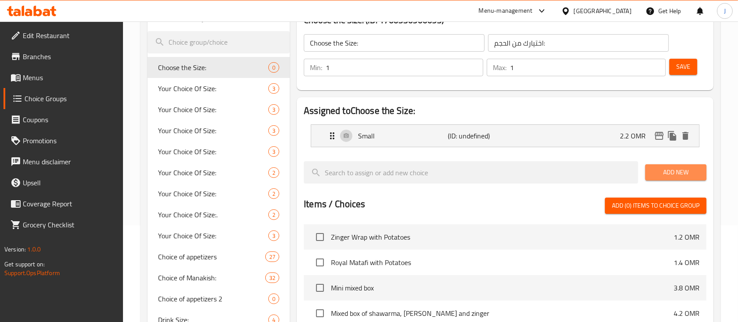
click at [658, 165] on button "Add New" at bounding box center [675, 172] width 61 height 16
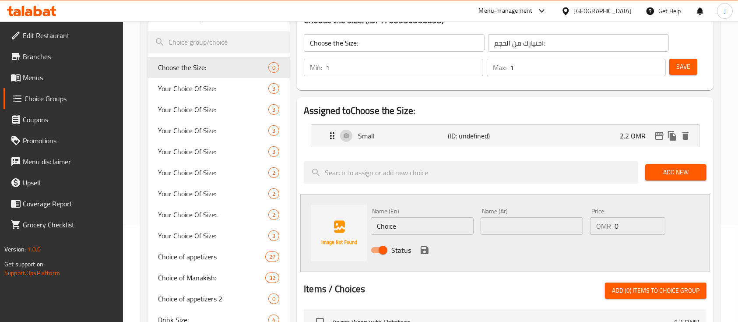
click at [431, 227] on input "Choice" at bounding box center [422, 225] width 102 height 17
type input "C"
type input "Medium"
click at [506, 220] on input "text" at bounding box center [531, 225] width 102 height 17
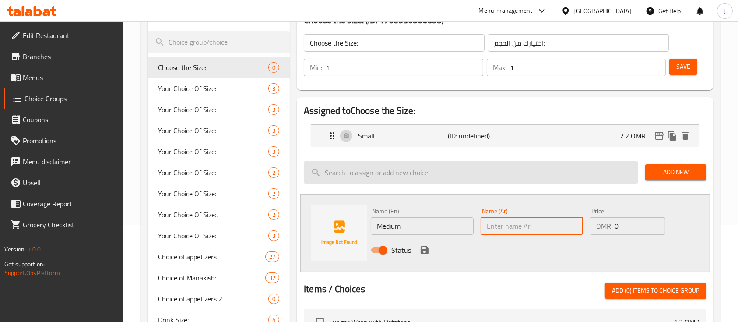
type input "وسط"
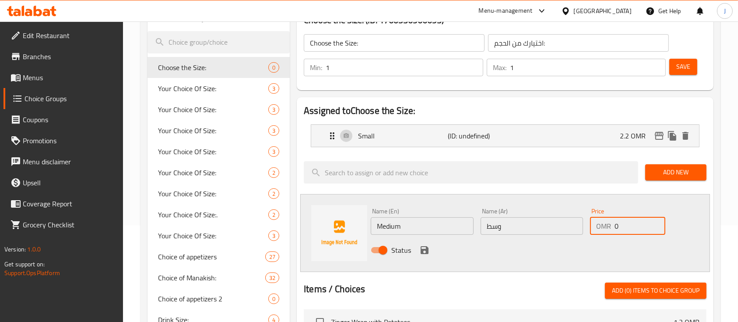
drag, startPoint x: 626, startPoint y: 233, endPoint x: 585, endPoint y: 229, distance: 40.8
click at [585, 229] on div "Name (En) Medium Name (En) Name (Ar) وسط Name (Ar) Price OMR 0 Price Status" at bounding box center [531, 232] width 329 height 57
type input "2.7"
click at [422, 254] on icon "save" at bounding box center [424, 250] width 10 height 10
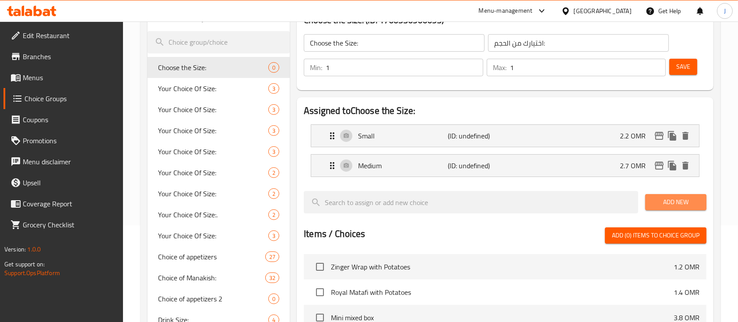
click at [666, 199] on span "Add New" at bounding box center [675, 201] width 47 height 11
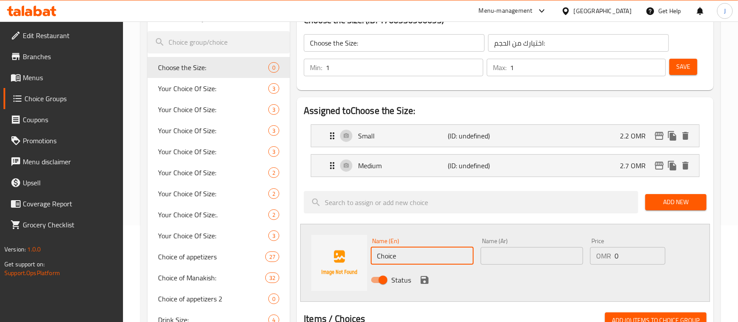
drag, startPoint x: 409, startPoint y: 249, endPoint x: 347, endPoint y: 249, distance: 61.7
click at [347, 249] on div "Name (En) Choice Name (En) Name (Ar) Name (Ar) Price OMR 0 Price Status" at bounding box center [504, 263] width 409 height 78
type input "Large"
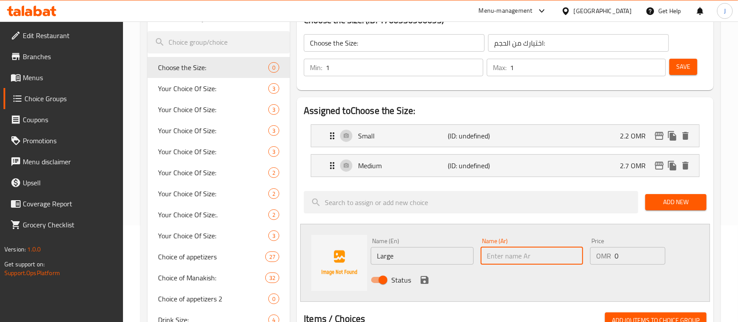
click at [531, 256] on input "text" at bounding box center [531, 255] width 102 height 17
type input "كبير"
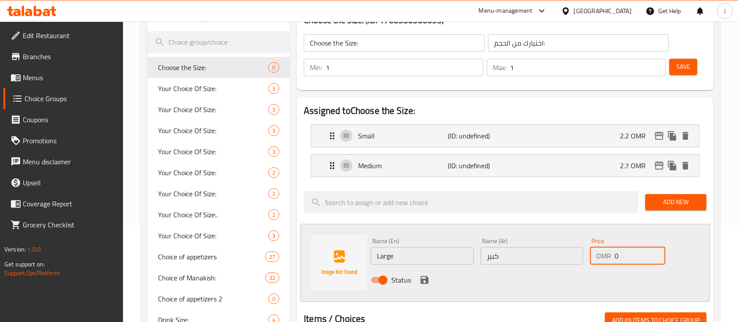
drag, startPoint x: 626, startPoint y: 259, endPoint x: 580, endPoint y: 257, distance: 46.0
click at [580, 257] on div "Name (En) Large Name (En) Name (Ar) كبير Name (Ar) Price OMR 0 Price Status" at bounding box center [531, 262] width 329 height 57
type input "3.2"
click at [423, 277] on icon "save" at bounding box center [424, 279] width 10 height 10
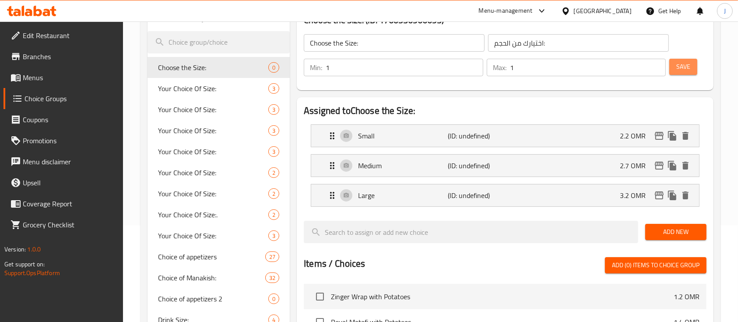
click at [686, 64] on span "Save" at bounding box center [683, 66] width 14 height 11
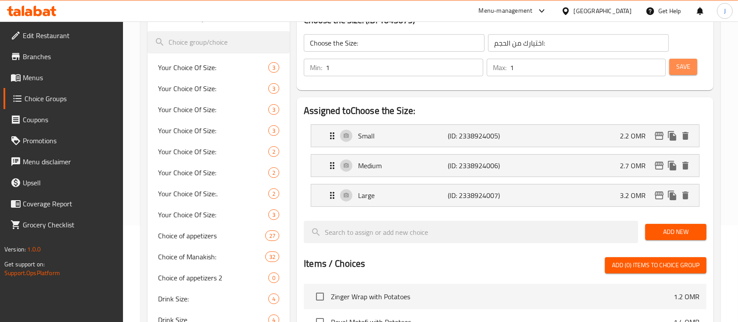
click at [686, 64] on span "Save" at bounding box center [683, 66] width 14 height 11
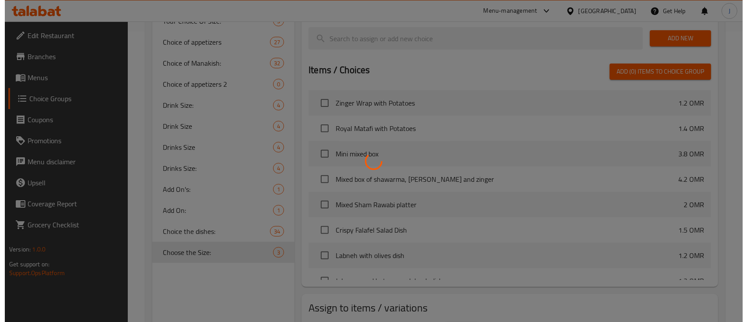
scroll to position [344, 0]
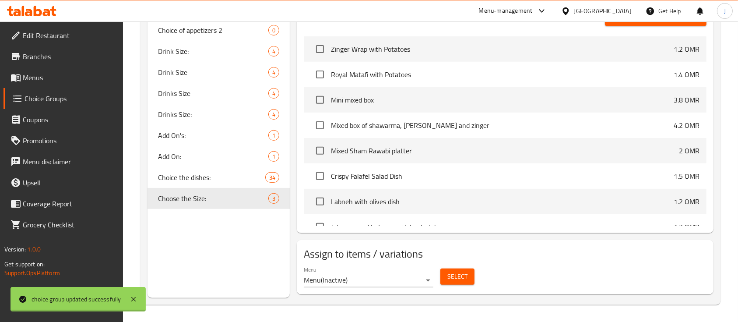
drag, startPoint x: 418, startPoint y: 171, endPoint x: 385, endPoint y: 222, distance: 60.9
click at [385, 222] on div at bounding box center [369, 161] width 738 height 322
click at [452, 275] on span "Select" at bounding box center [457, 276] width 20 height 11
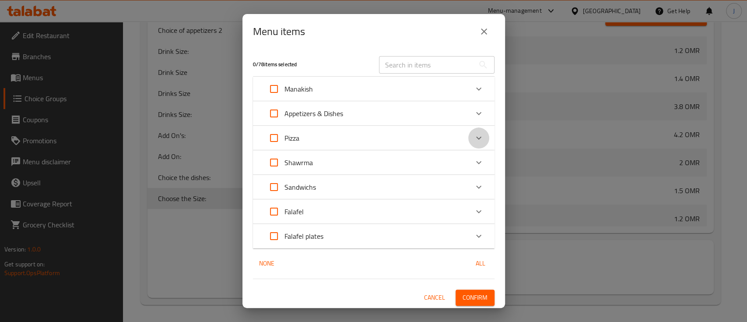
click at [473, 140] on icon "Expand" at bounding box center [478, 138] width 10 height 10
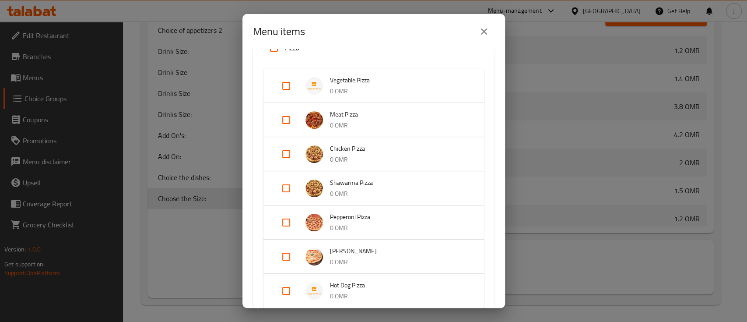
scroll to position [114, 0]
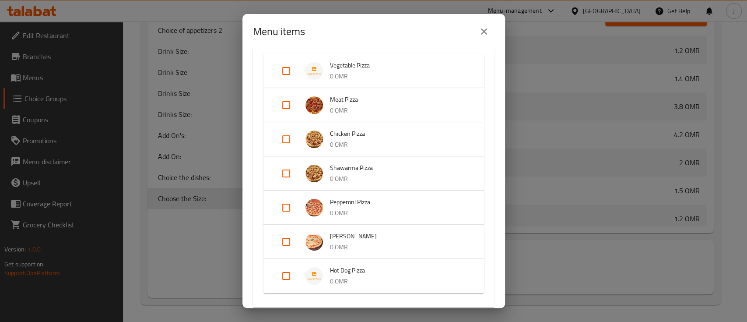
click at [287, 172] on input "Expand" at bounding box center [286, 173] width 21 height 21
checkbox input "true"
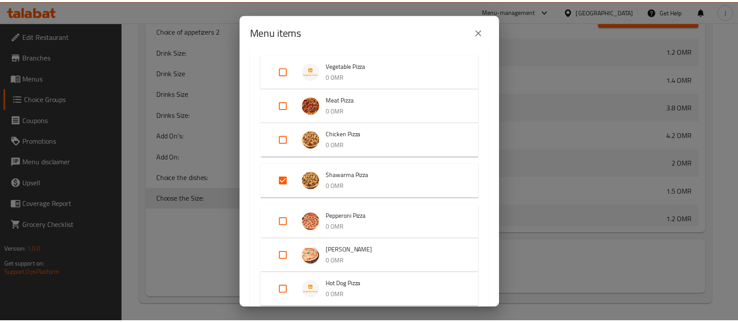
scroll to position [293, 0]
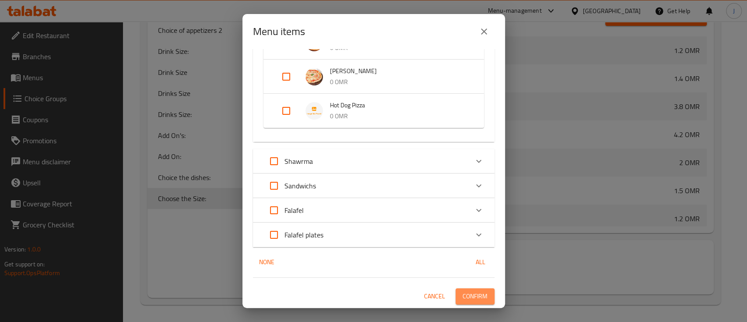
click at [469, 303] on button "Confirm" at bounding box center [474, 296] width 39 height 16
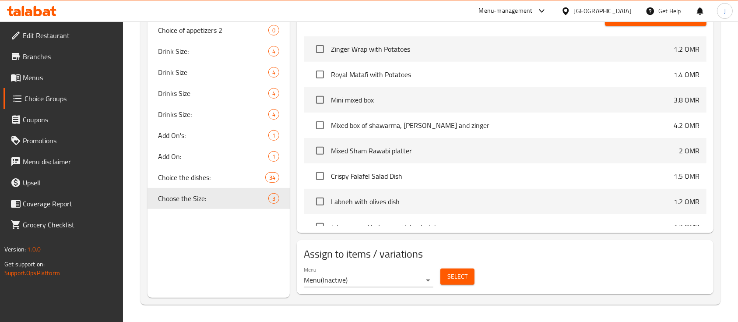
scroll to position [0, 0]
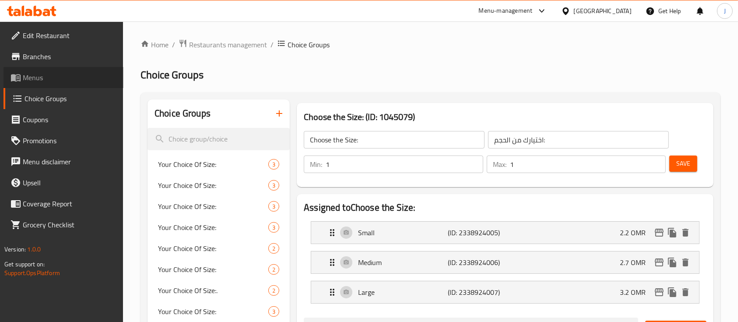
click at [38, 75] on span "Menus" at bounding box center [70, 77] width 94 height 10
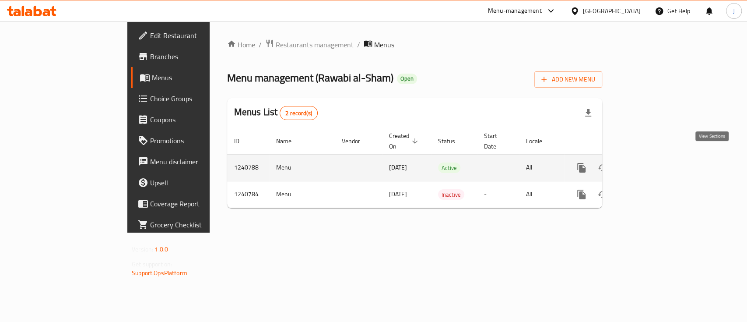
click at [655, 164] on link "enhanced table" at bounding box center [644, 167] width 21 height 21
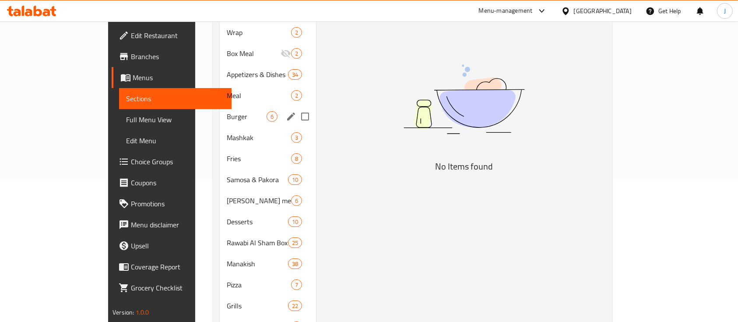
scroll to position [147, 0]
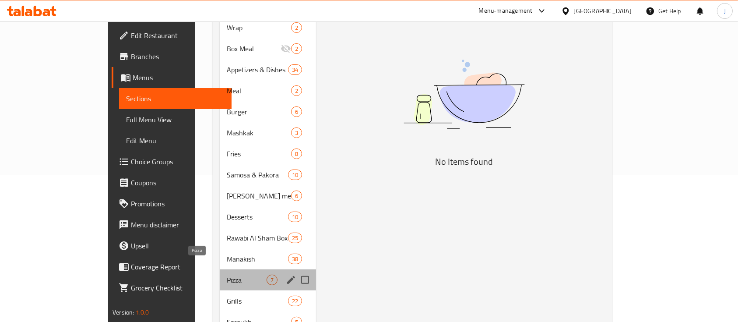
click at [227, 274] on span "Pizza" at bounding box center [247, 279] width 40 height 10
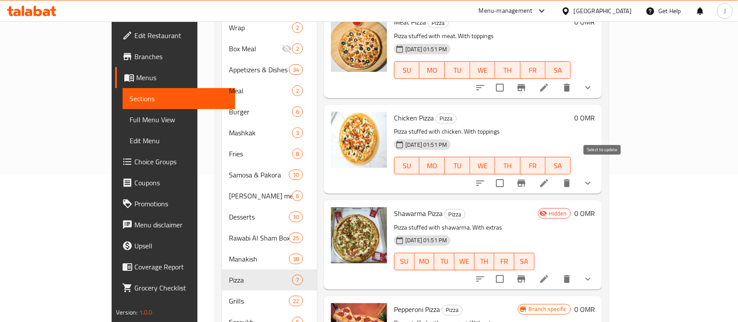
scroll to position [149, 0]
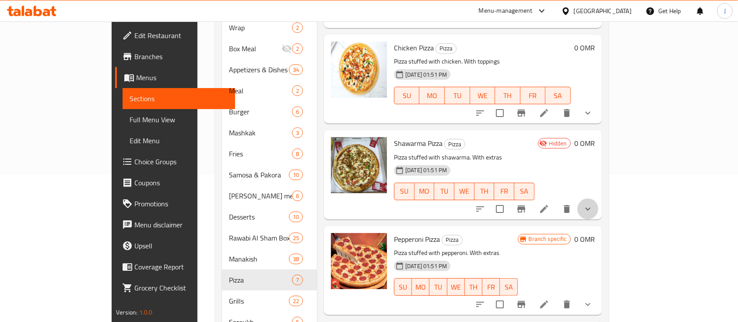
click at [598, 198] on button "show more" at bounding box center [587, 208] width 21 height 21
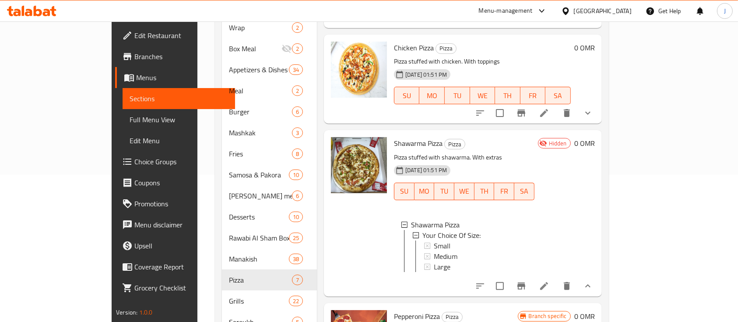
scroll to position [180, 0]
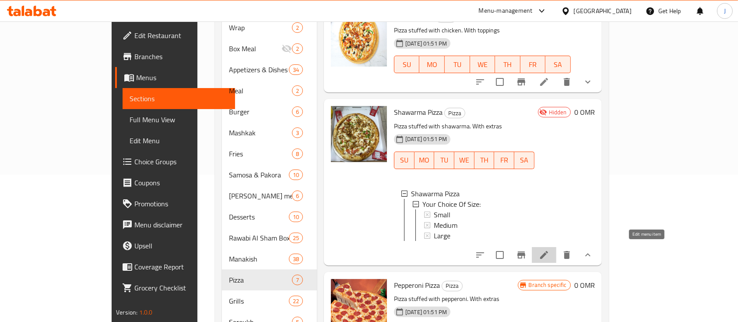
click at [549, 251] on icon at bounding box center [544, 254] width 10 height 10
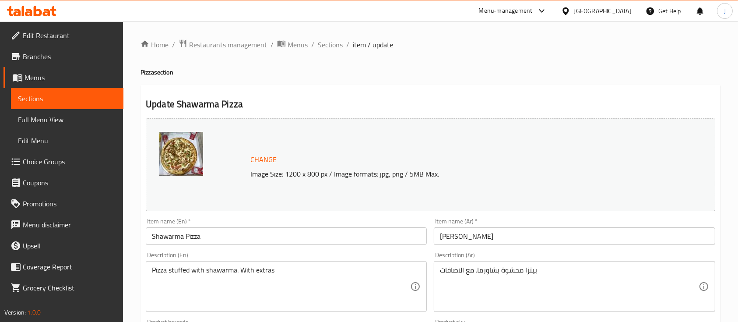
scroll to position [323, 0]
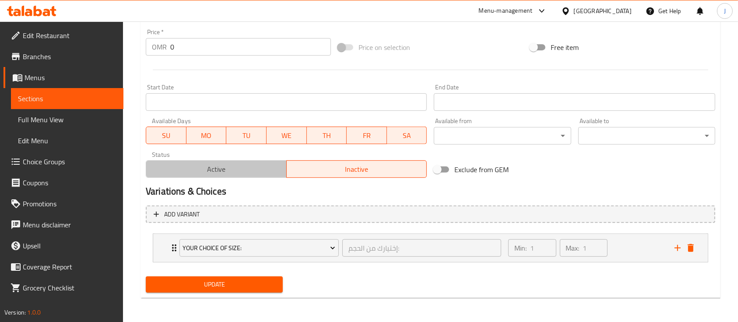
click at [260, 160] on button "Active" at bounding box center [216, 168] width 141 height 17
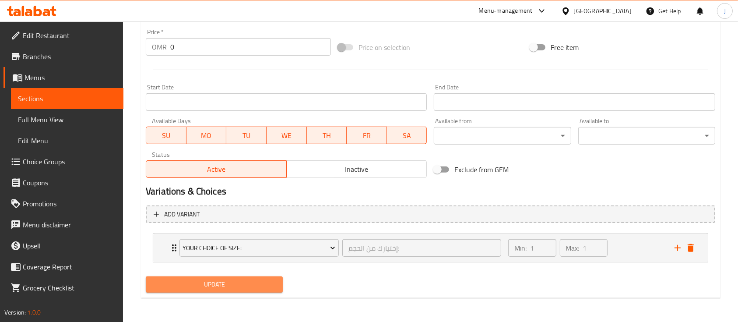
click at [205, 287] on span "Update" at bounding box center [214, 284] width 123 height 11
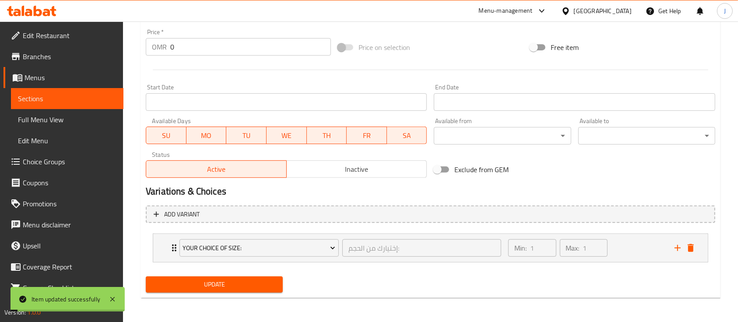
click at [162, 253] on div "Your Choice Of Size: إختيارك من الحجم: ​ Min: 1 ​ Max: 1 ​" at bounding box center [430, 248] width 554 height 28
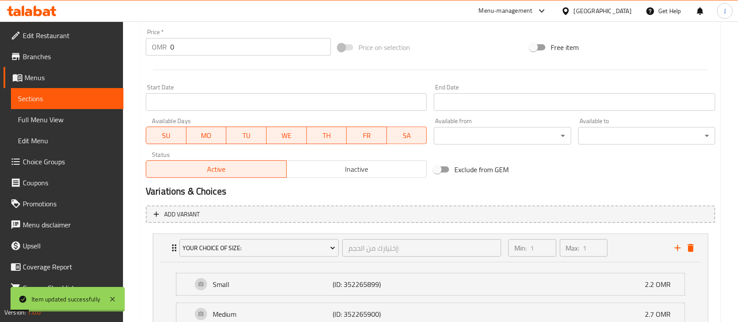
click at [162, 253] on div "Your Choice Of Size: إختيارك من الحجم: ​ Min: 1 ​ Max: 1 ​" at bounding box center [430, 248] width 554 height 28
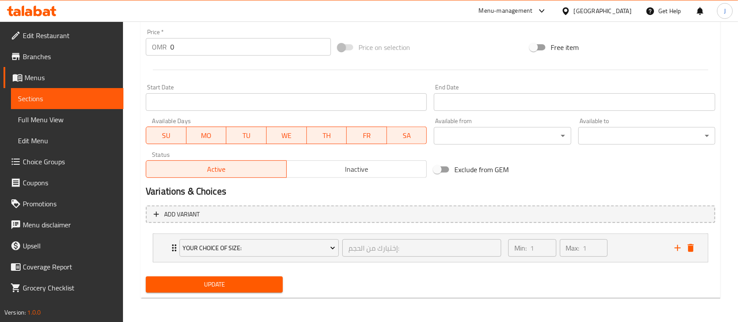
scroll to position [0, 0]
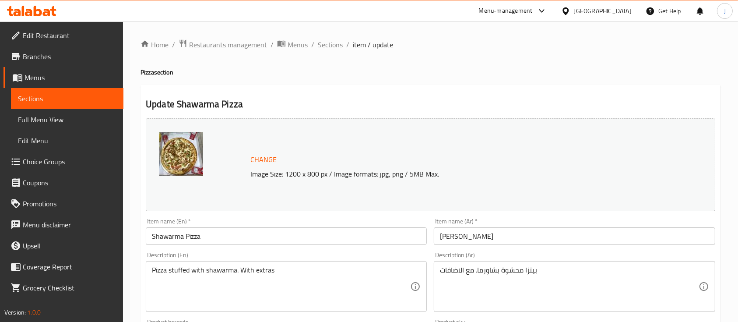
click at [219, 45] on span "Restaurants management" at bounding box center [228, 44] width 78 height 10
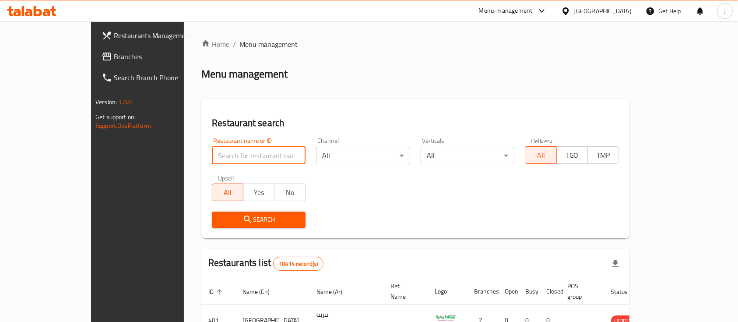
click at [212, 152] on input "search" at bounding box center [259, 155] width 94 height 17
paste input "Line Cafe Speciality Coffee & Food"
click button "Search" at bounding box center [259, 219] width 94 height 16
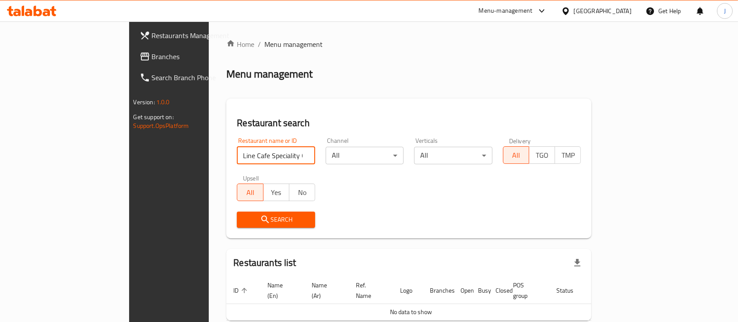
scroll to position [35, 0]
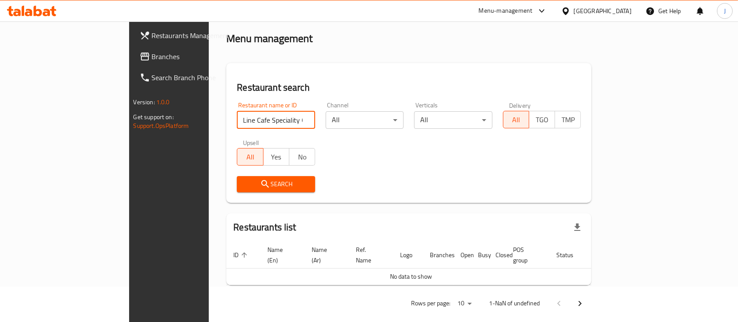
drag, startPoint x: 215, startPoint y: 121, endPoint x: 268, endPoint y: 124, distance: 53.0
click at [268, 124] on input "Line Cafe Speciality Coffee & Food" at bounding box center [276, 119] width 78 height 17
click button "Search" at bounding box center [276, 184] width 78 height 16
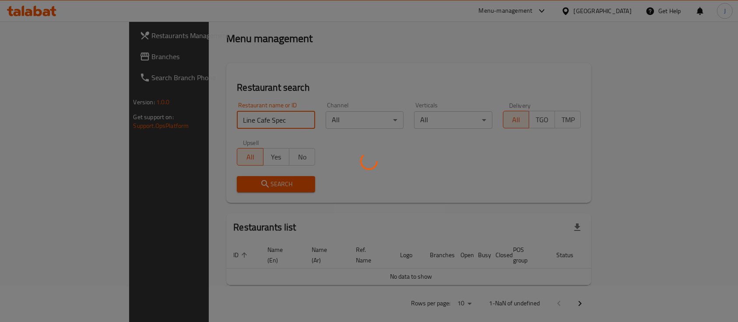
click button "Search" at bounding box center [276, 184] width 78 height 16
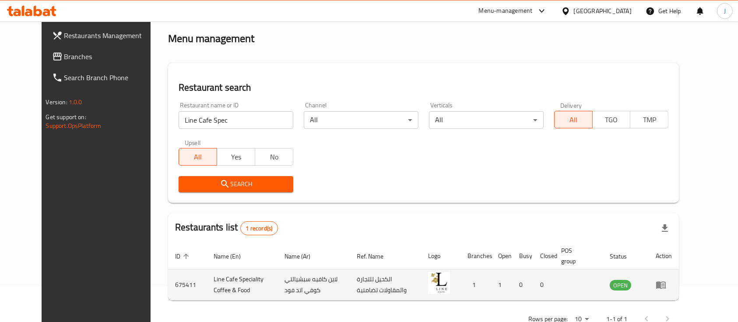
click at [280, 280] on td "لاين كافيه سبشيالتي كوفي اند فود" at bounding box center [313, 284] width 72 height 31
copy td "لاين كافيه سبشيالتي كوفي اند فود"
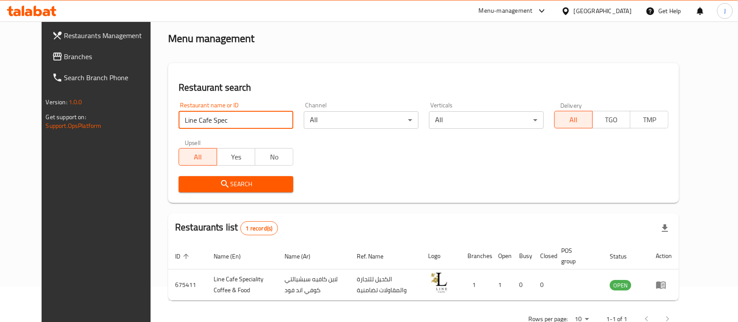
drag, startPoint x: 225, startPoint y: 118, endPoint x: 111, endPoint y: 118, distance: 114.2
click at [111, 118] on div "Restaurants Management Branches Search Branch Phone Version: 1.0.0 Get support …" at bounding box center [369, 166] width 655 height 361
paste input "iality Coffee & Food"
click button "Search" at bounding box center [235, 184] width 115 height 16
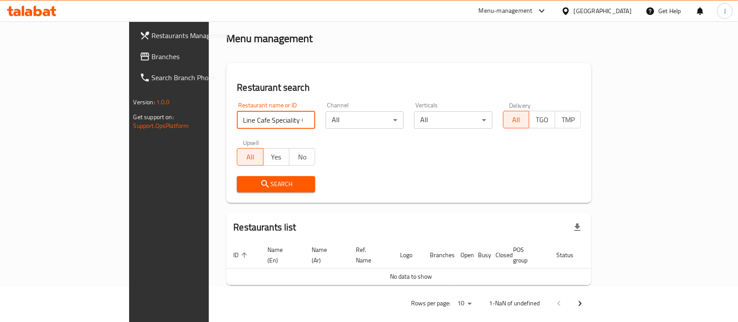
click button "Search" at bounding box center [276, 184] width 78 height 16
drag, startPoint x: 259, startPoint y: 118, endPoint x: 181, endPoint y: 120, distance: 78.3
click at [237, 120] on input "Line Cafe Speciality Coffee & Food" at bounding box center [276, 119] width 78 height 17
click at [237, 121] on input "Line Cafe Speciality Coffee & Food" at bounding box center [276, 119] width 78 height 17
drag, startPoint x: 197, startPoint y: 117, endPoint x: 326, endPoint y: 115, distance: 128.6
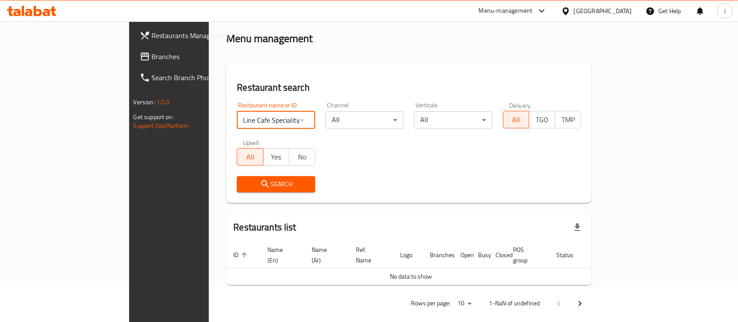
click at [326, 115] on div "Restaurant name or ID Line Cafe Speciality Coffee & Food Restaurant name or ID …" at bounding box center [408, 147] width 354 height 101
type input "Line Cafe Spe"
click button "Search" at bounding box center [276, 184] width 78 height 16
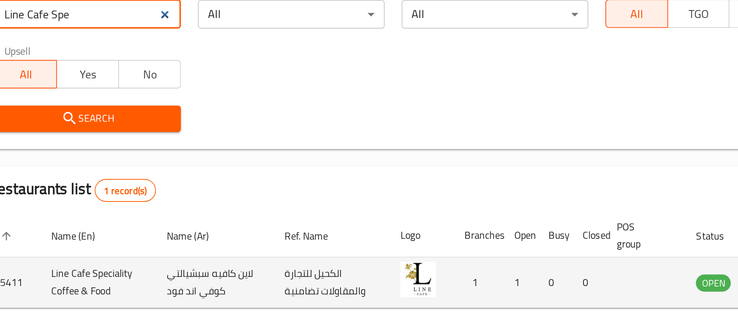
scroll to position [34, 0]
